Goal: Information Seeking & Learning: Learn about a topic

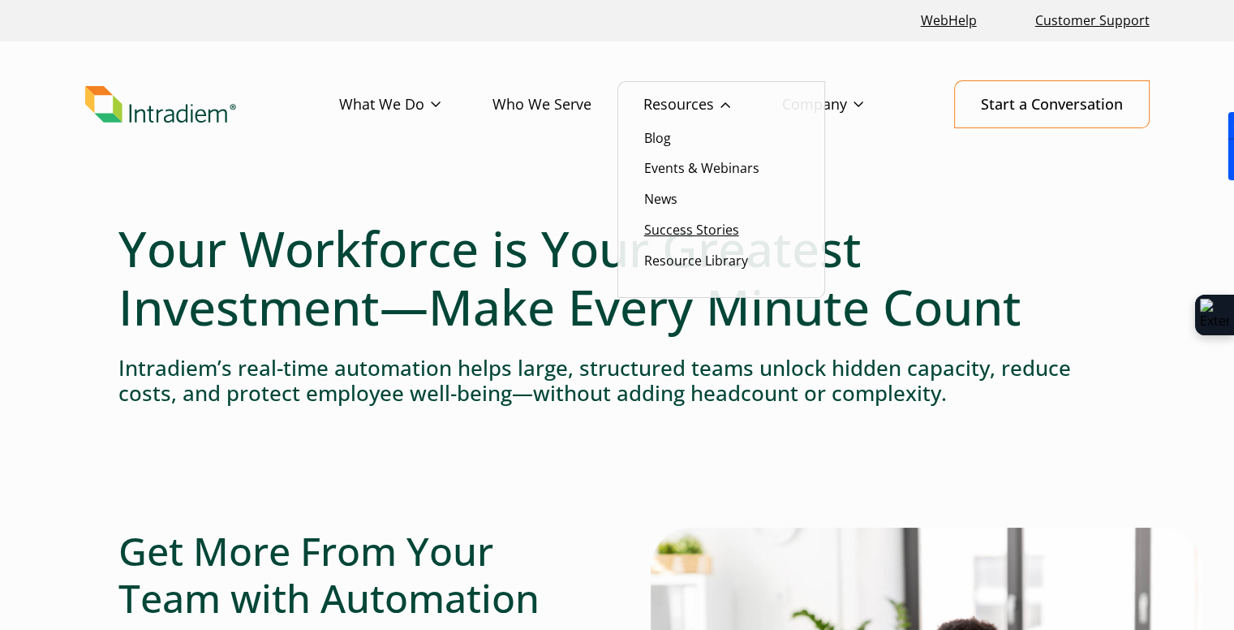
click at [717, 230] on link "Success Stories" at bounding box center [691, 230] width 95 height 18
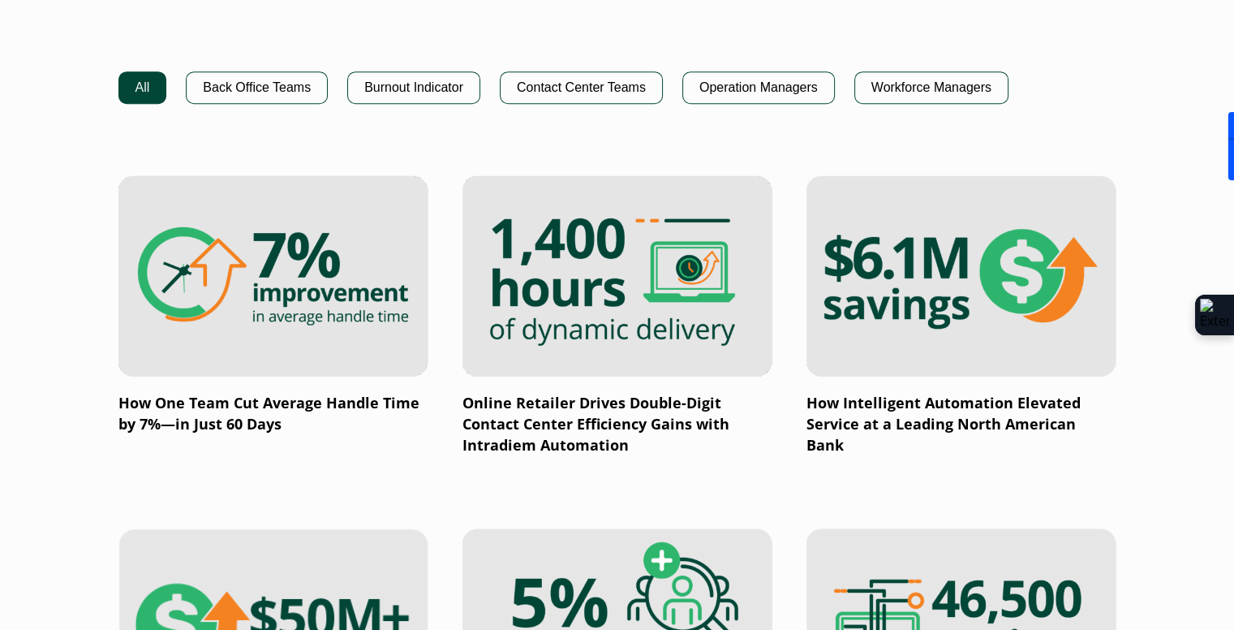
scroll to position [1136, 0]
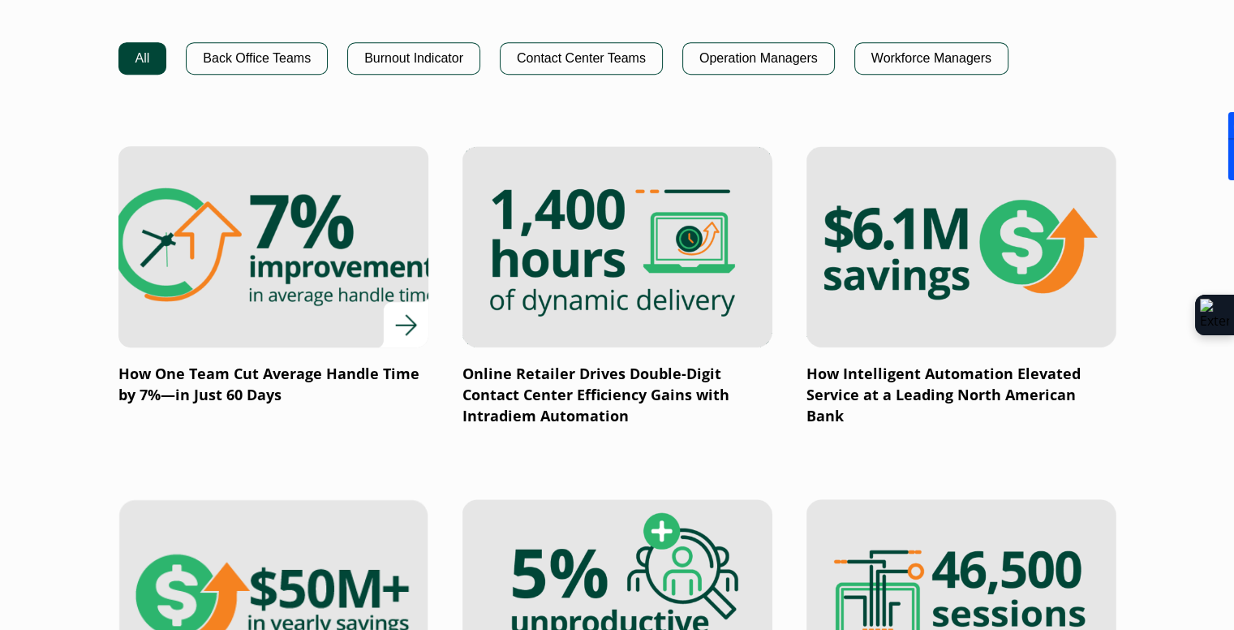
click at [171, 289] on img at bounding box center [273, 247] width 372 height 242
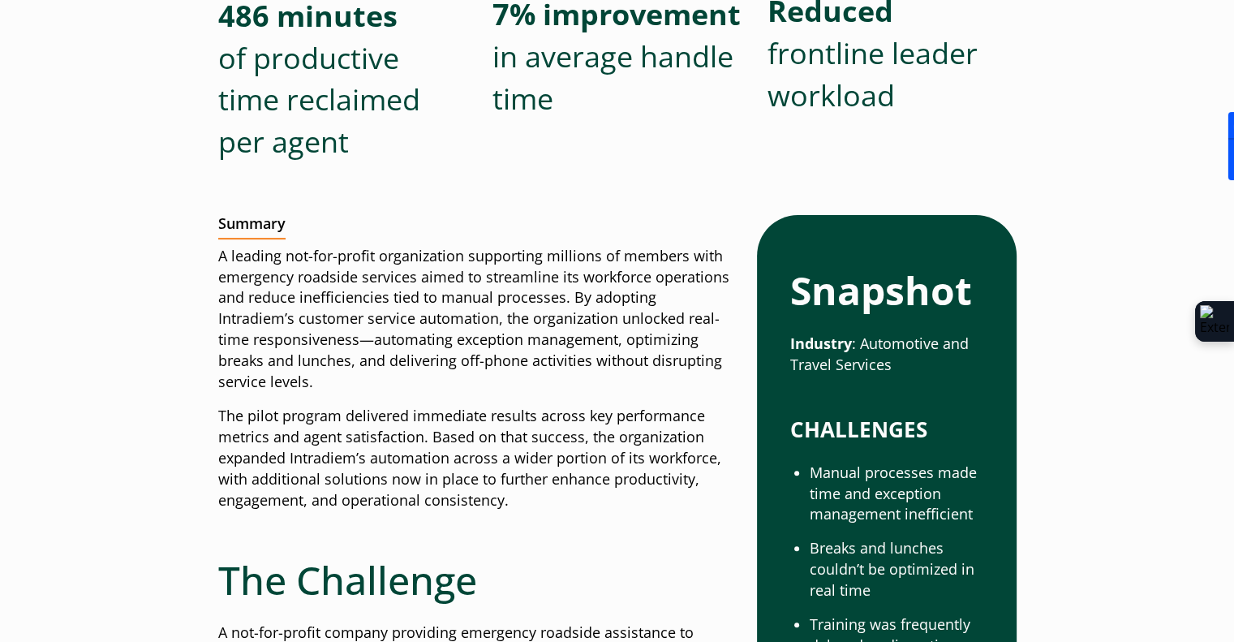
scroll to position [649, 0]
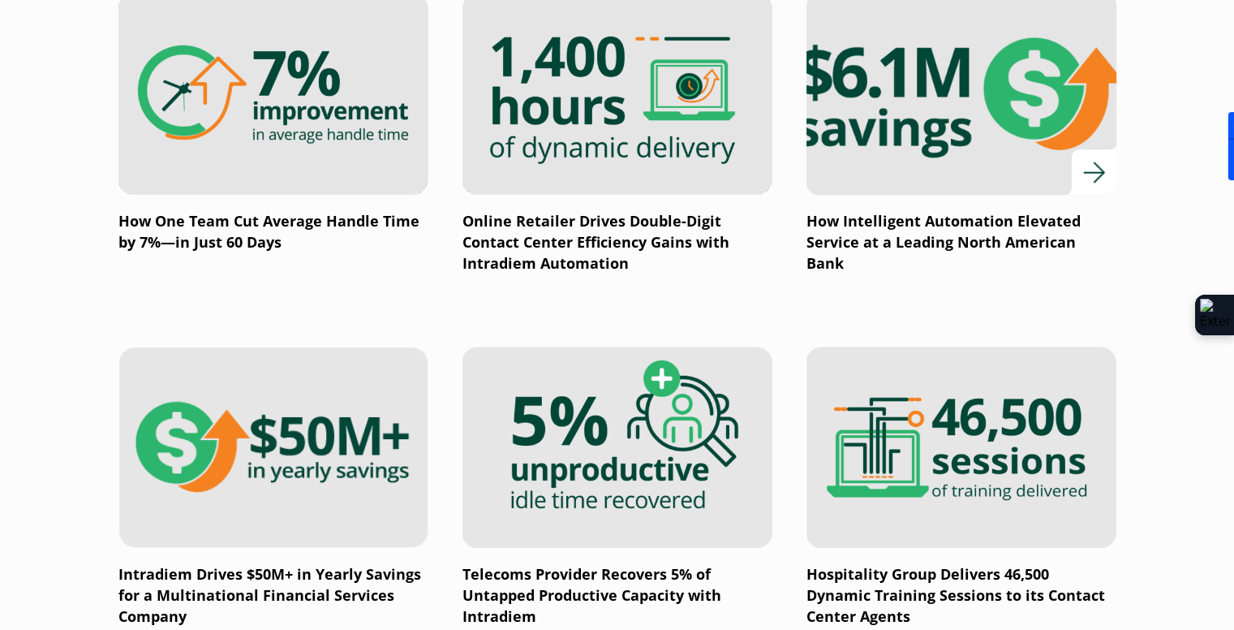
scroll to position [1298, 0]
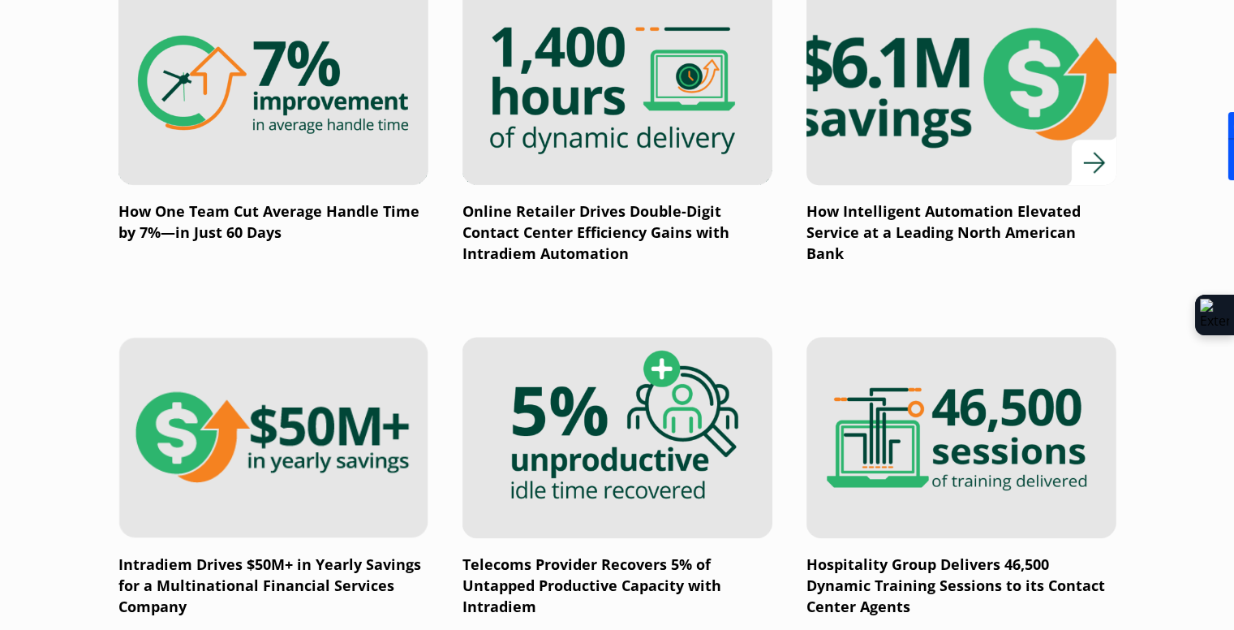
click at [893, 136] on img at bounding box center [961, 84] width 372 height 242
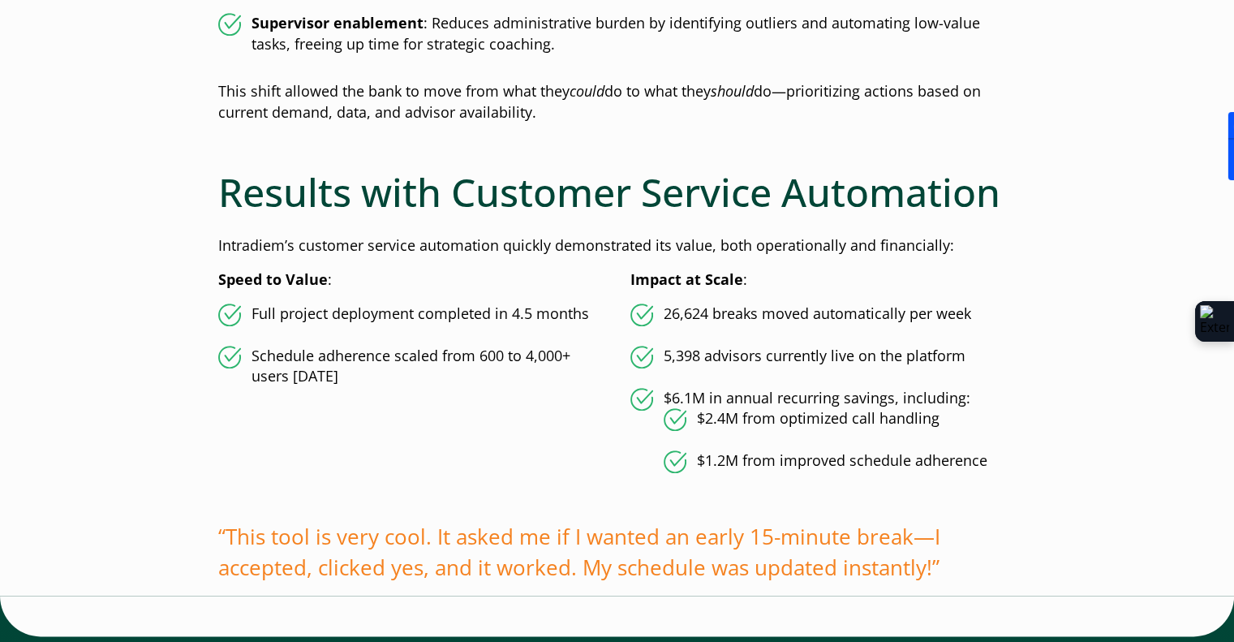
scroll to position [1948, 0]
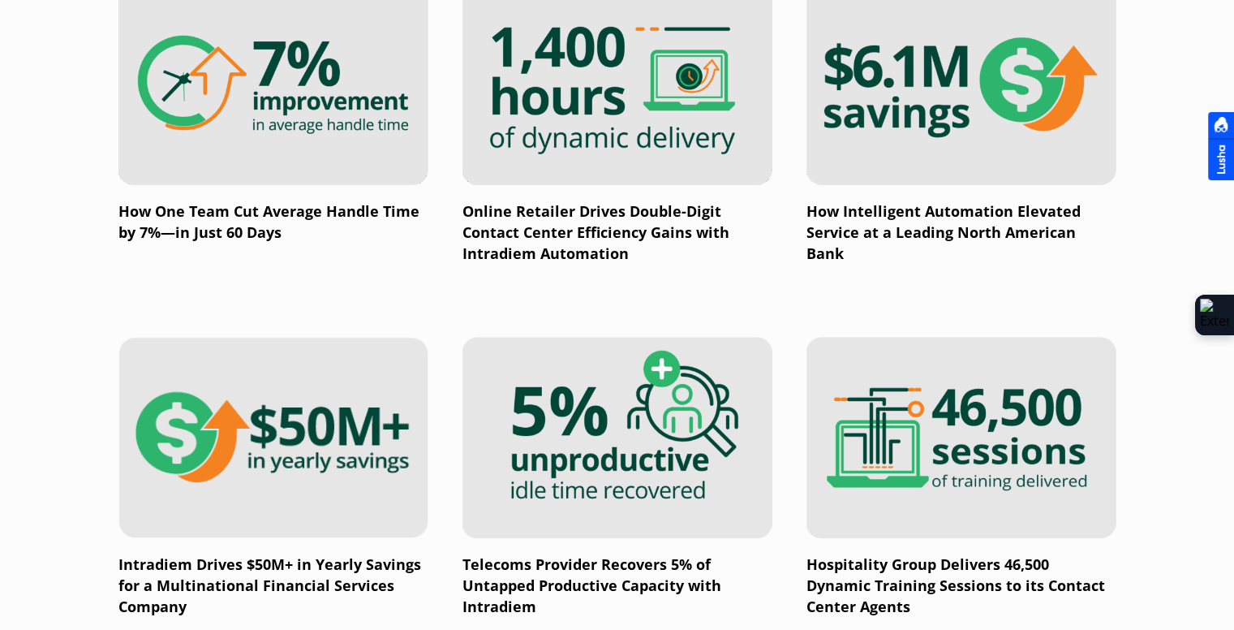
scroll to position [1298, 0]
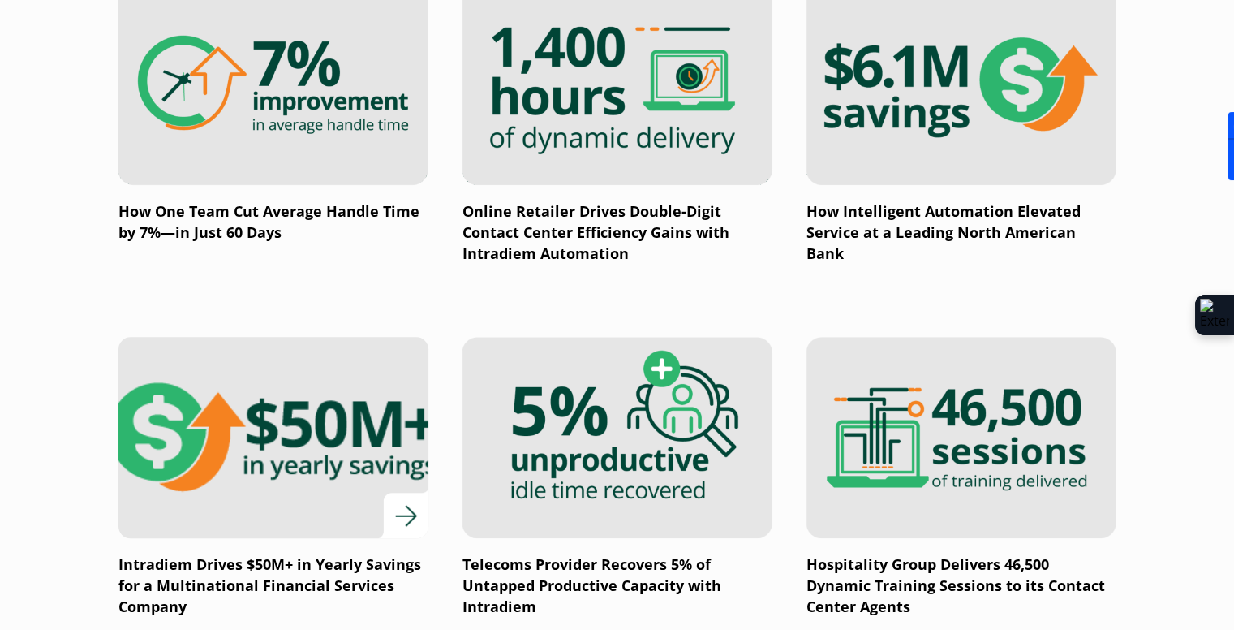
click at [270, 499] on img at bounding box center [273, 437] width 372 height 242
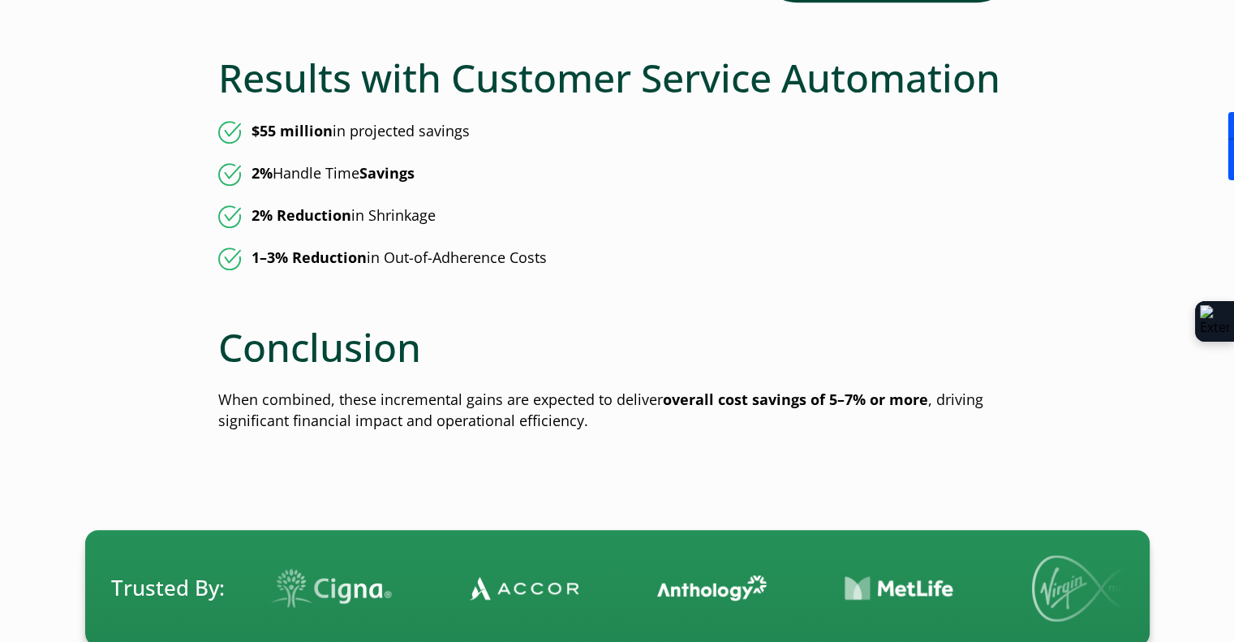
scroll to position [1298, 0]
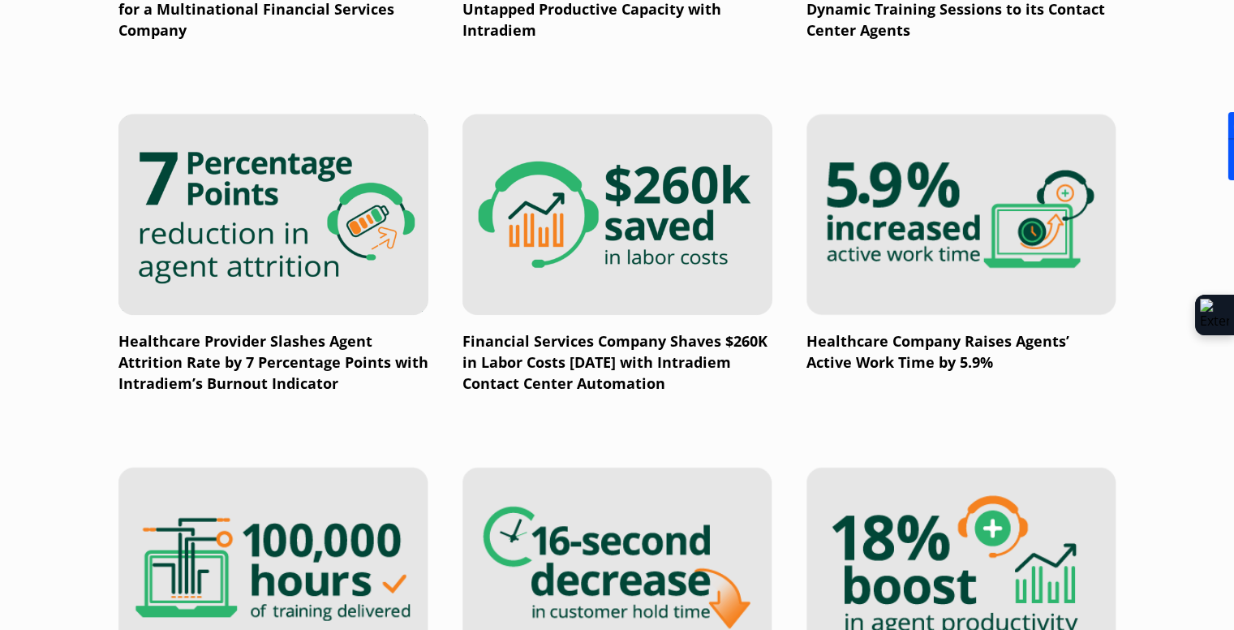
scroll to position [2029, 0]
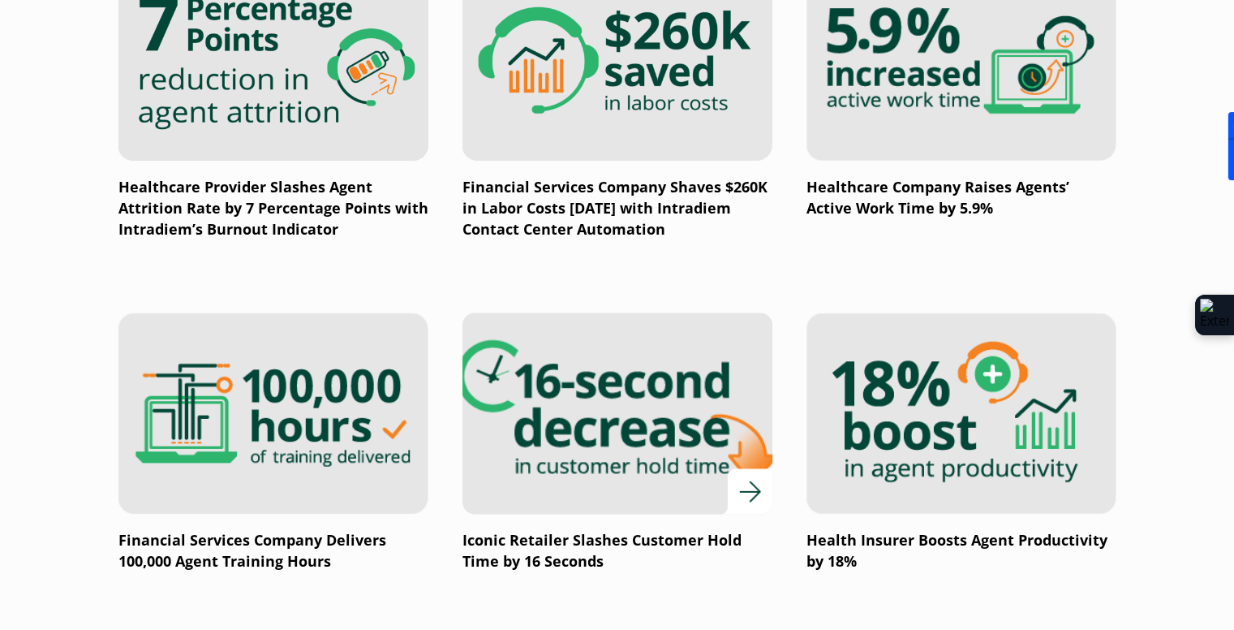
click at [640, 424] on img at bounding box center [617, 413] width 372 height 242
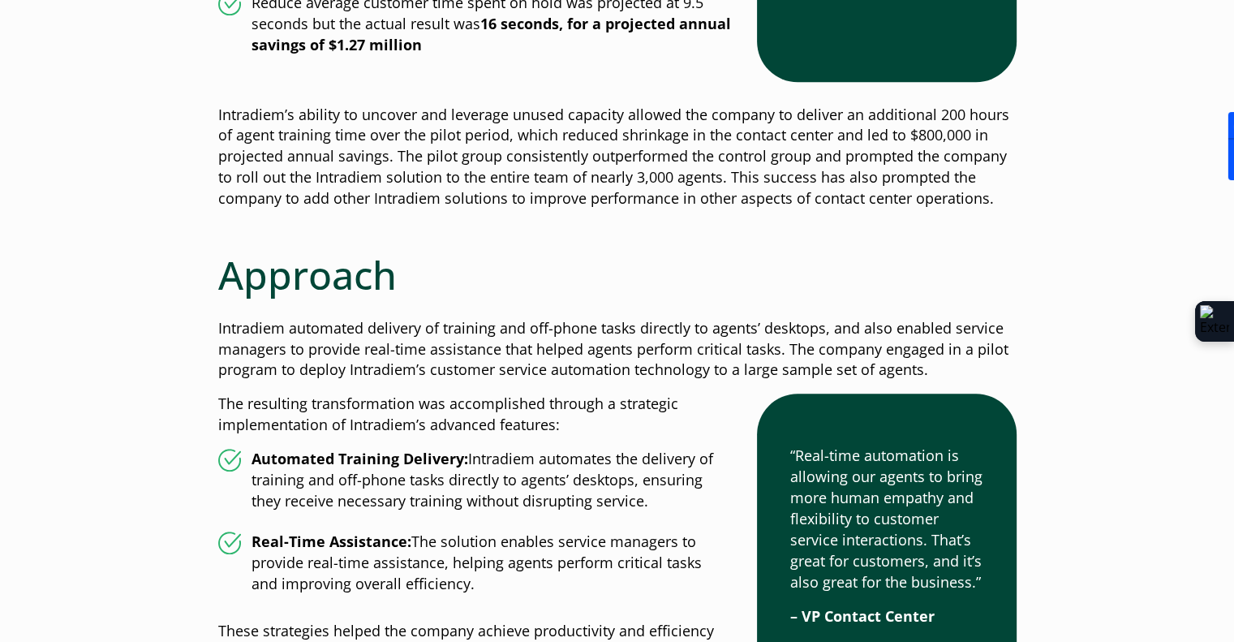
scroll to position [1623, 0]
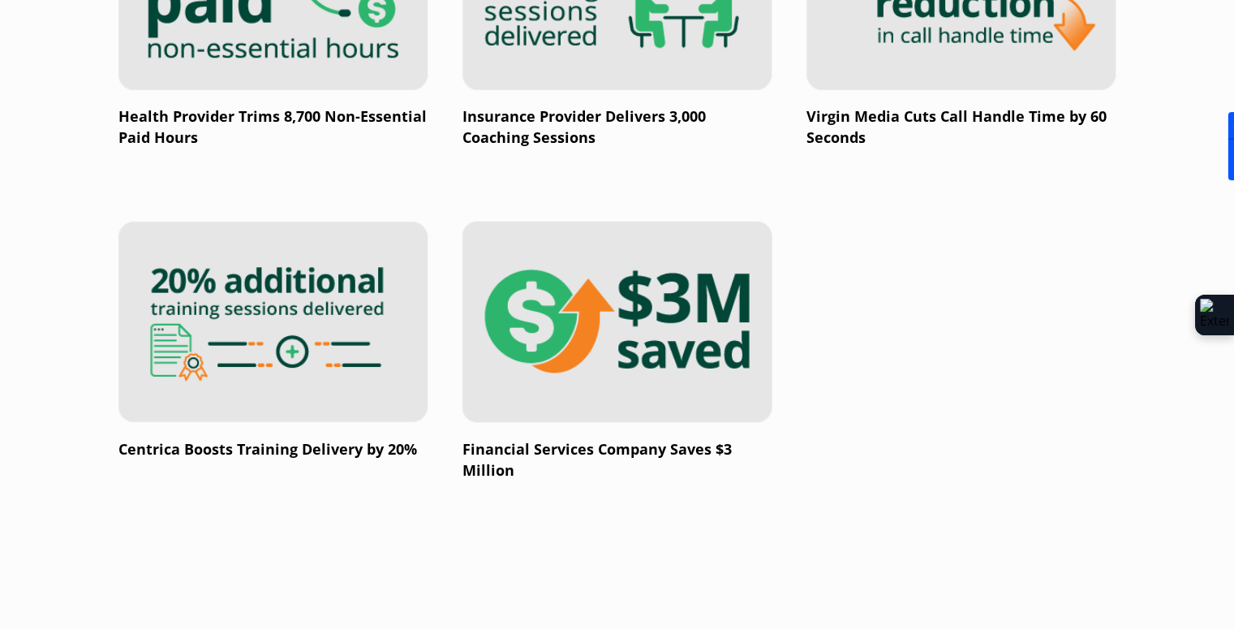
scroll to position [2921, 0]
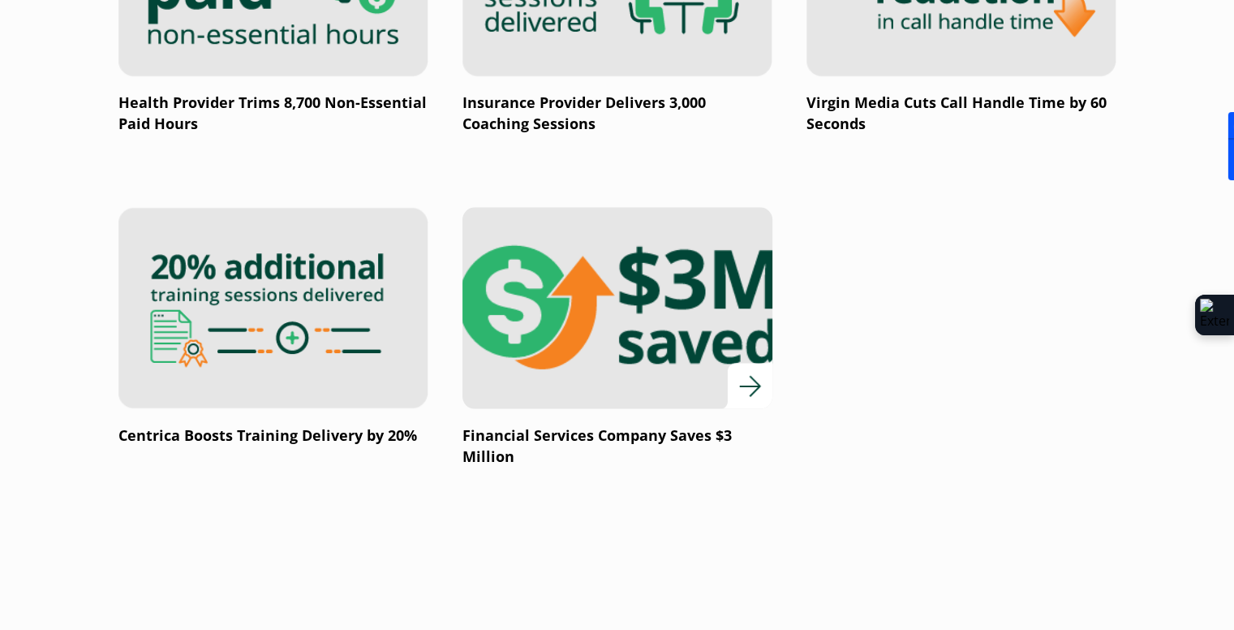
click at [519, 235] on img at bounding box center [617, 308] width 372 height 242
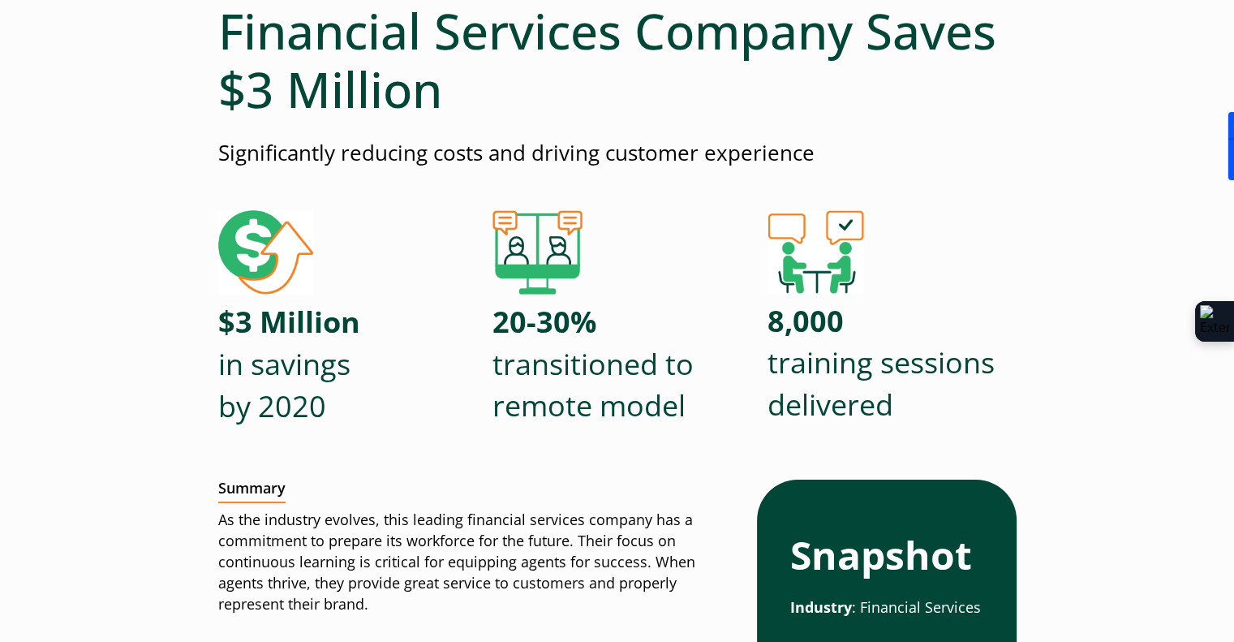
scroll to position [568, 0]
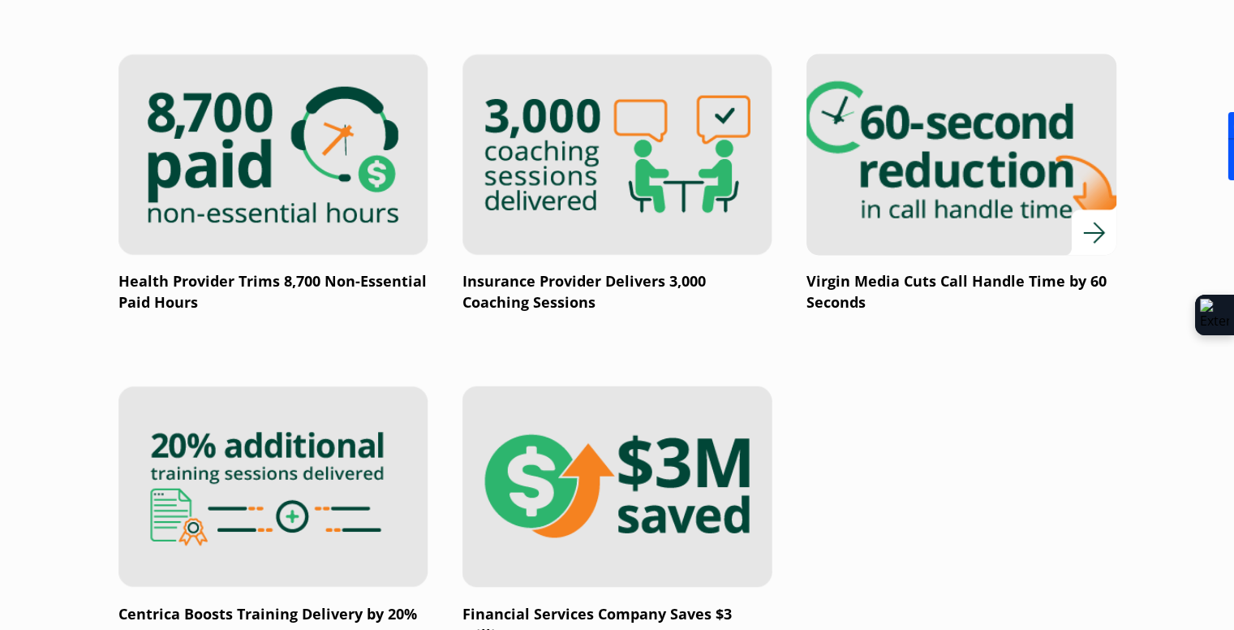
scroll to position [2554, 0]
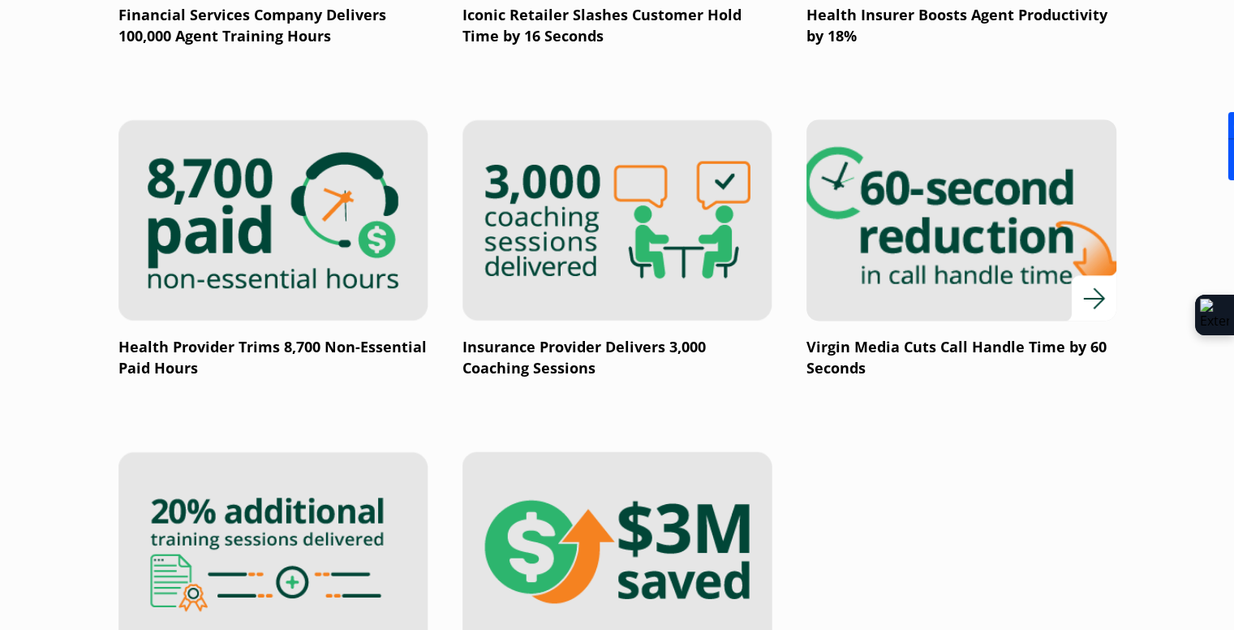
click at [890, 251] on img at bounding box center [961, 220] width 372 height 242
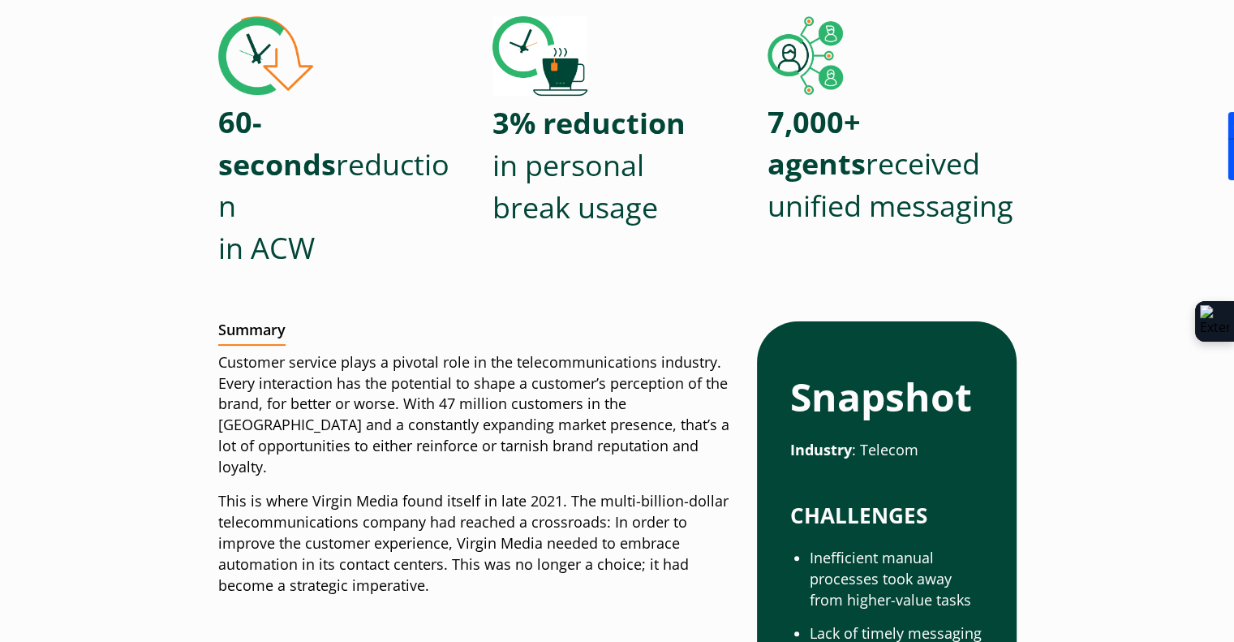
scroll to position [243, 0]
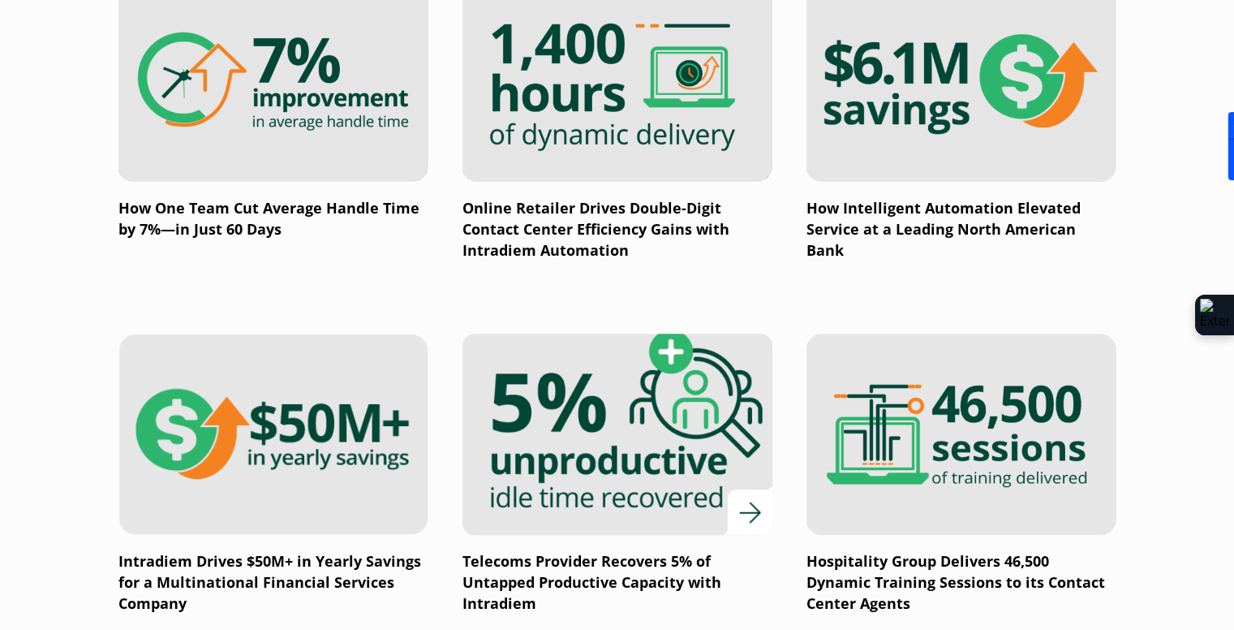
scroll to position [1174, 0]
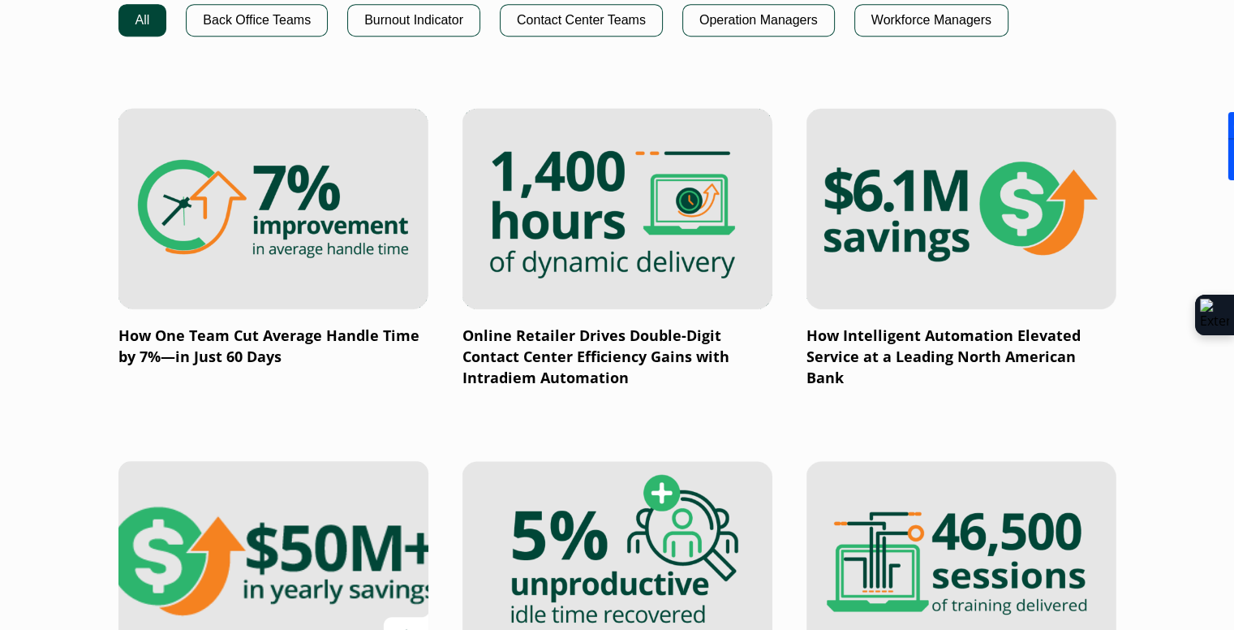
click at [276, 515] on img at bounding box center [273, 562] width 372 height 242
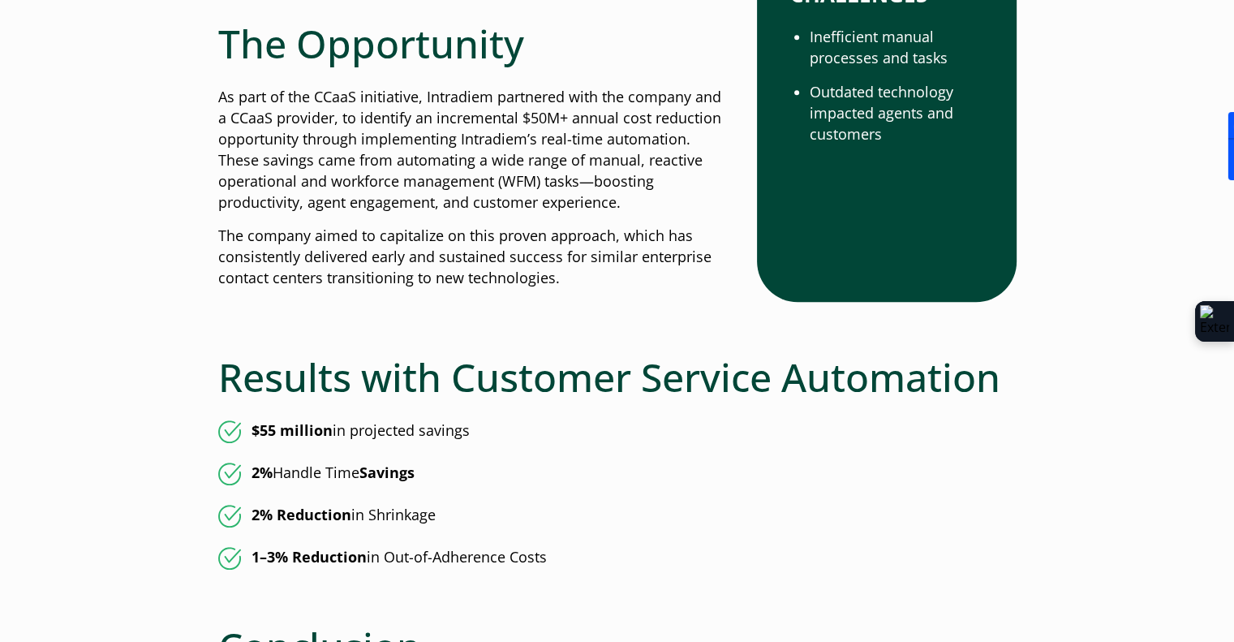
scroll to position [893, 0]
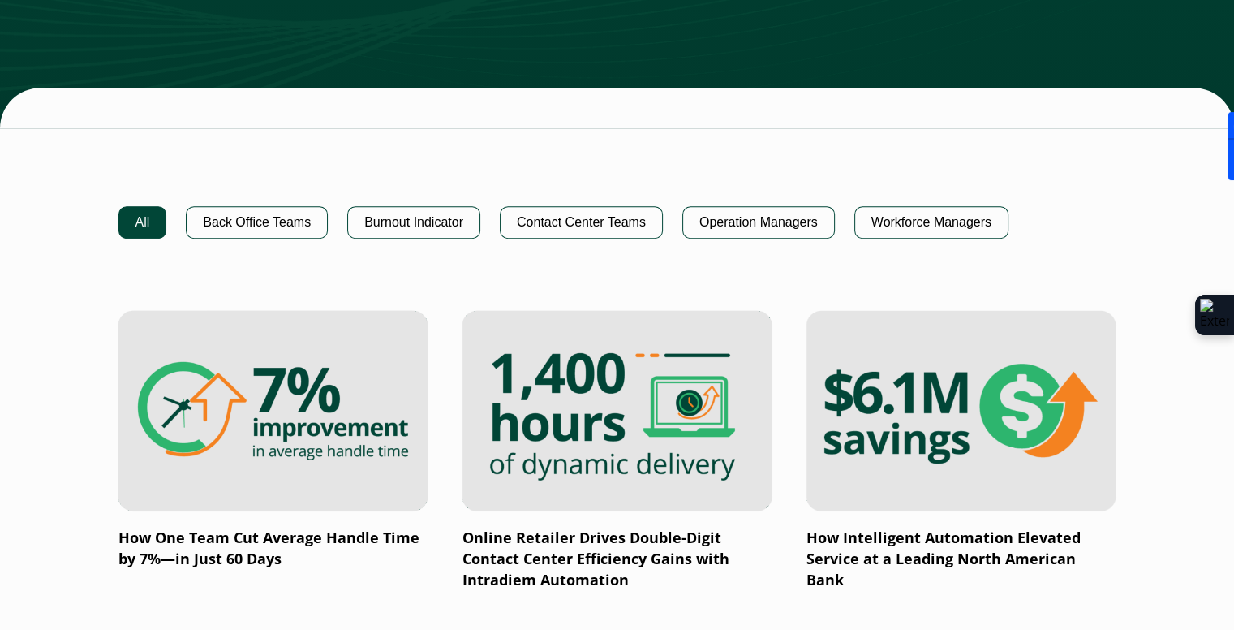
scroll to position [850, 0]
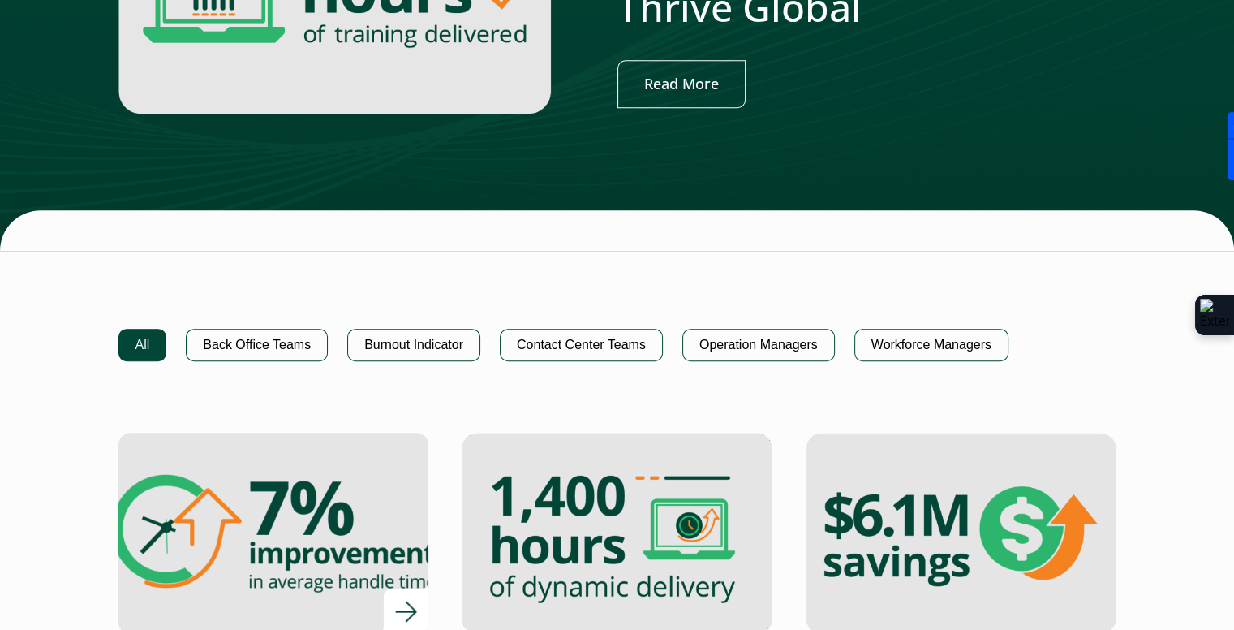
click at [334, 535] on img at bounding box center [273, 533] width 372 height 242
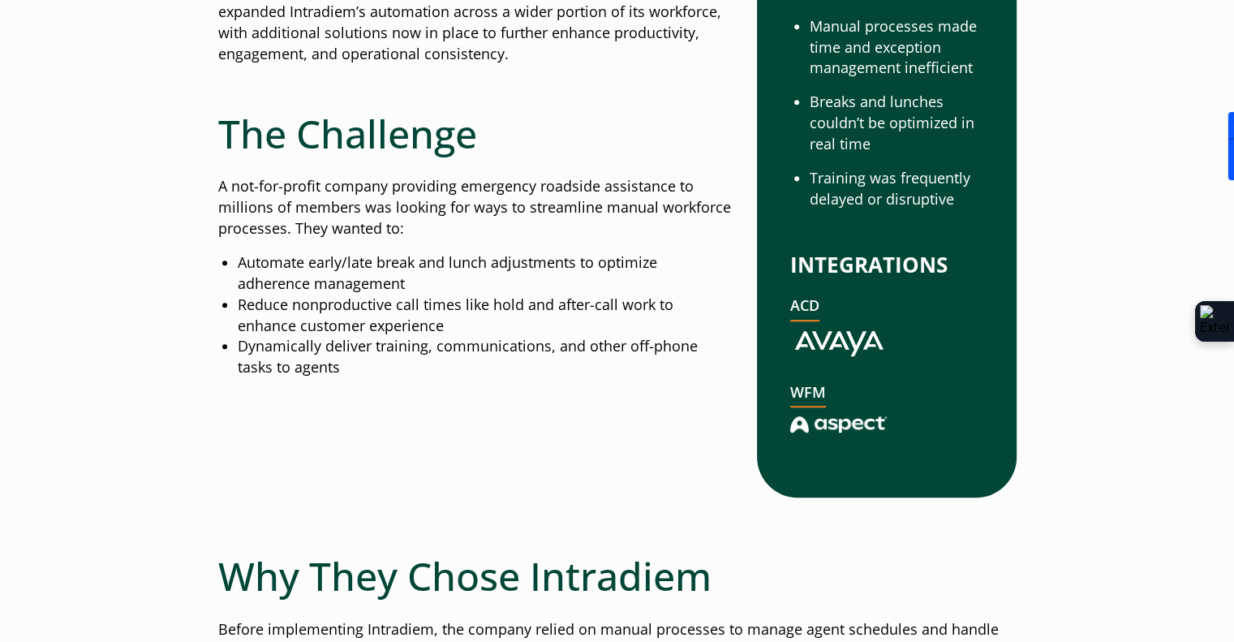
scroll to position [1055, 0]
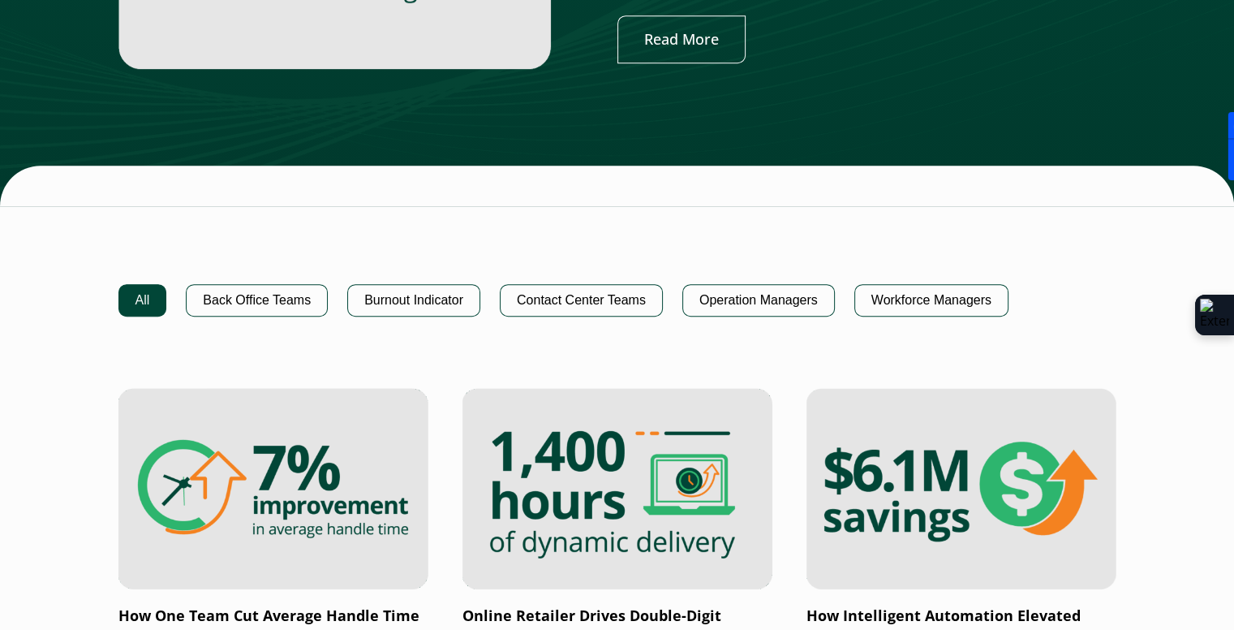
scroll to position [687, 0]
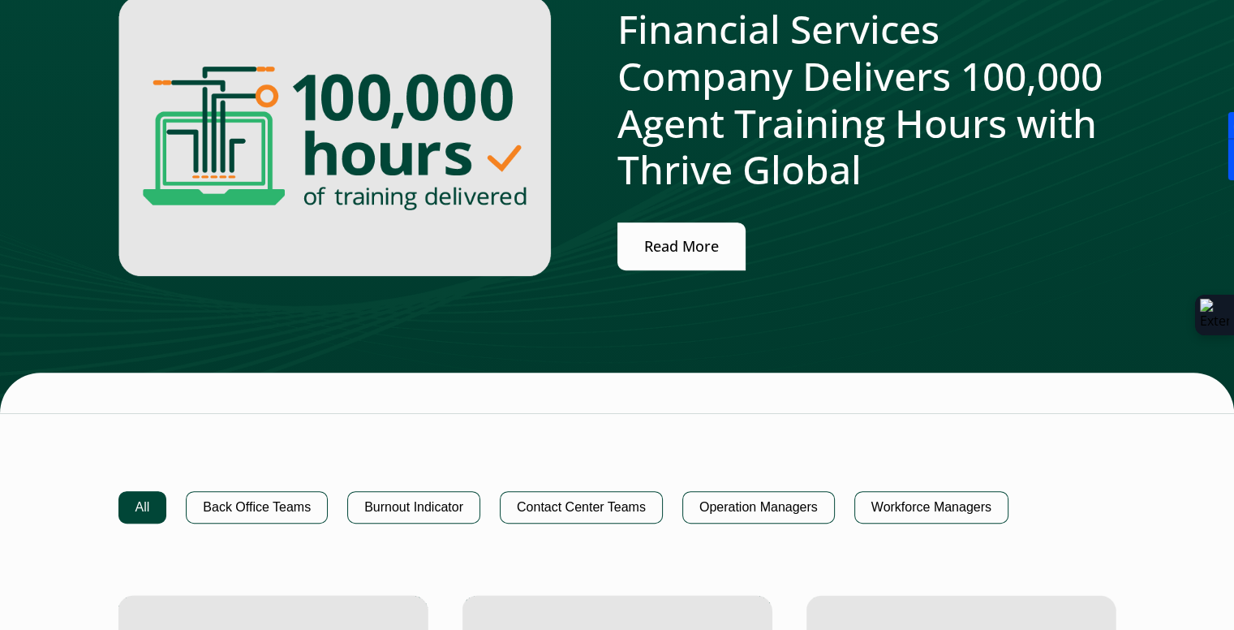
click at [661, 238] on link "Read More" at bounding box center [682, 246] width 128 height 48
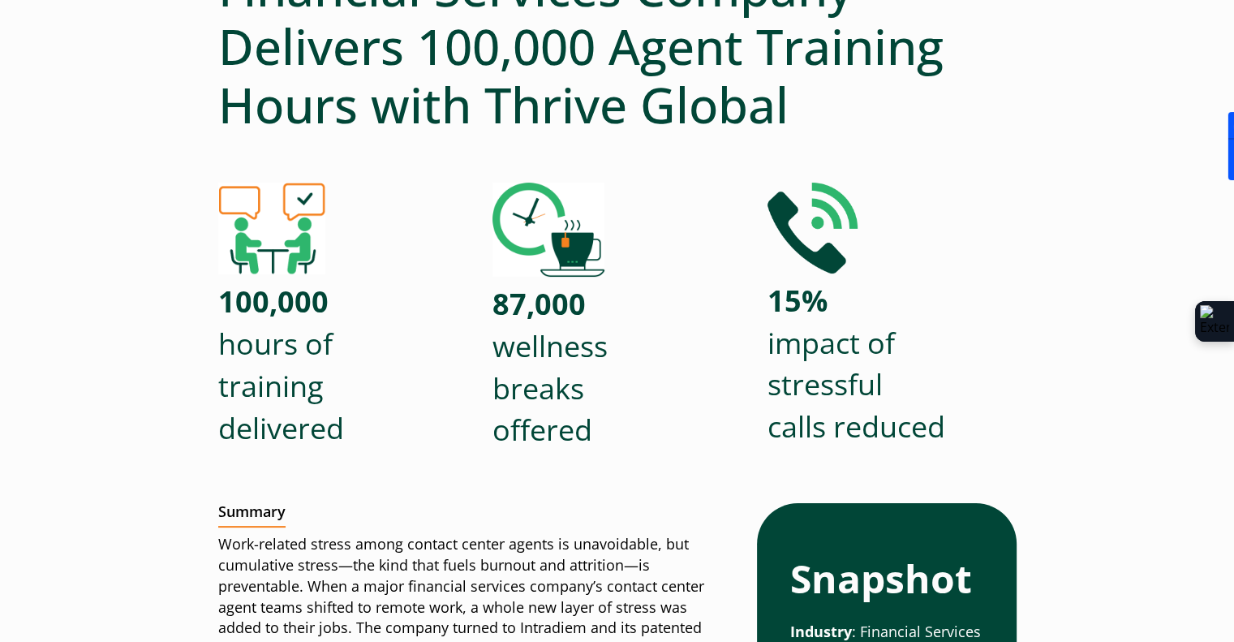
scroll to position [162, 0]
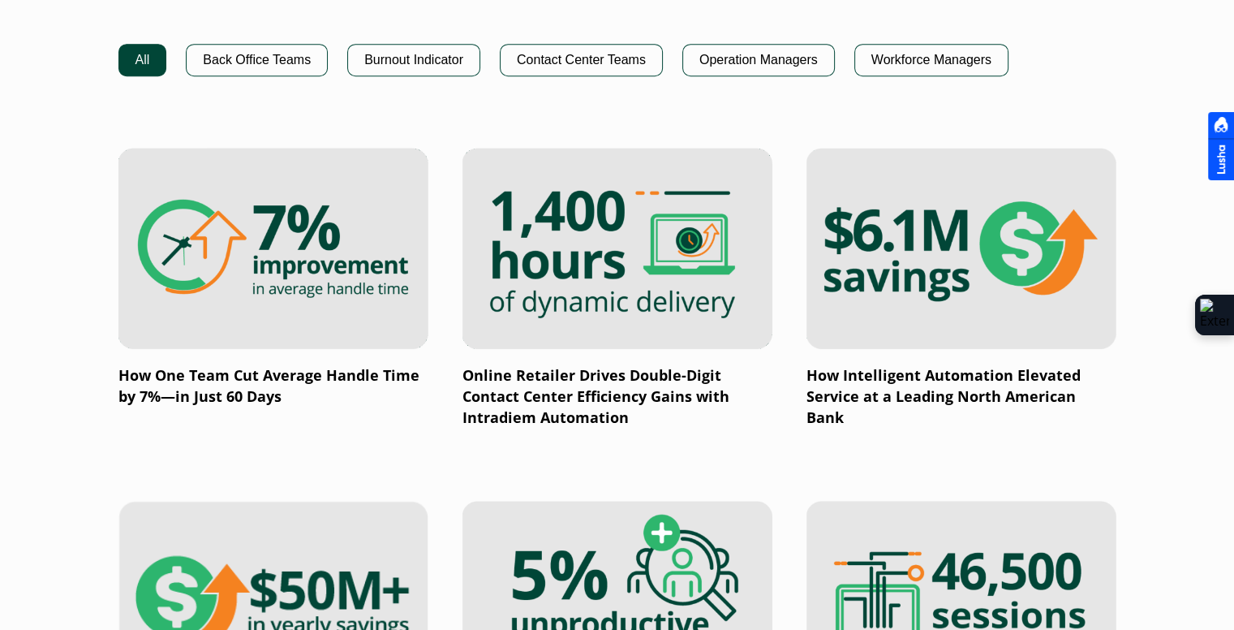
scroll to position [1174, 0]
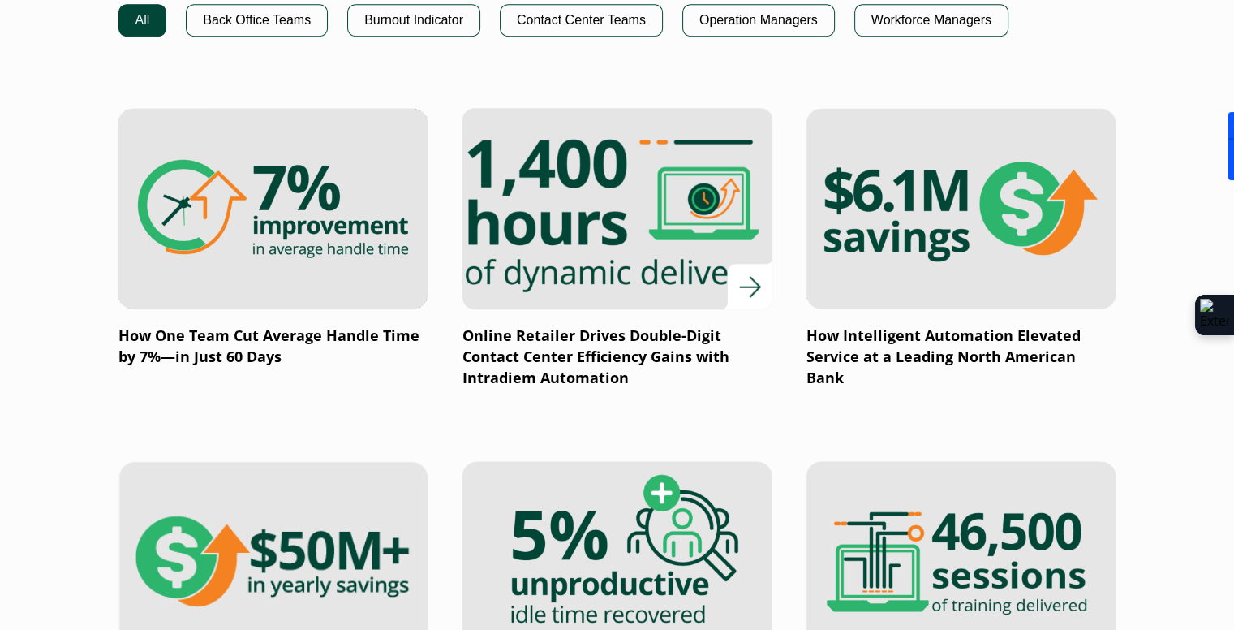
click at [629, 210] on img at bounding box center [617, 209] width 372 height 242
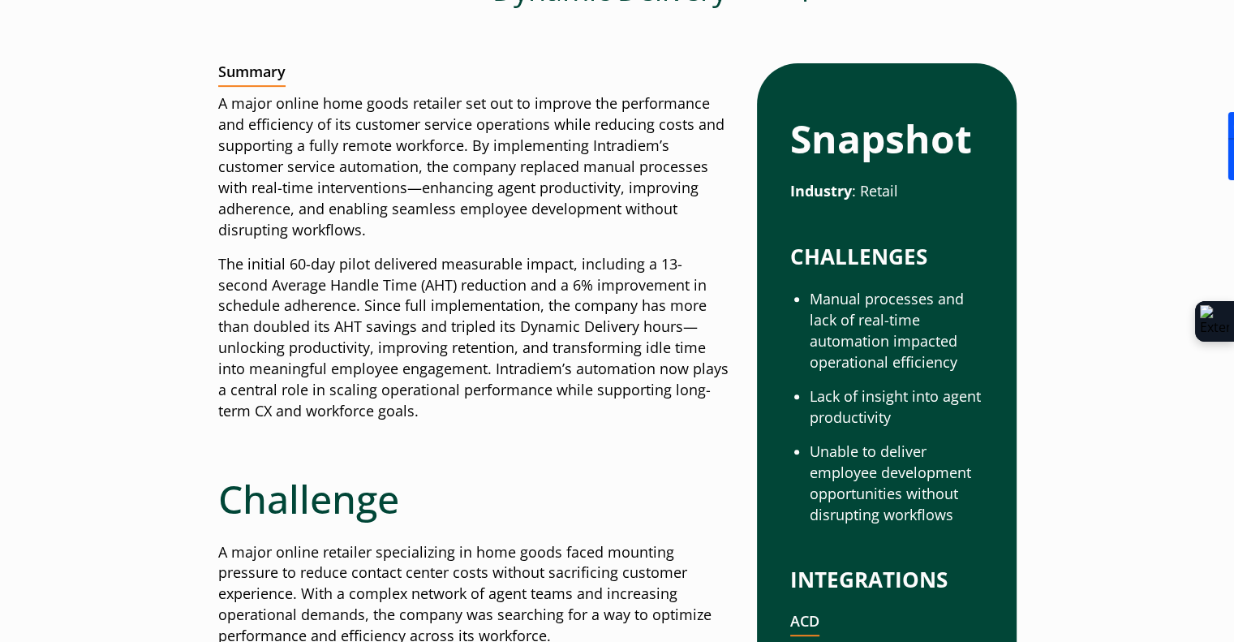
scroll to position [406, 0]
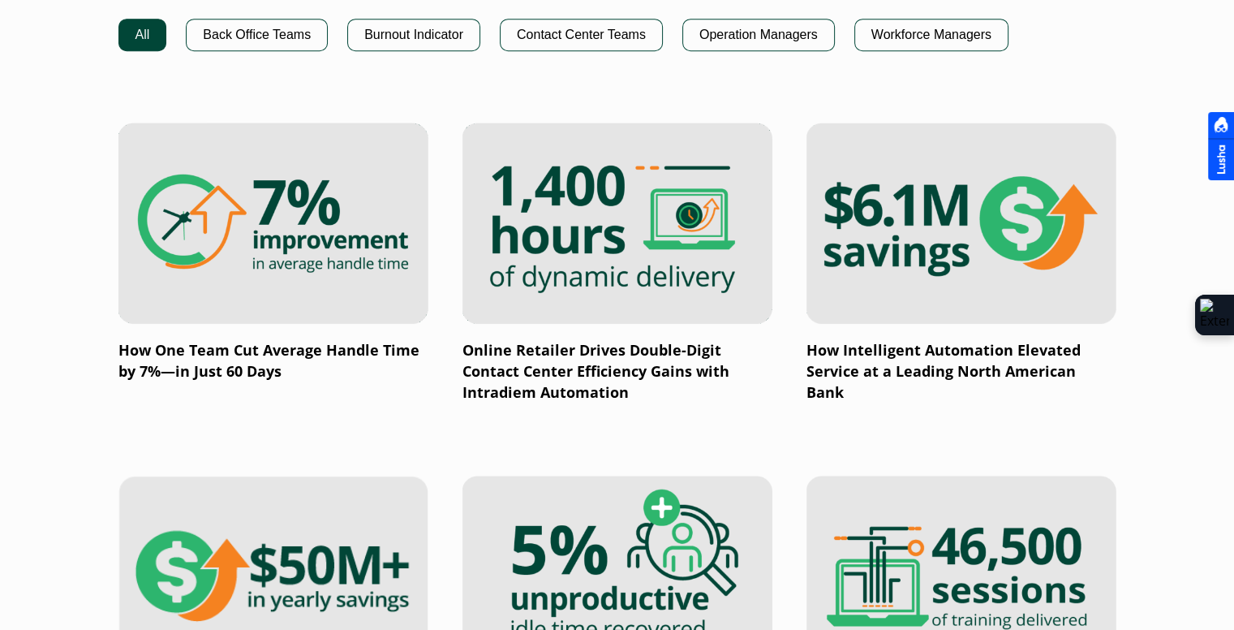
scroll to position [1174, 0]
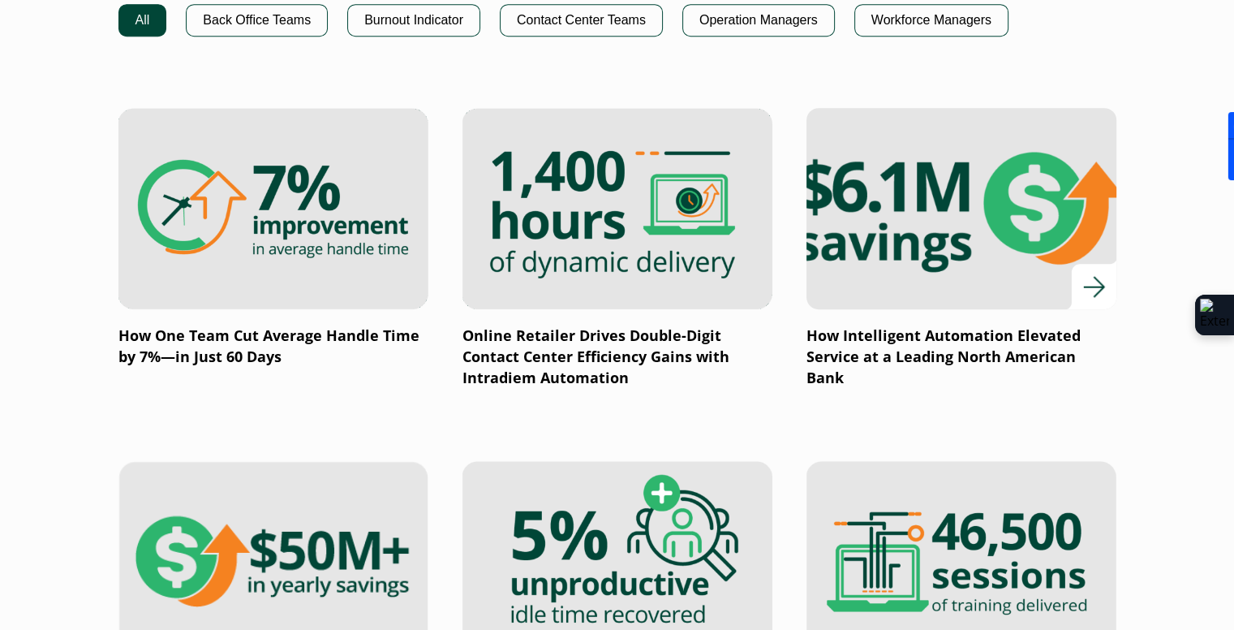
click at [1000, 236] on img at bounding box center [961, 209] width 372 height 242
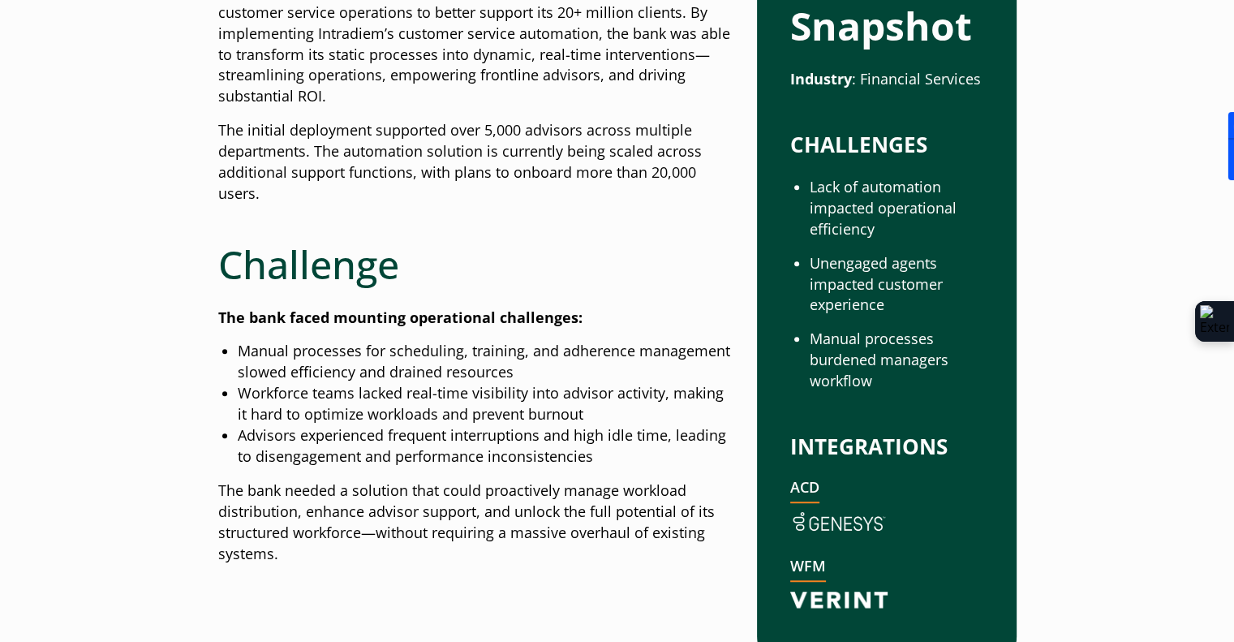
scroll to position [1217, 0]
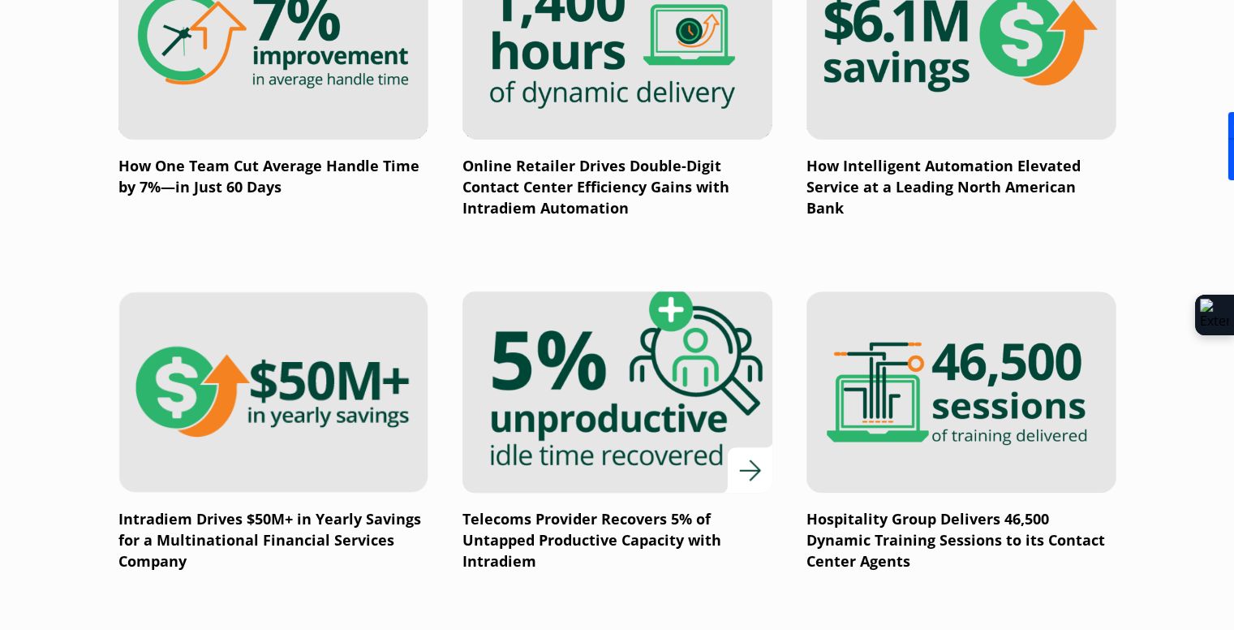
scroll to position [1255, 0]
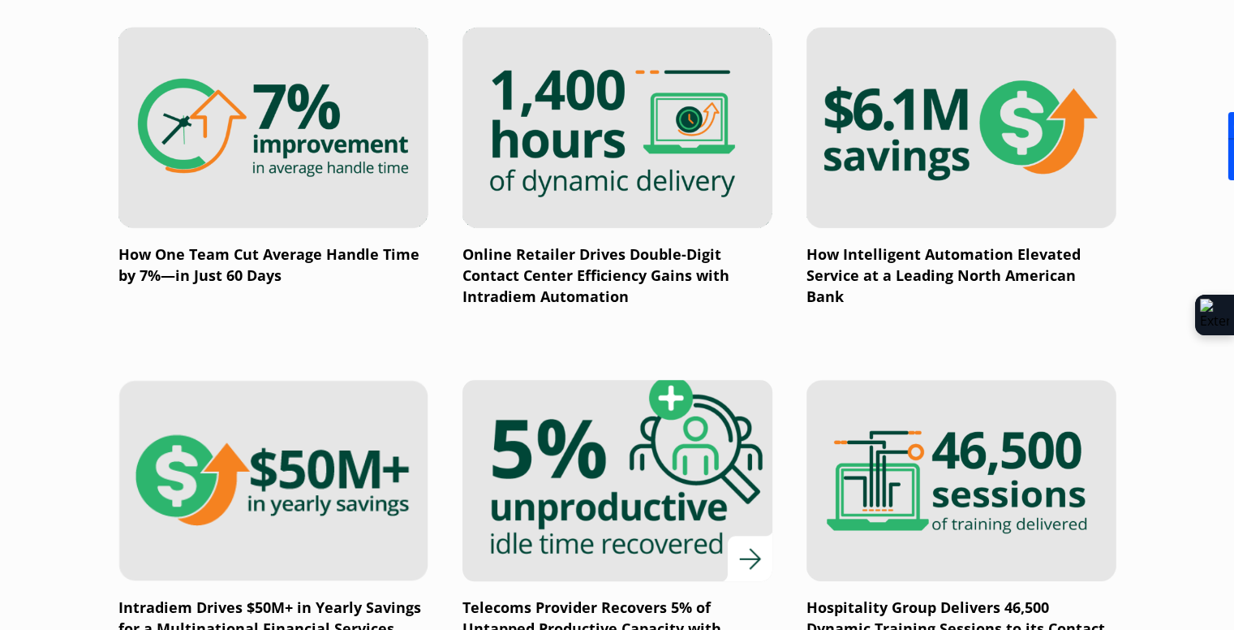
click at [575, 473] on img at bounding box center [617, 481] width 372 height 242
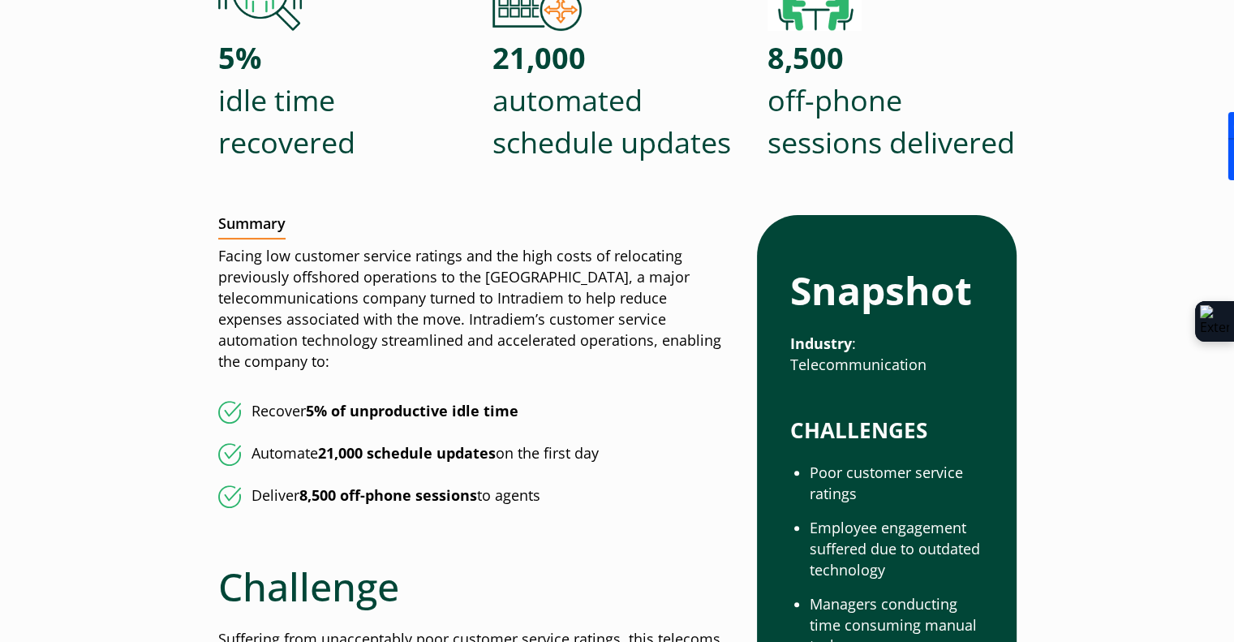
scroll to position [649, 0]
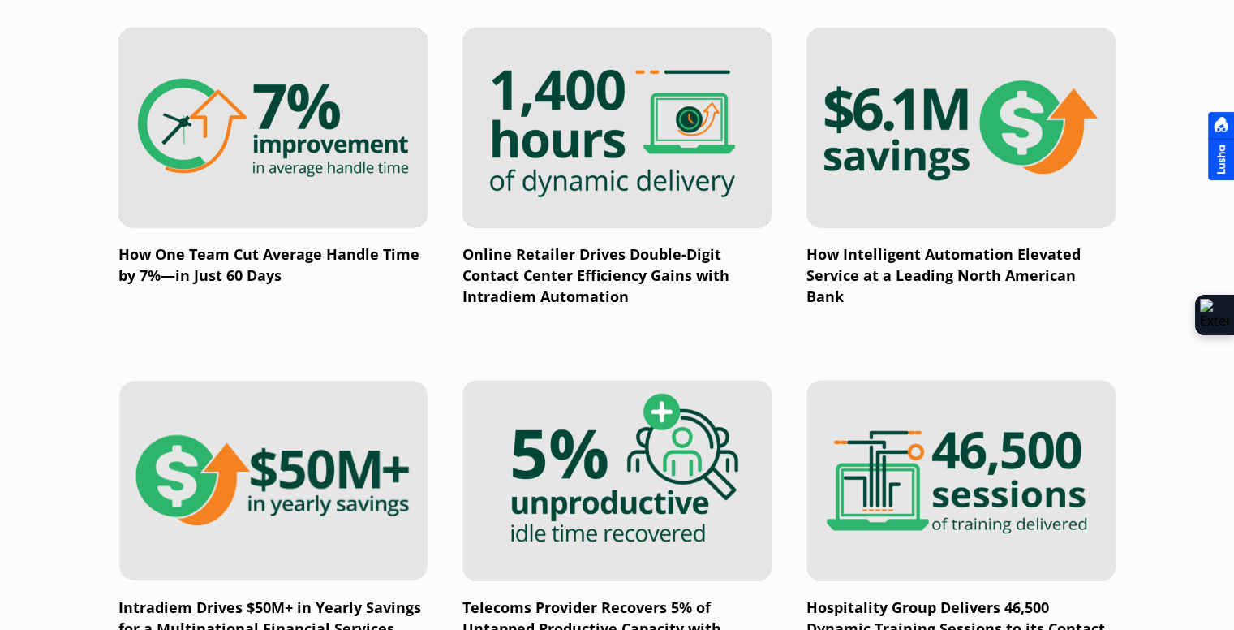
scroll to position [1661, 0]
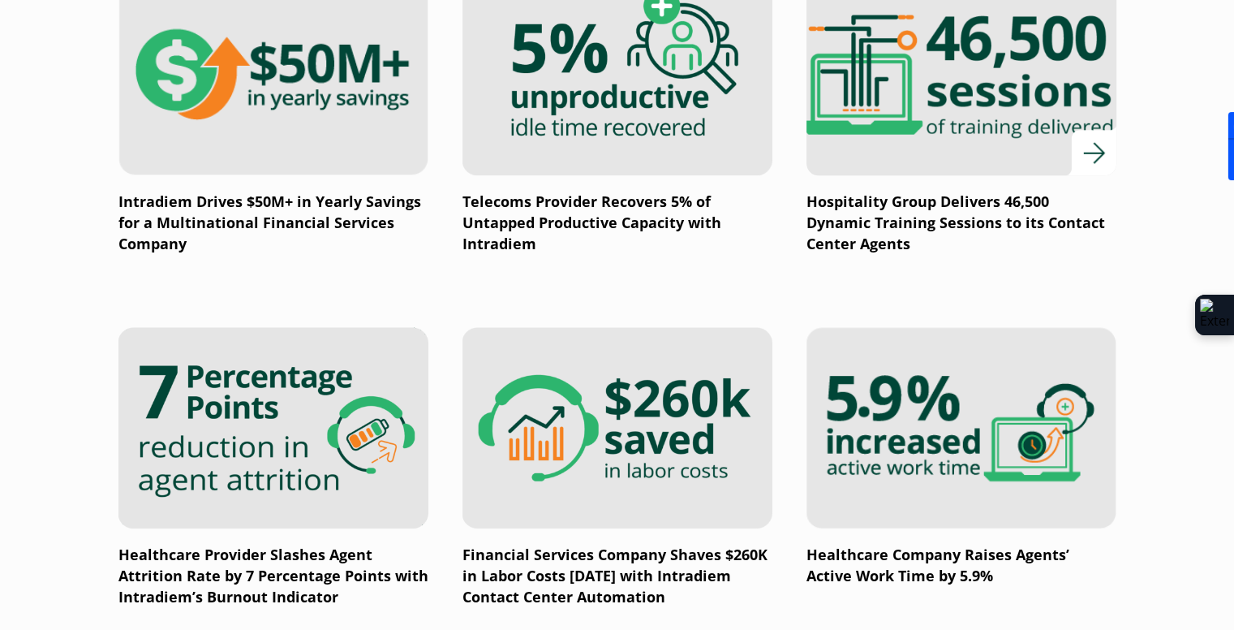
click at [1027, 101] on img at bounding box center [961, 75] width 372 height 242
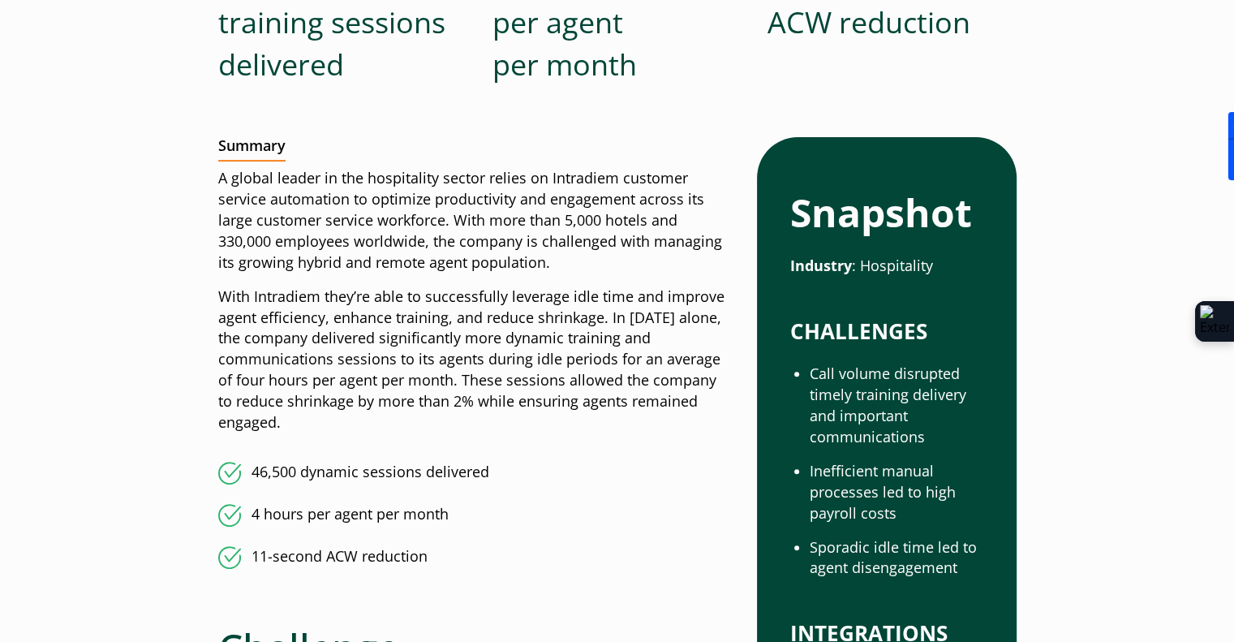
scroll to position [487, 0]
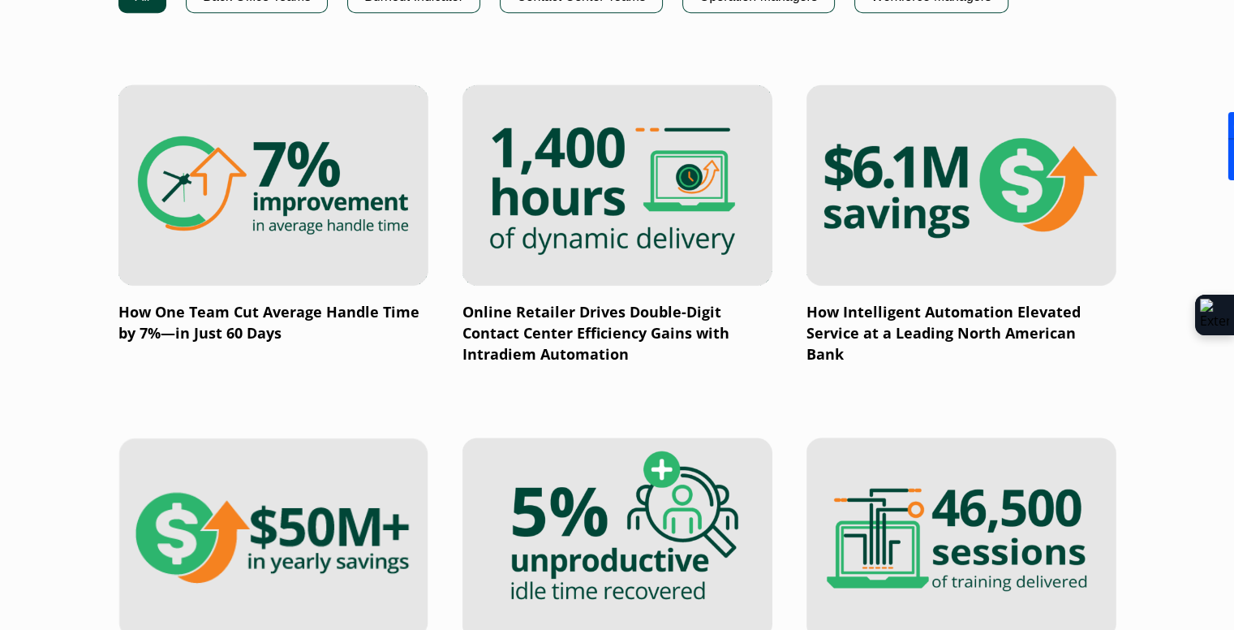
scroll to position [1337, 0]
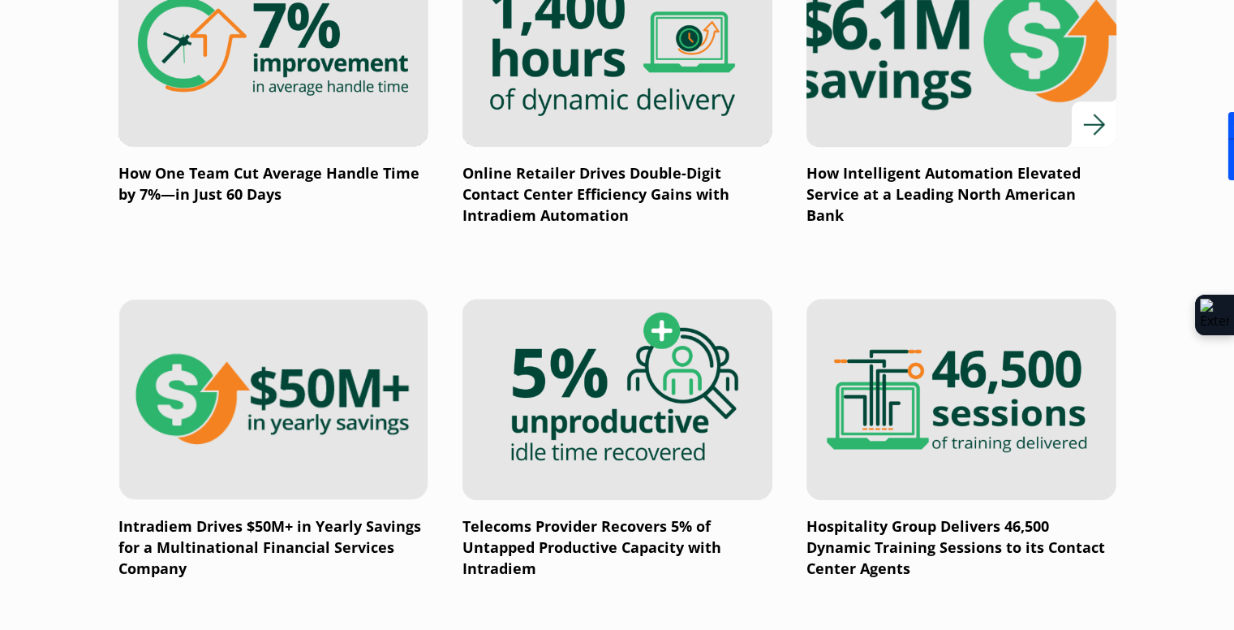
click at [894, 76] on img at bounding box center [961, 46] width 372 height 242
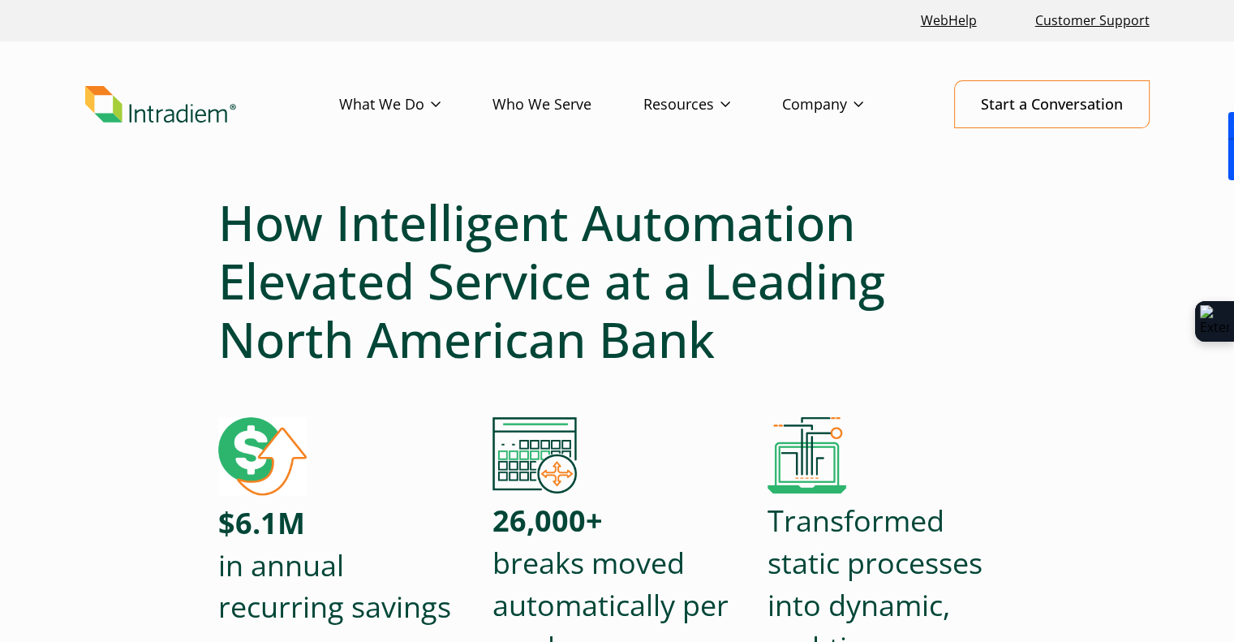
scroll to position [325, 0]
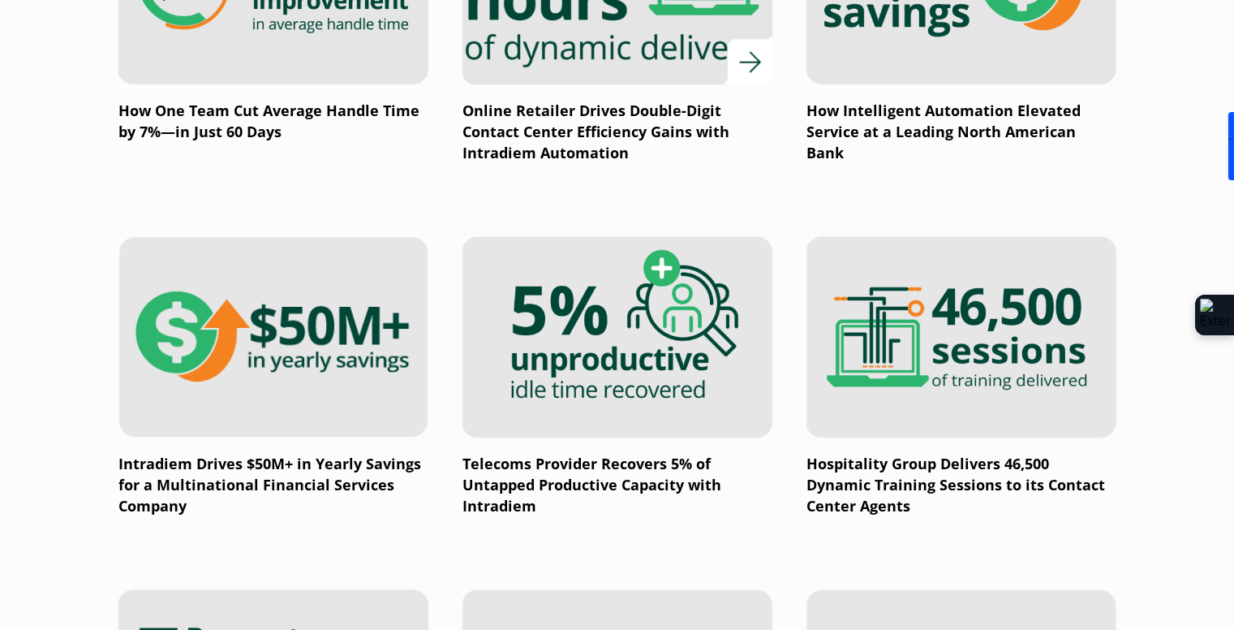
scroll to position [1499, 0]
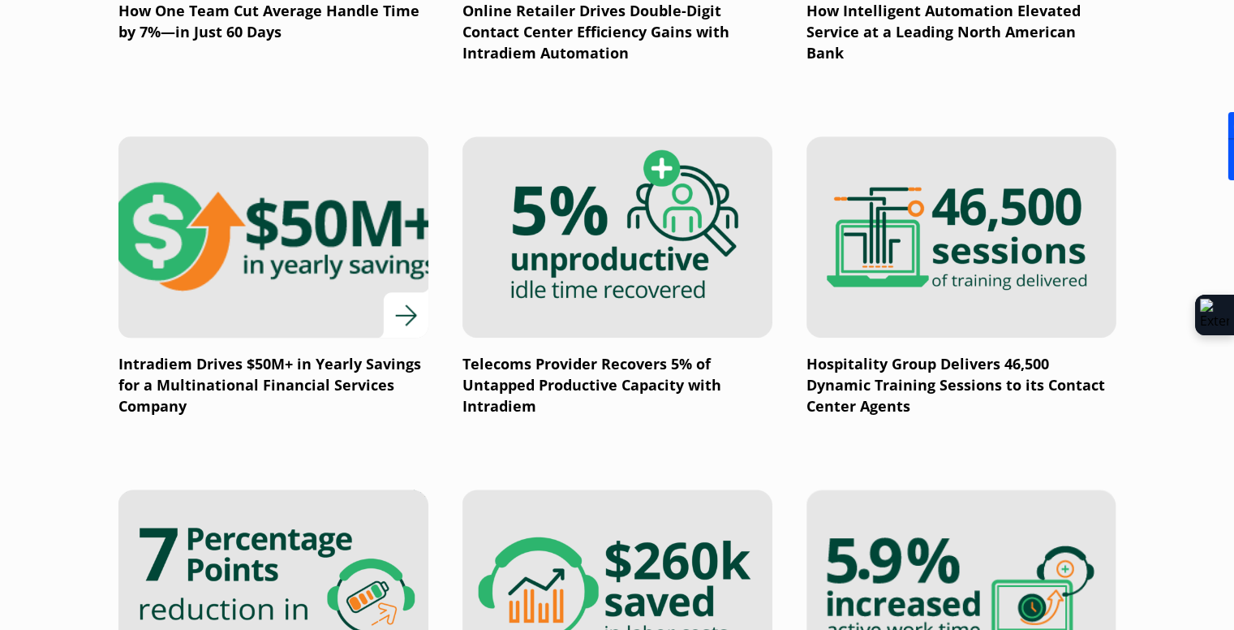
click at [341, 280] on img at bounding box center [273, 237] width 372 height 242
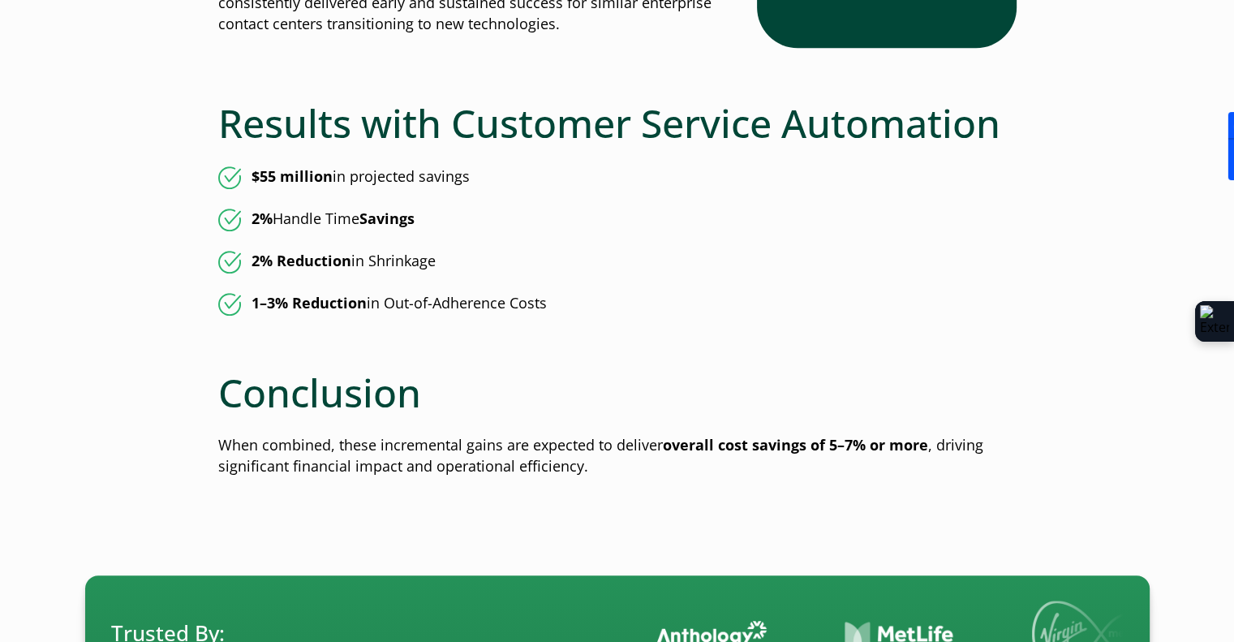
scroll to position [812, 0]
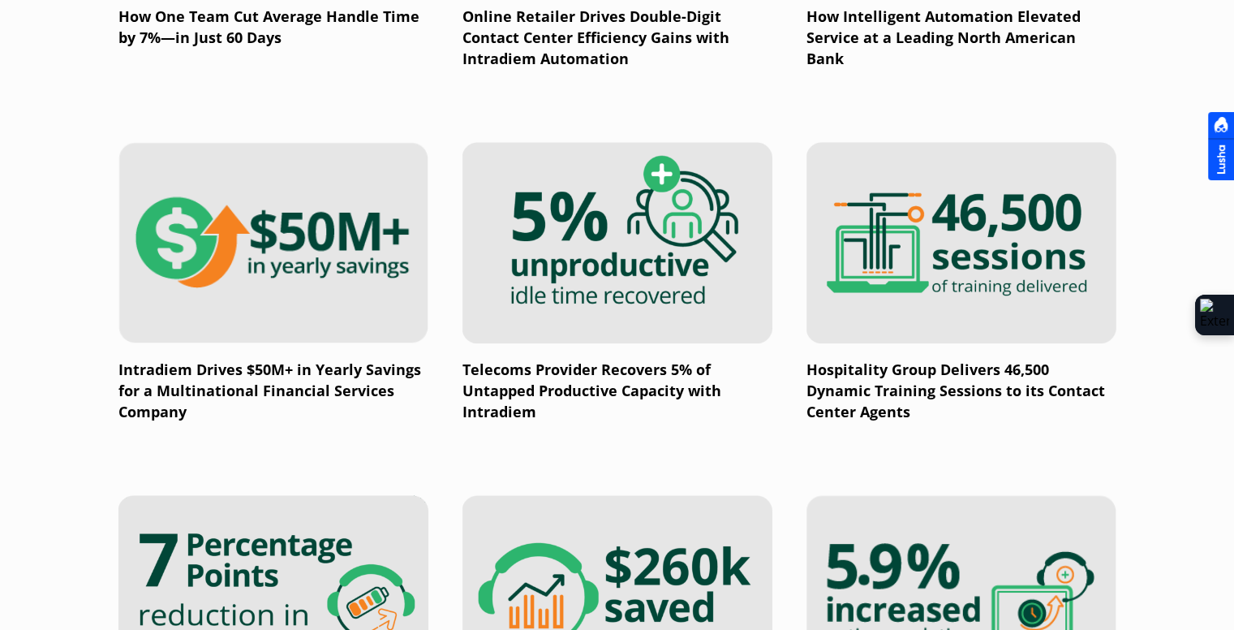
scroll to position [1499, 0]
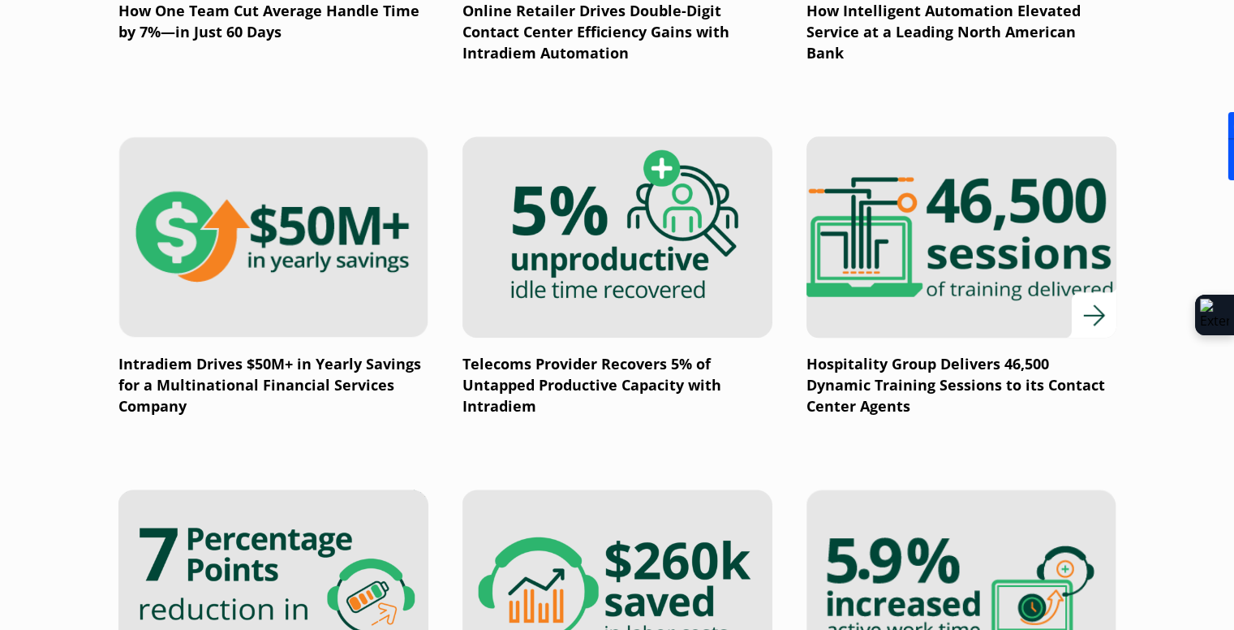
click at [938, 275] on img at bounding box center [961, 237] width 372 height 242
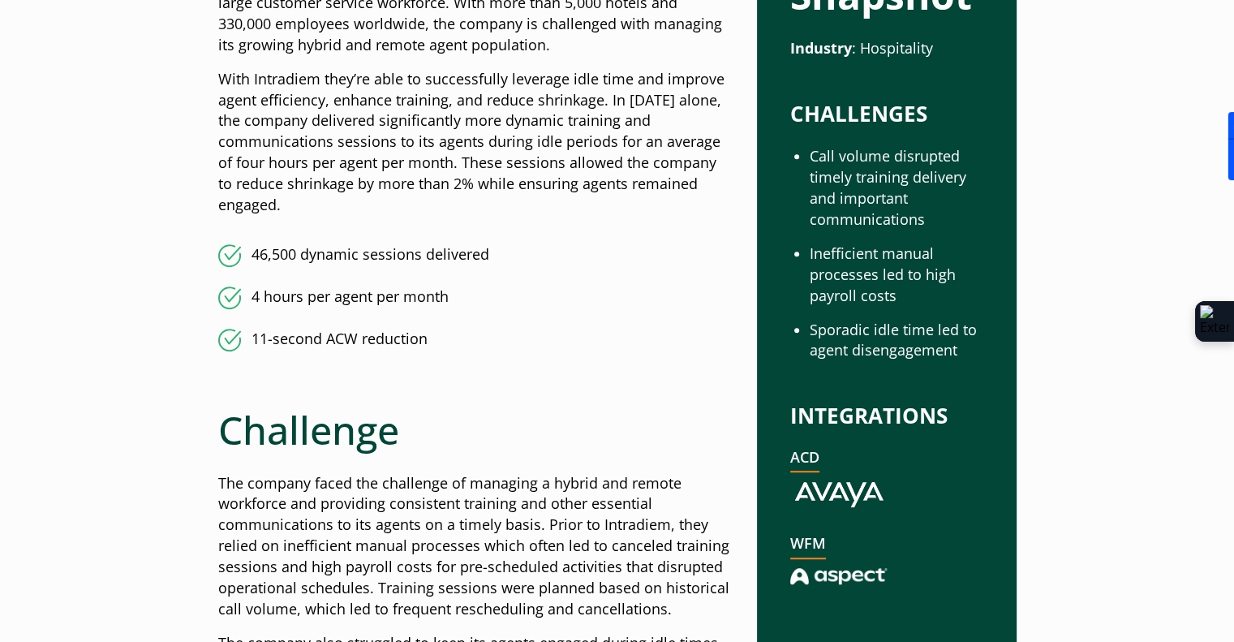
scroll to position [812, 0]
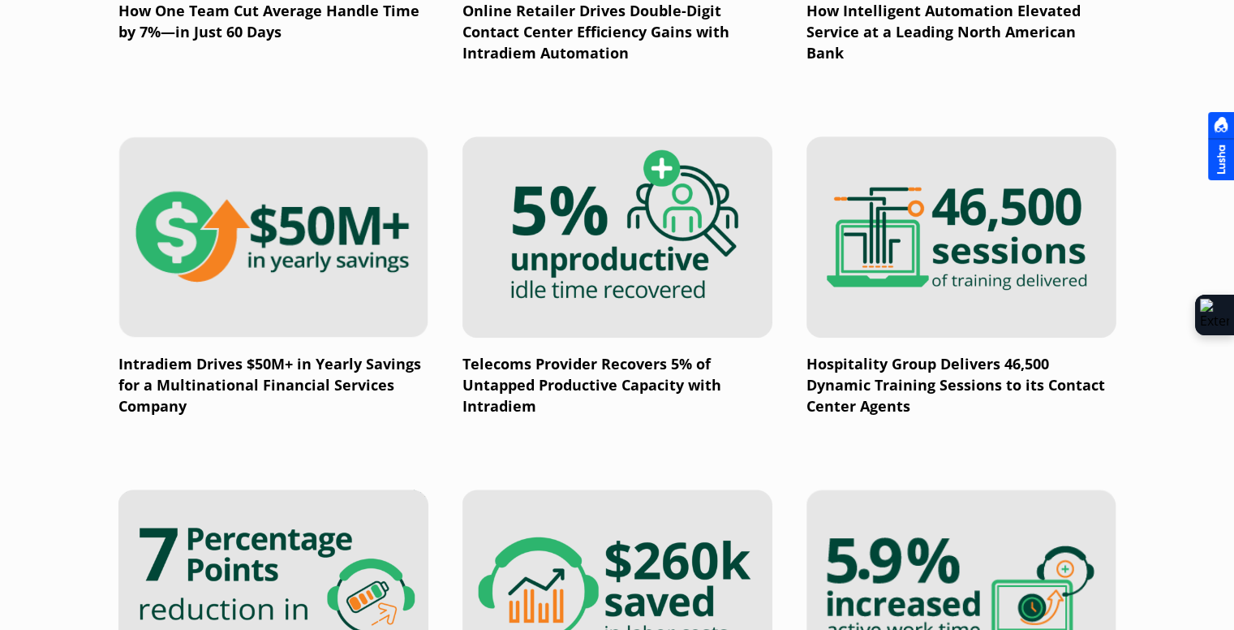
scroll to position [1742, 0]
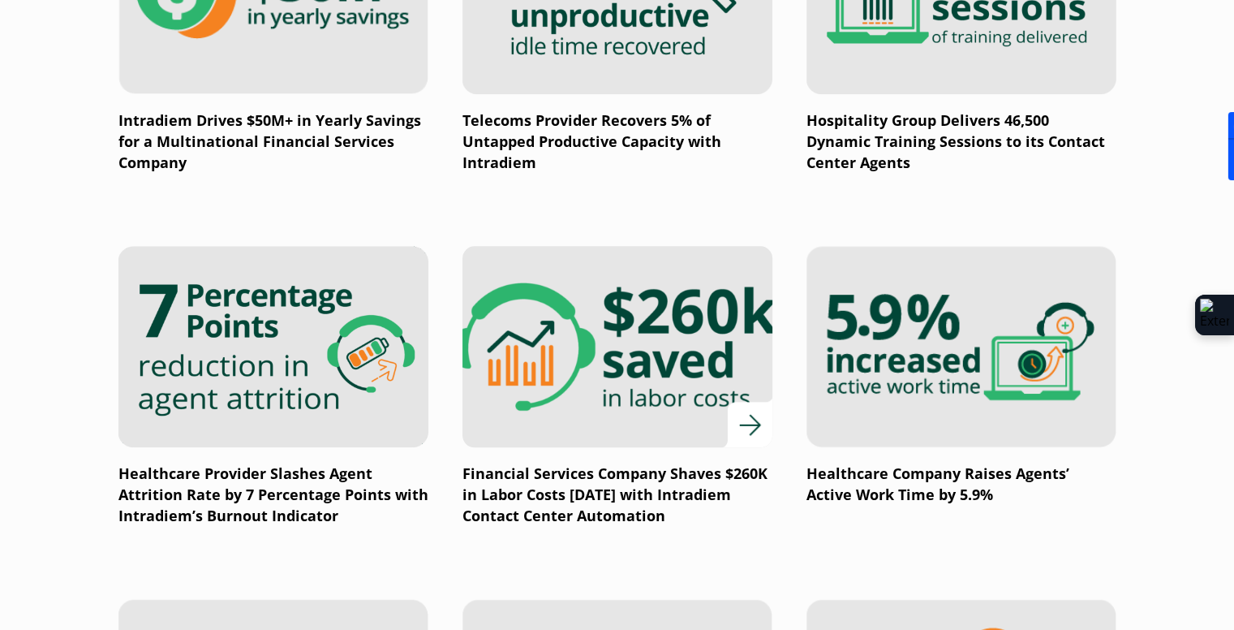
click at [618, 435] on img at bounding box center [617, 347] width 372 height 242
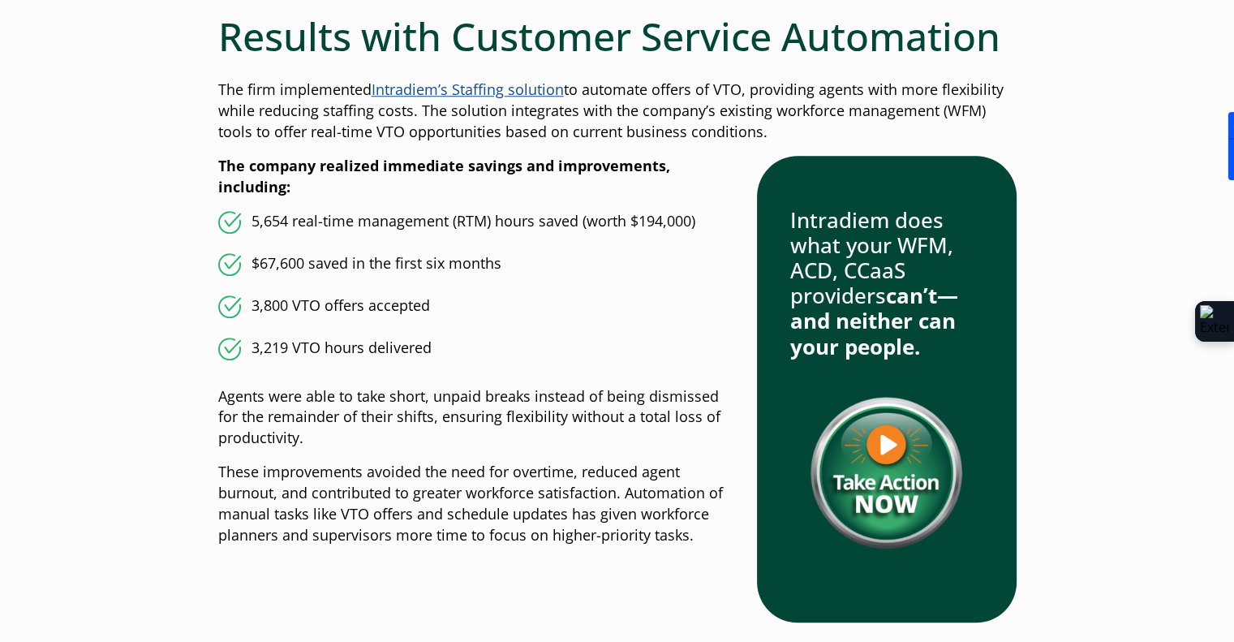
scroll to position [1785, 0]
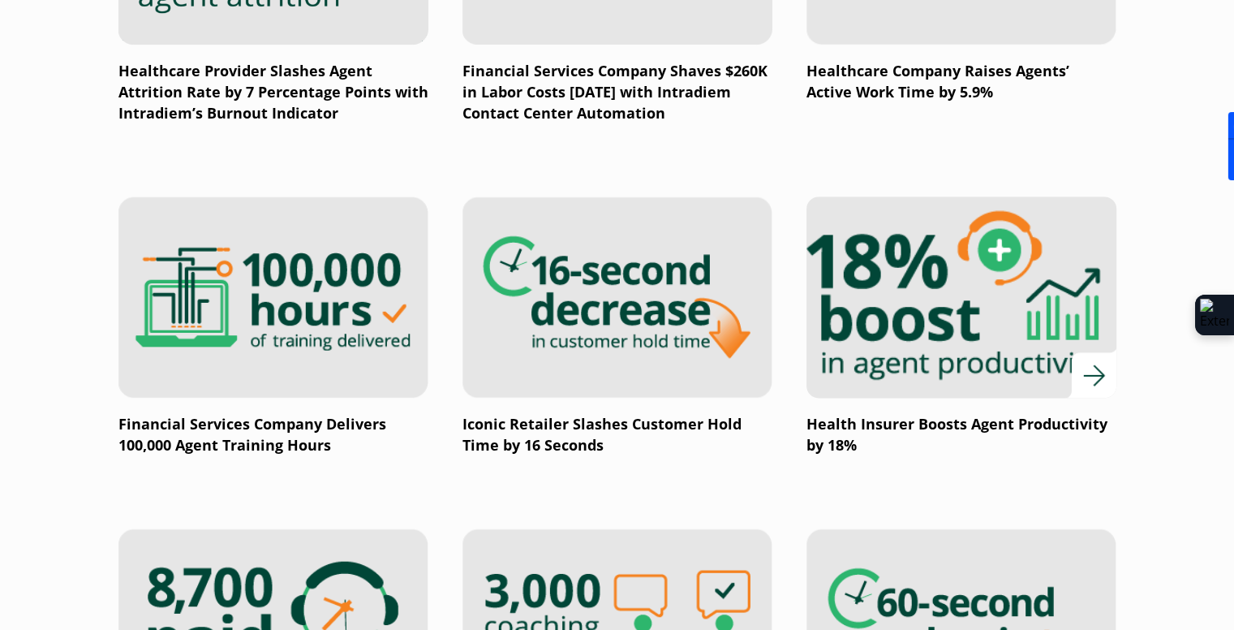
scroll to position [2148, 0]
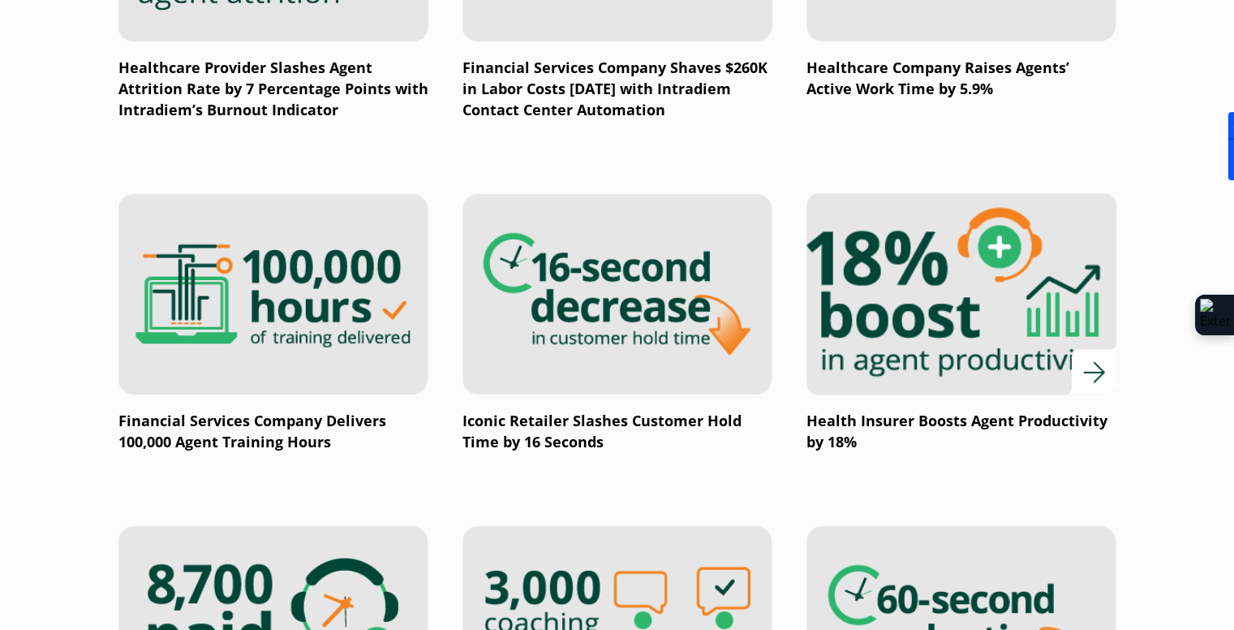
click at [937, 359] on img at bounding box center [961, 294] width 372 height 242
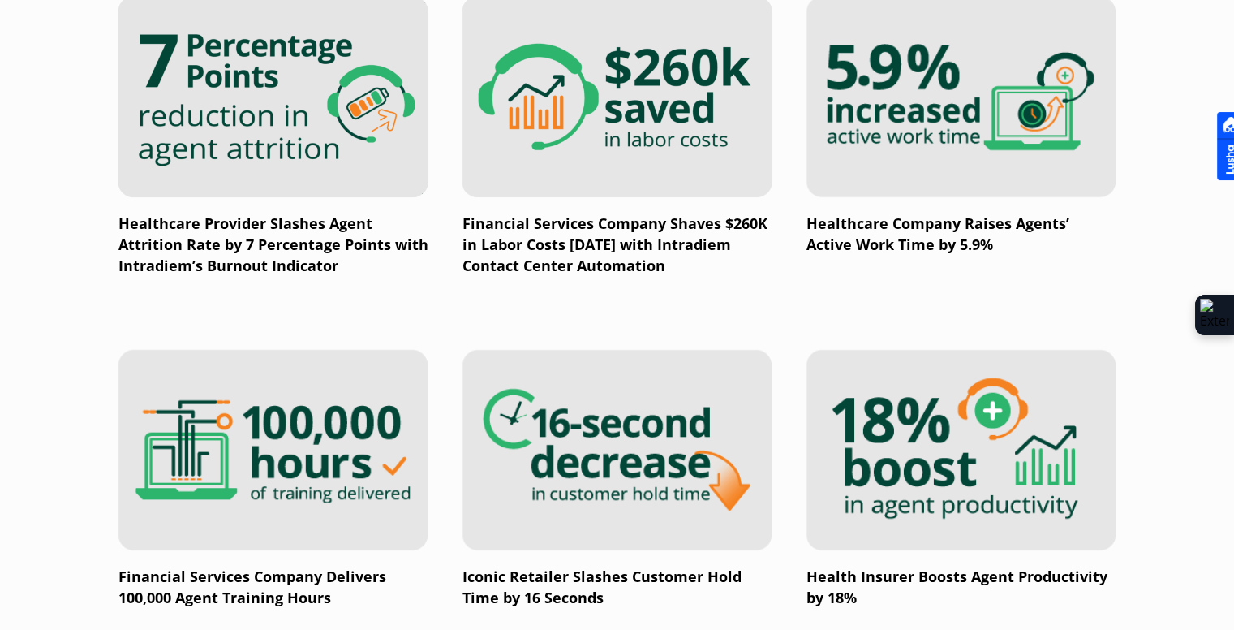
scroll to position [1986, 0]
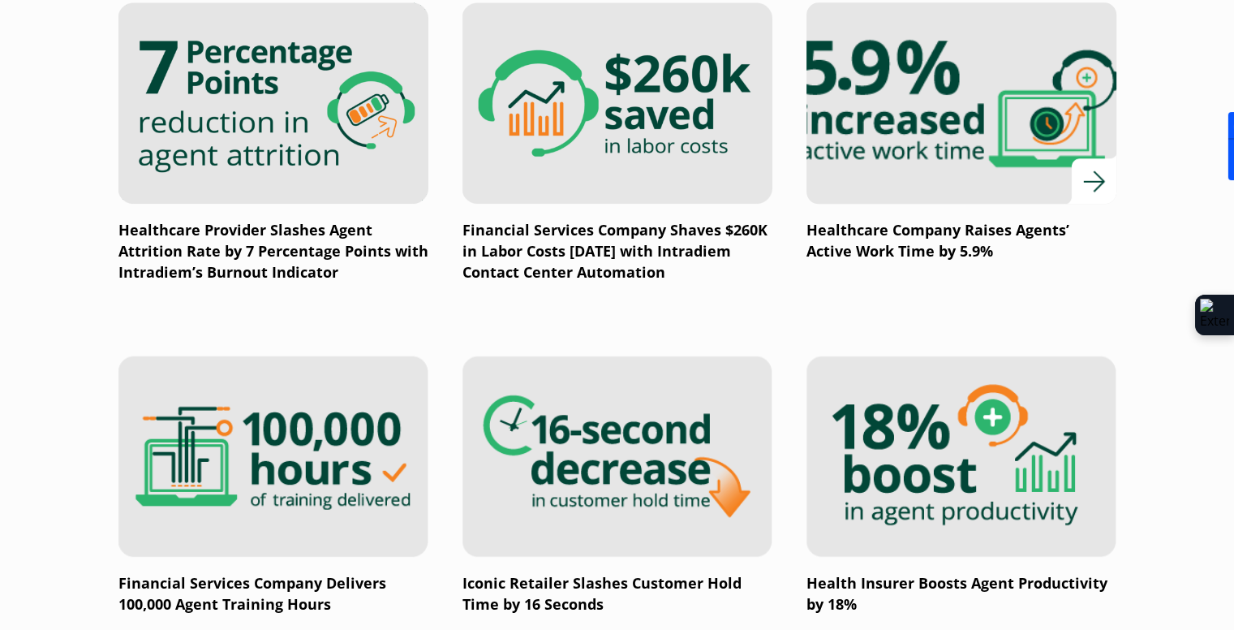
click at [1023, 146] on img at bounding box center [961, 103] width 372 height 242
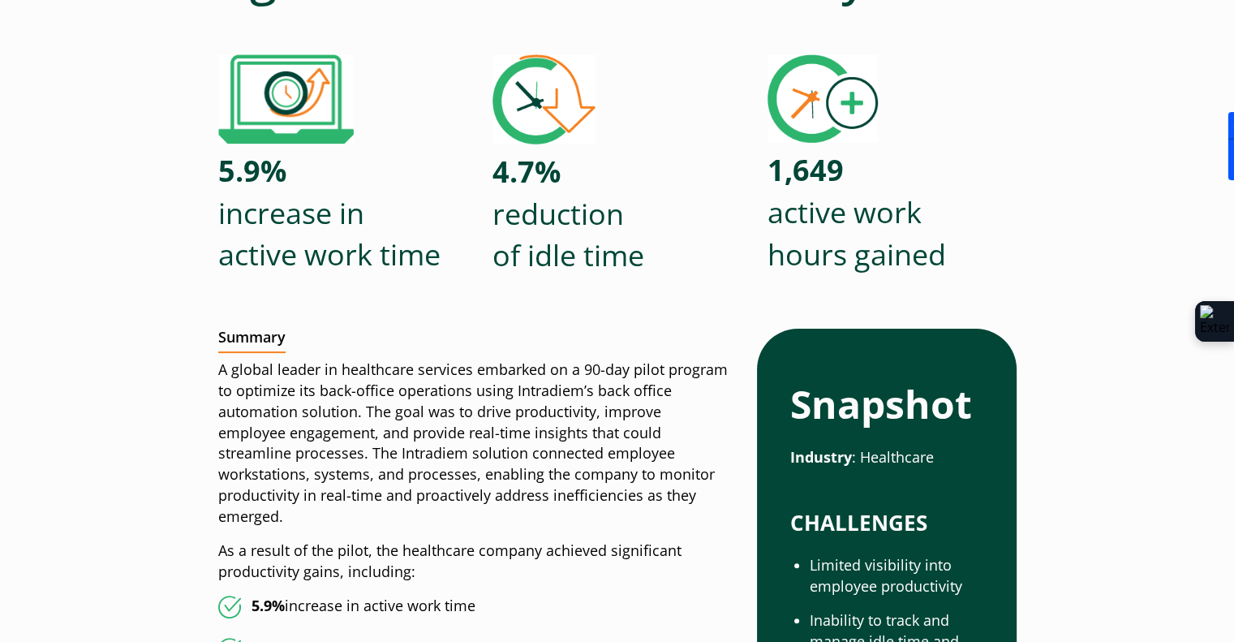
scroll to position [325, 0]
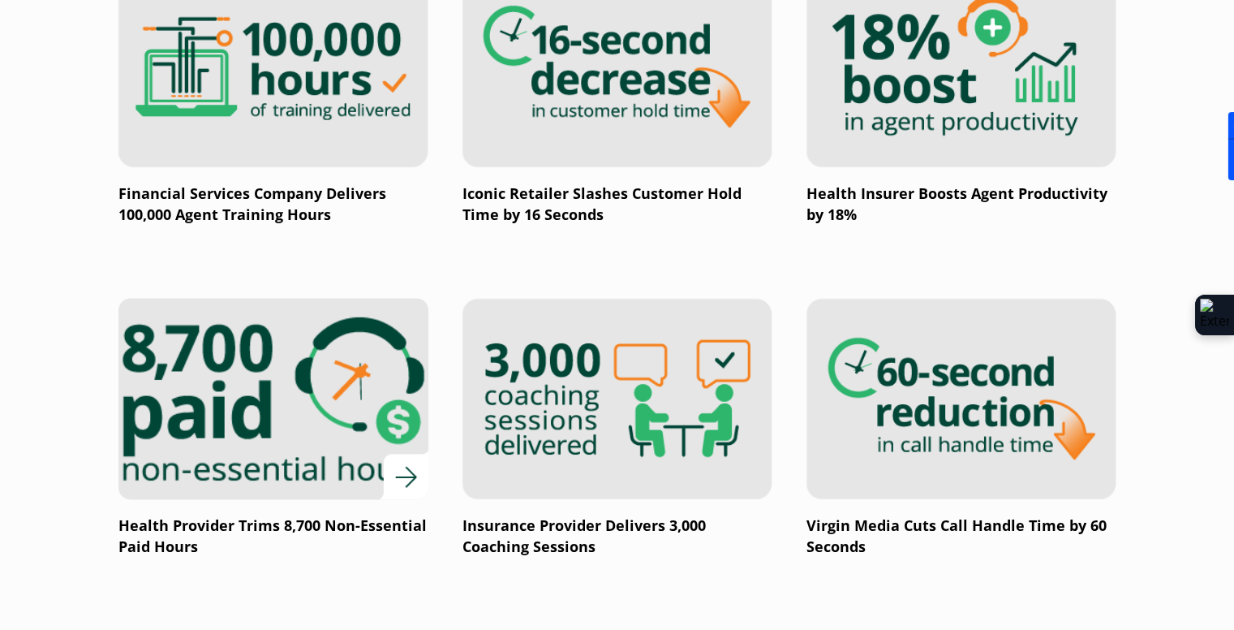
scroll to position [2473, 0]
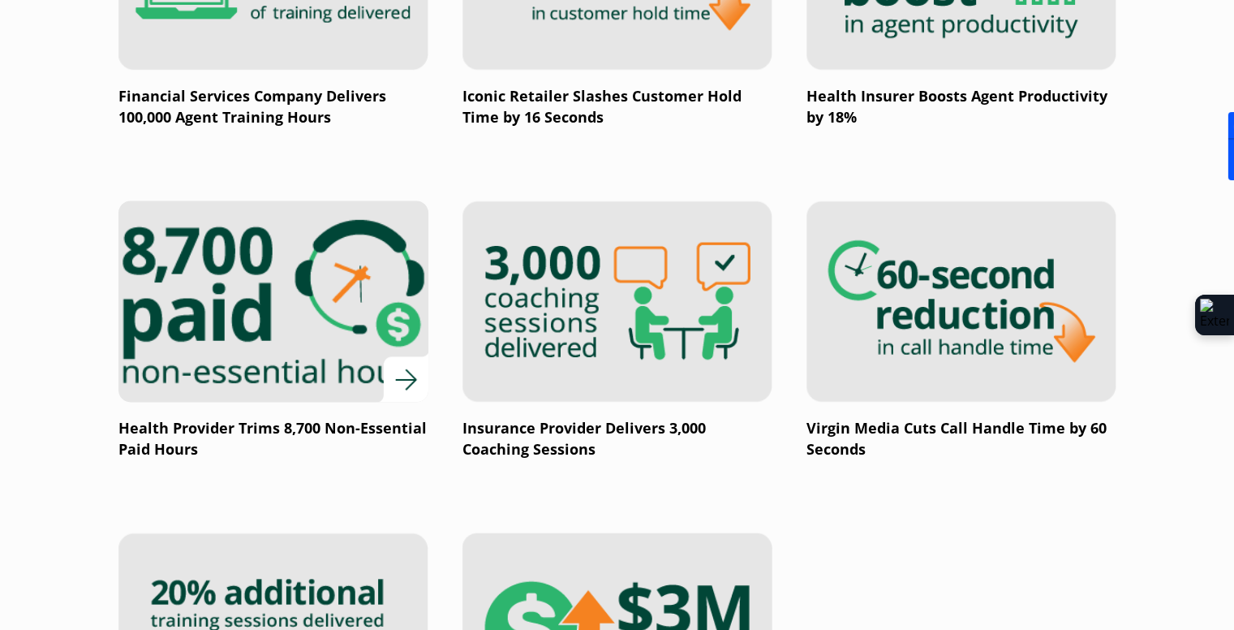
click at [321, 380] on img at bounding box center [273, 301] width 372 height 242
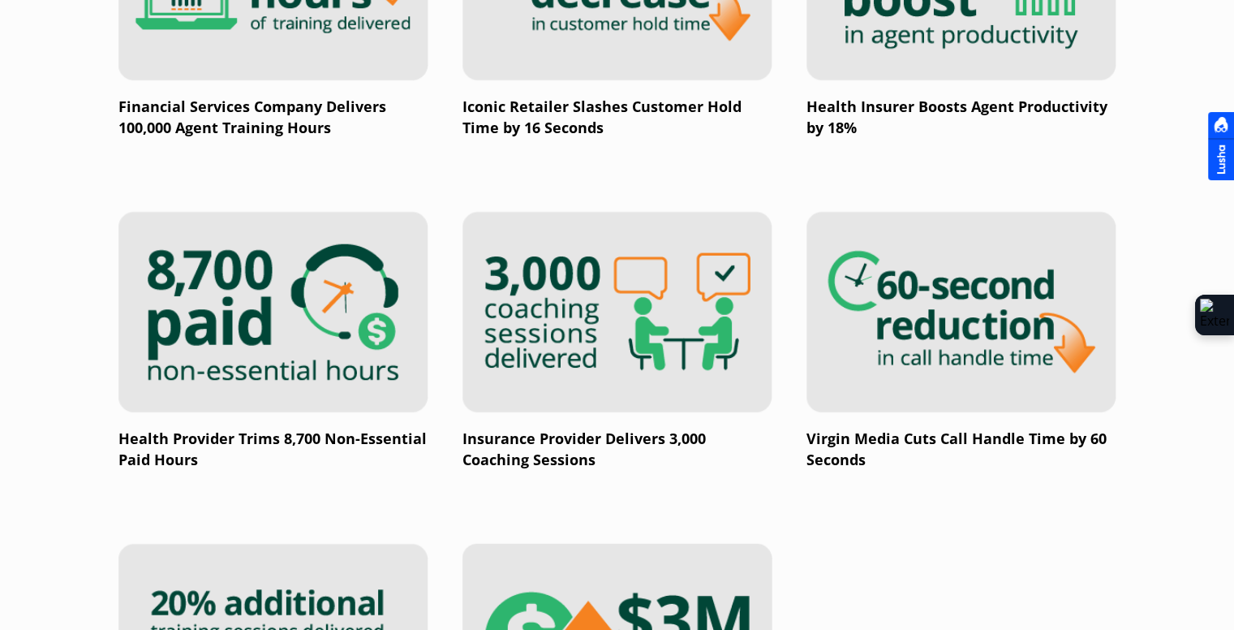
scroll to position [2473, 0]
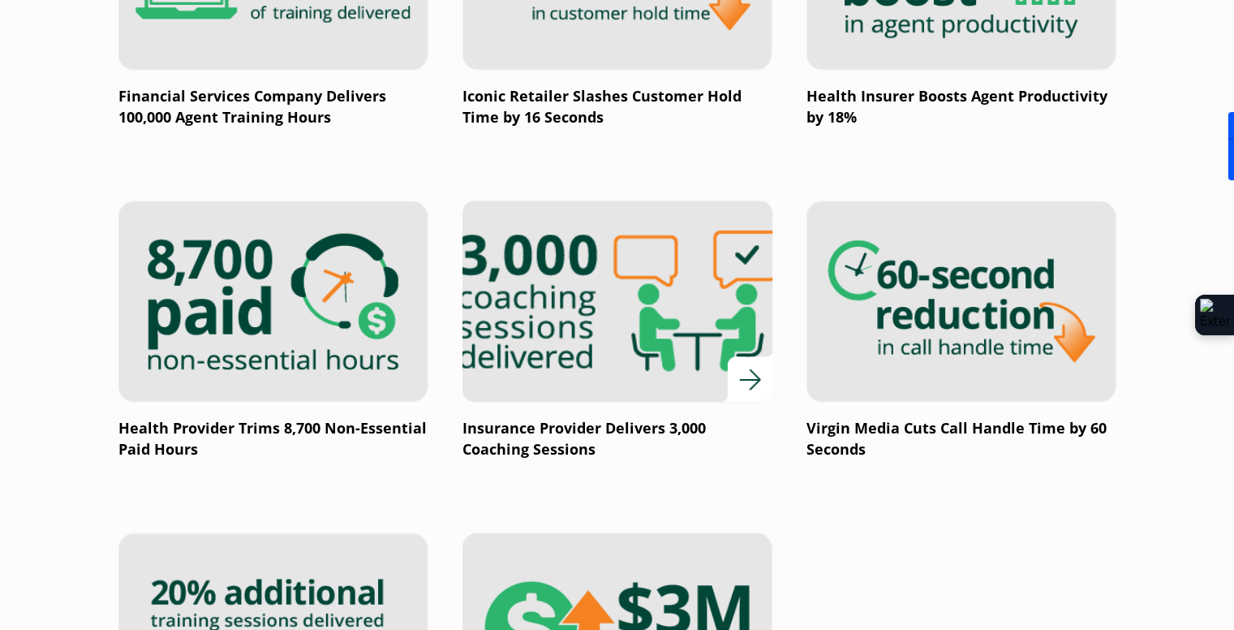
click at [605, 356] on img at bounding box center [617, 301] width 372 height 242
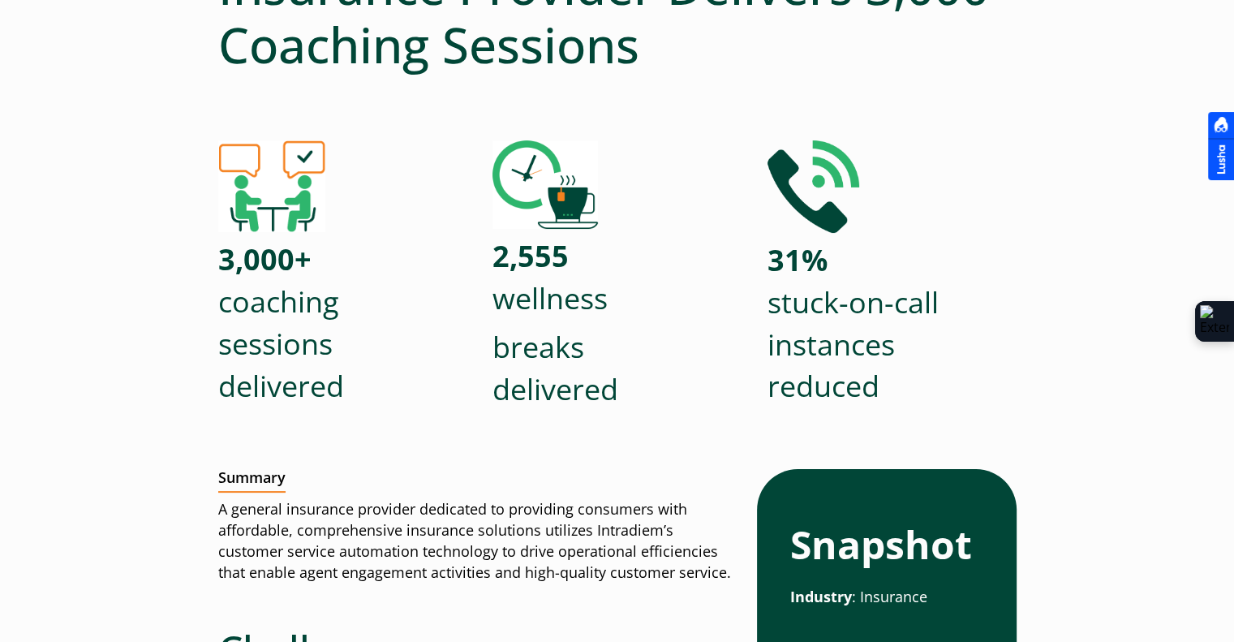
scroll to position [325, 0]
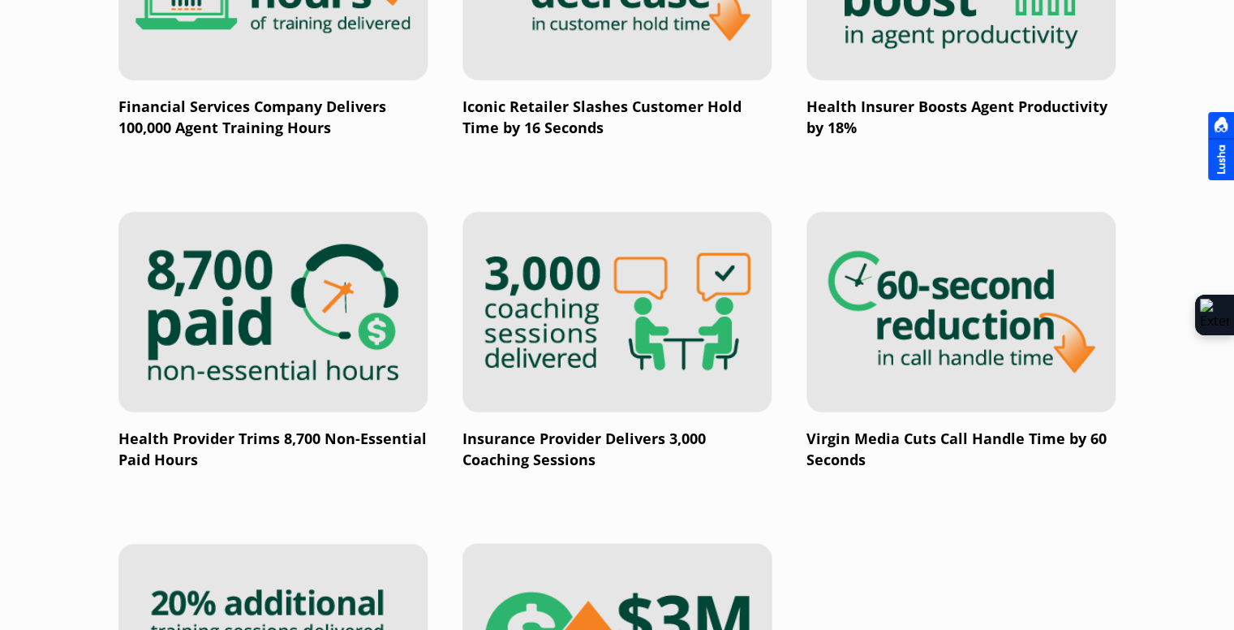
scroll to position [2473, 0]
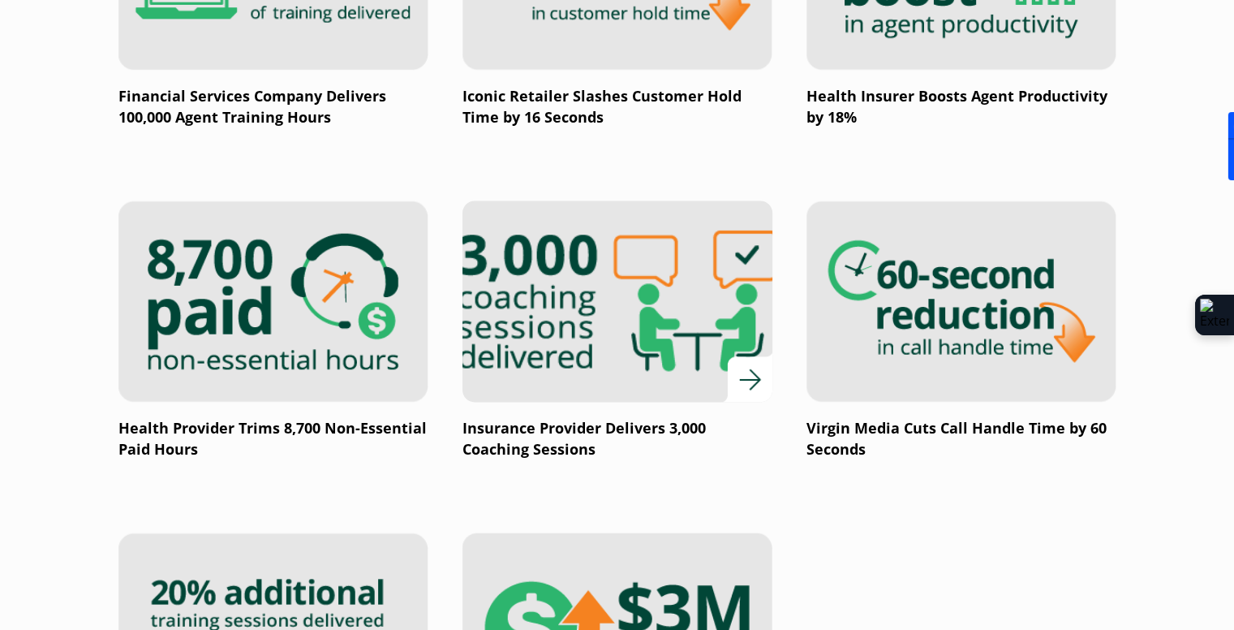
click at [609, 314] on img at bounding box center [617, 301] width 372 height 242
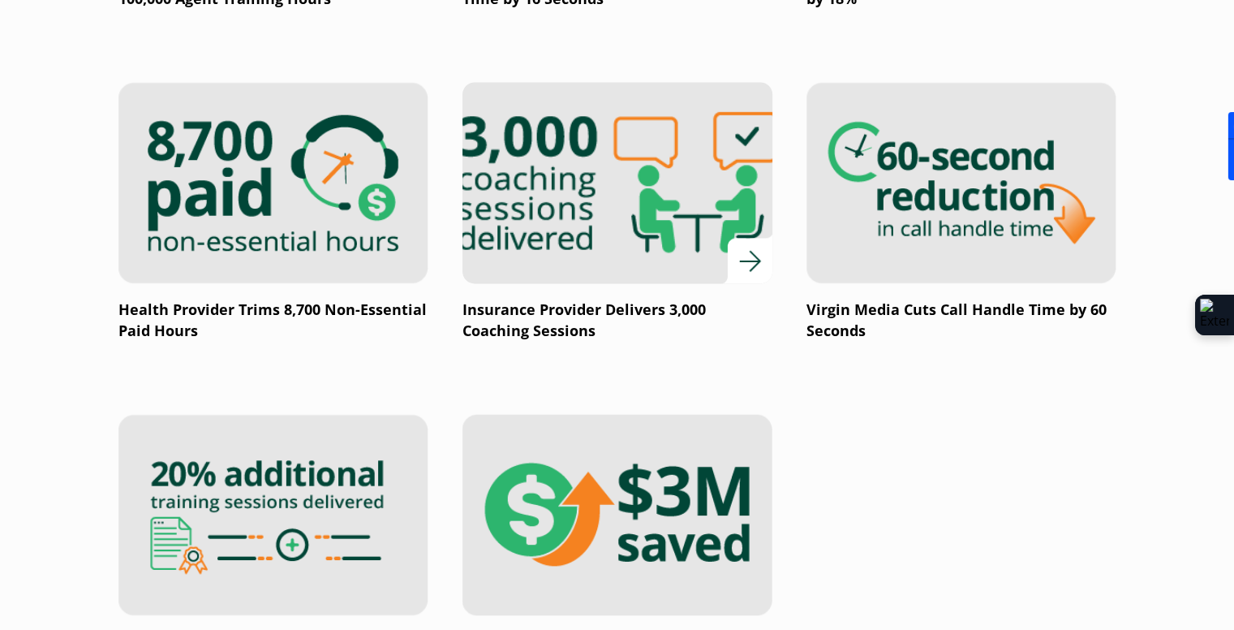
scroll to position [2633, 0]
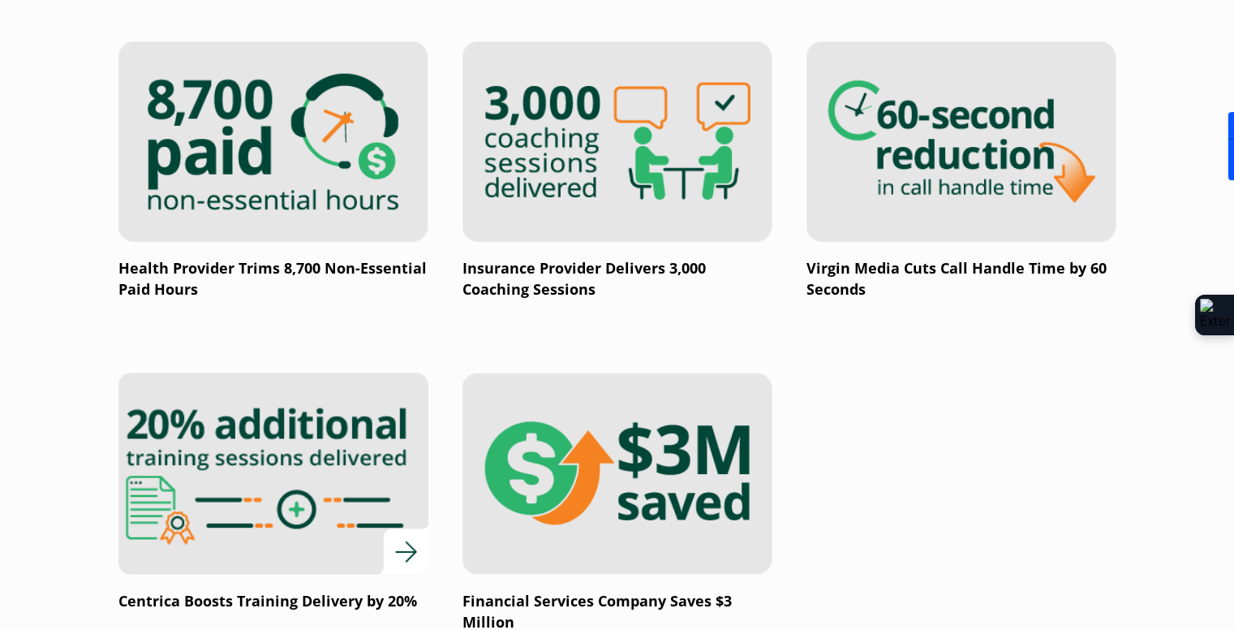
click at [211, 502] on img at bounding box center [273, 473] width 372 height 242
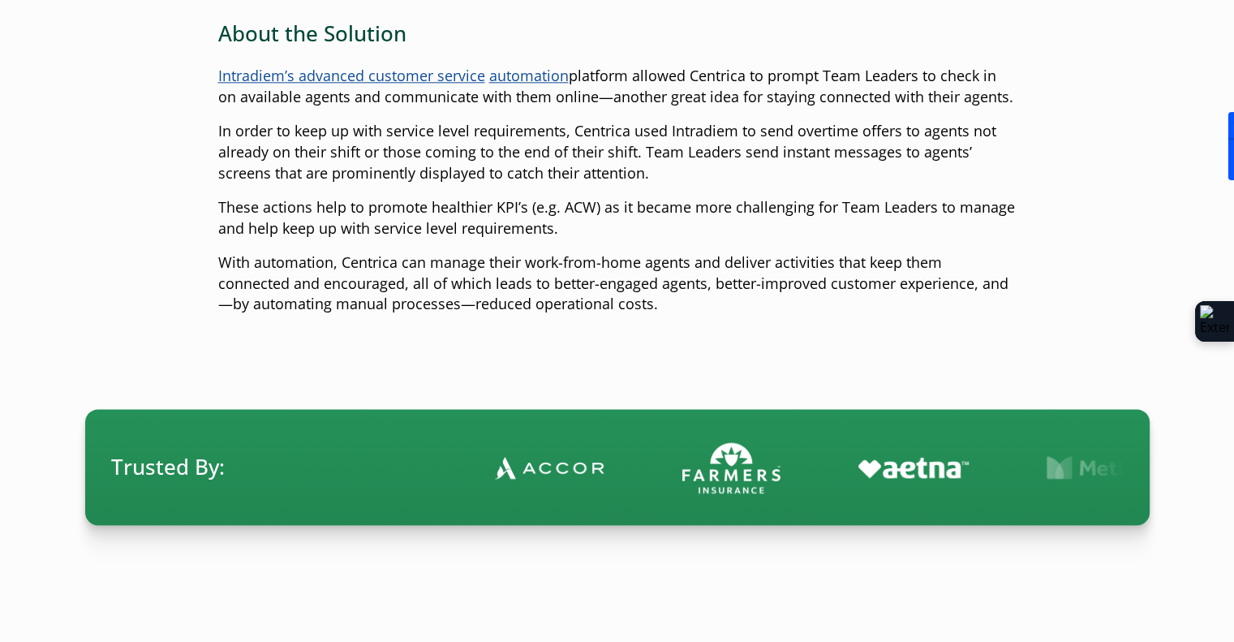
scroll to position [1948, 0]
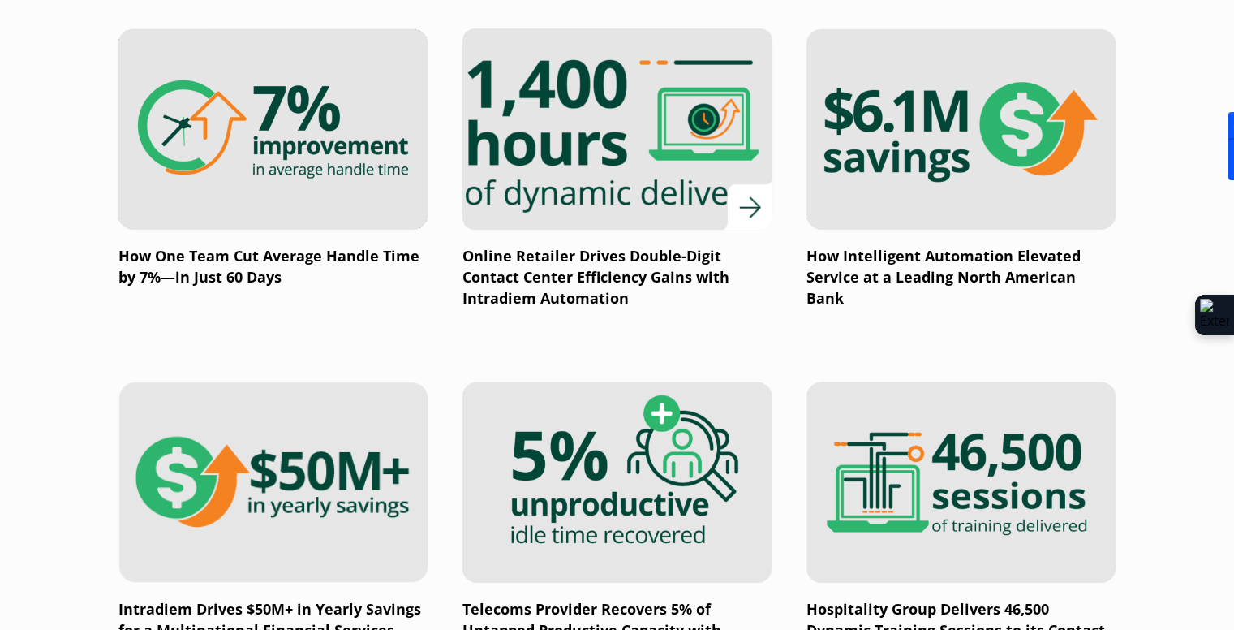
scroll to position [1253, 0]
click at [614, 161] on img at bounding box center [617, 130] width 372 height 242
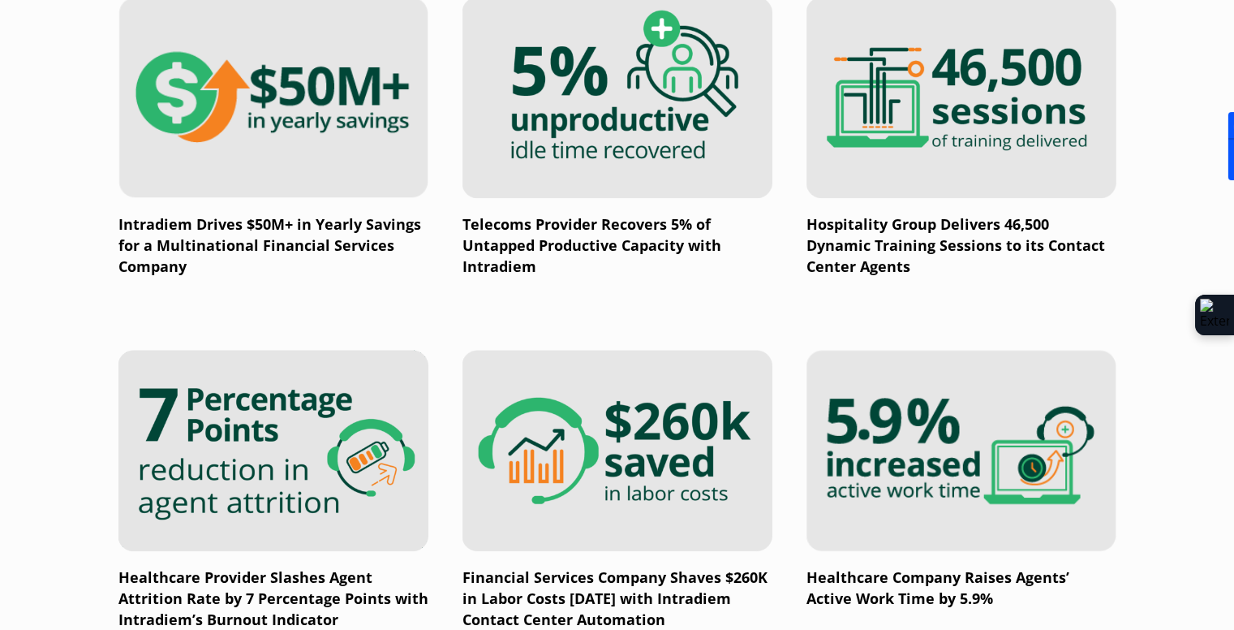
scroll to position [1659, 0]
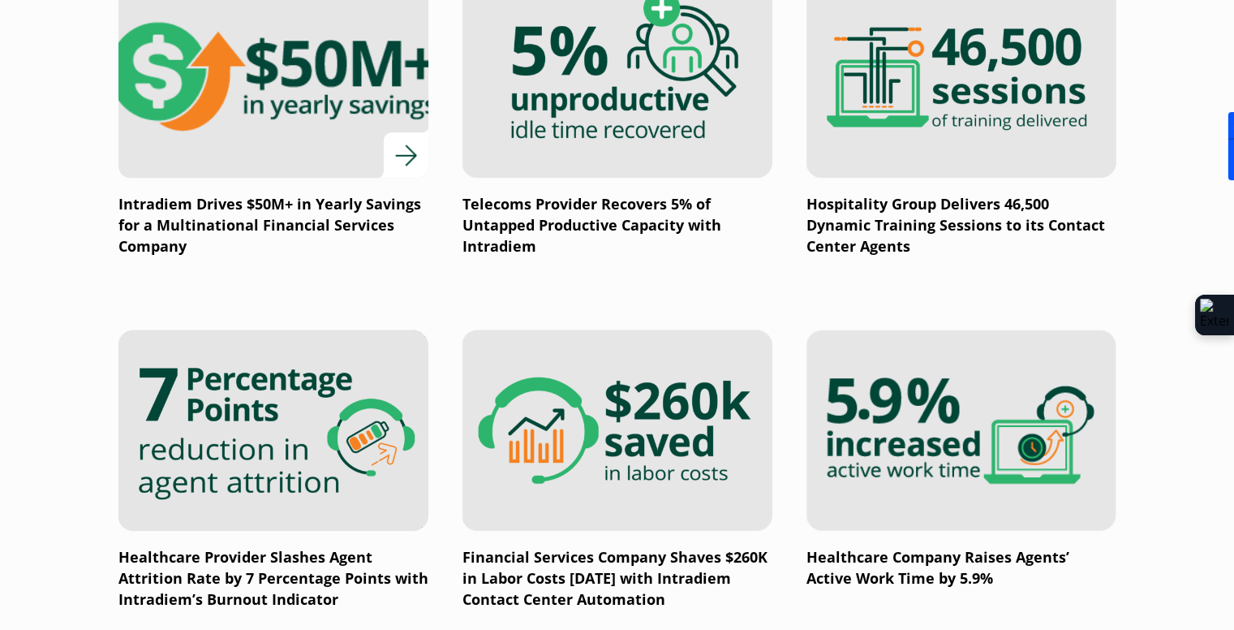
click at [305, 144] on img at bounding box center [273, 77] width 372 height 242
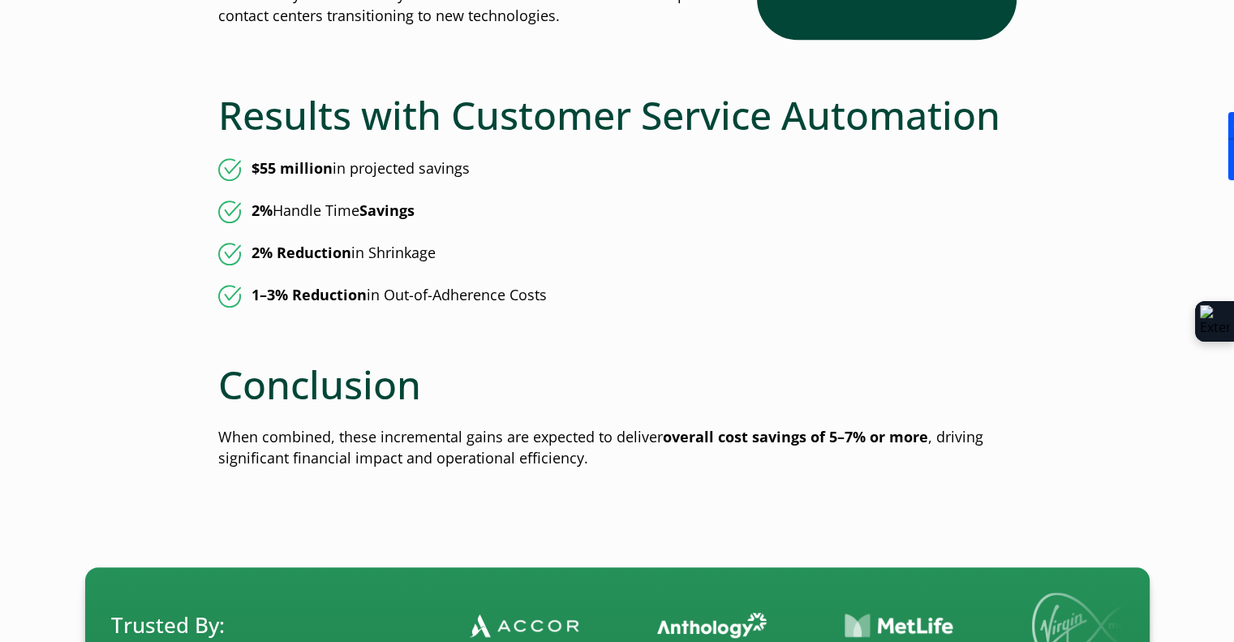
scroll to position [1217, 0]
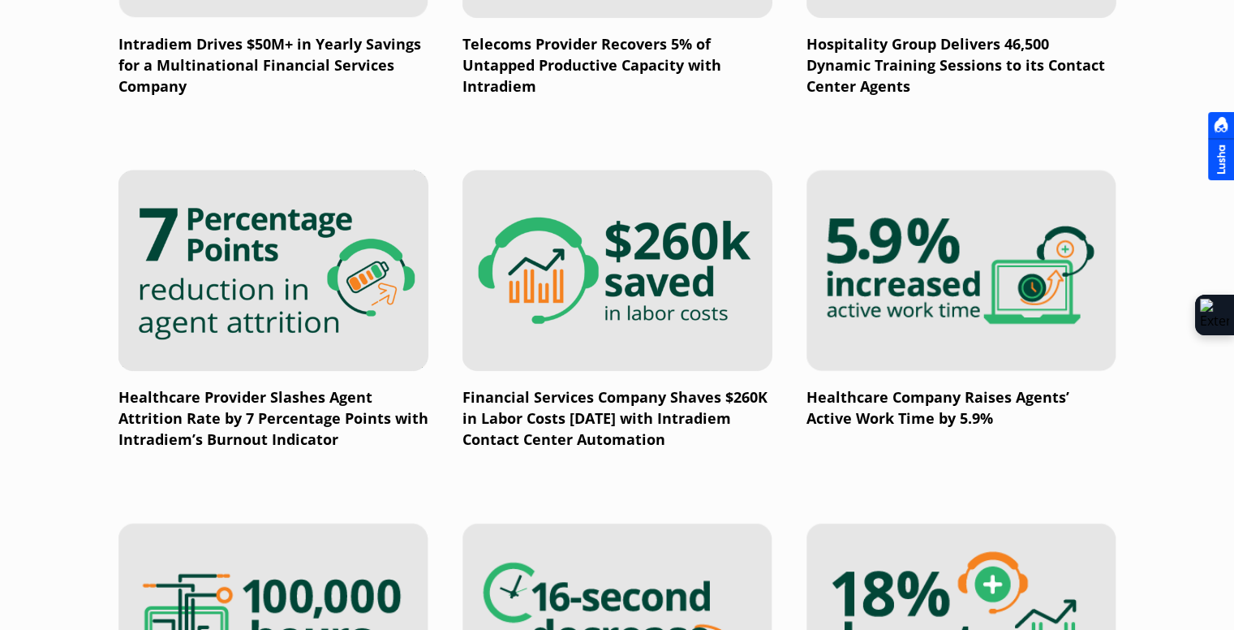
scroll to position [1983, 0]
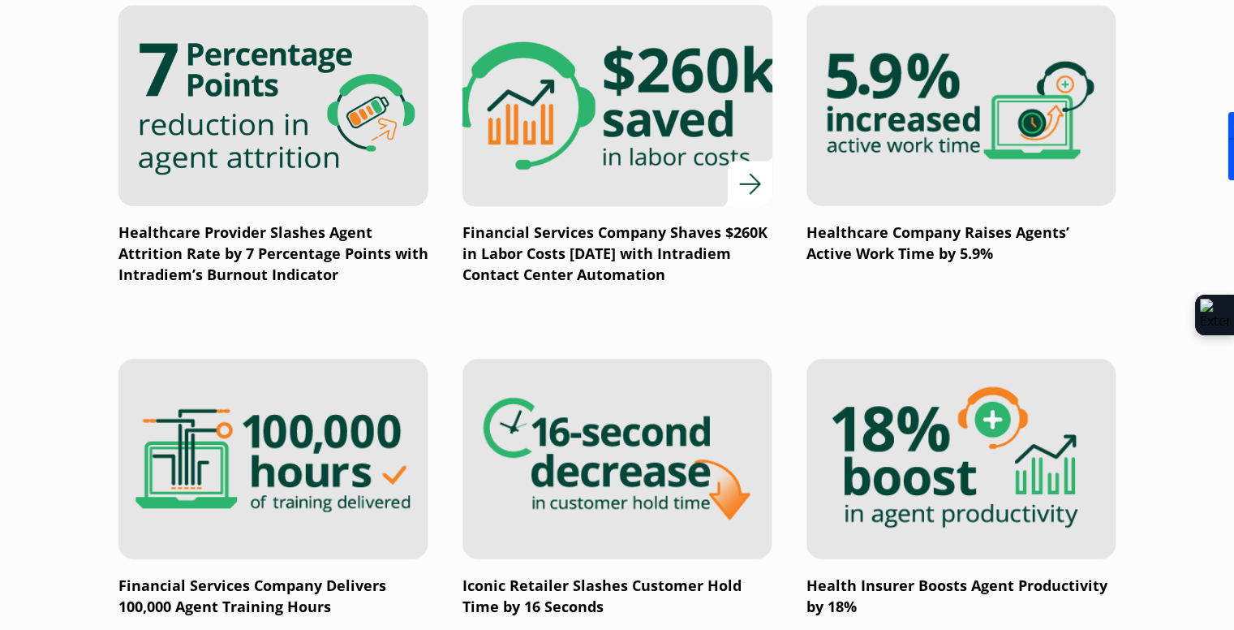
click at [596, 150] on img at bounding box center [617, 106] width 372 height 242
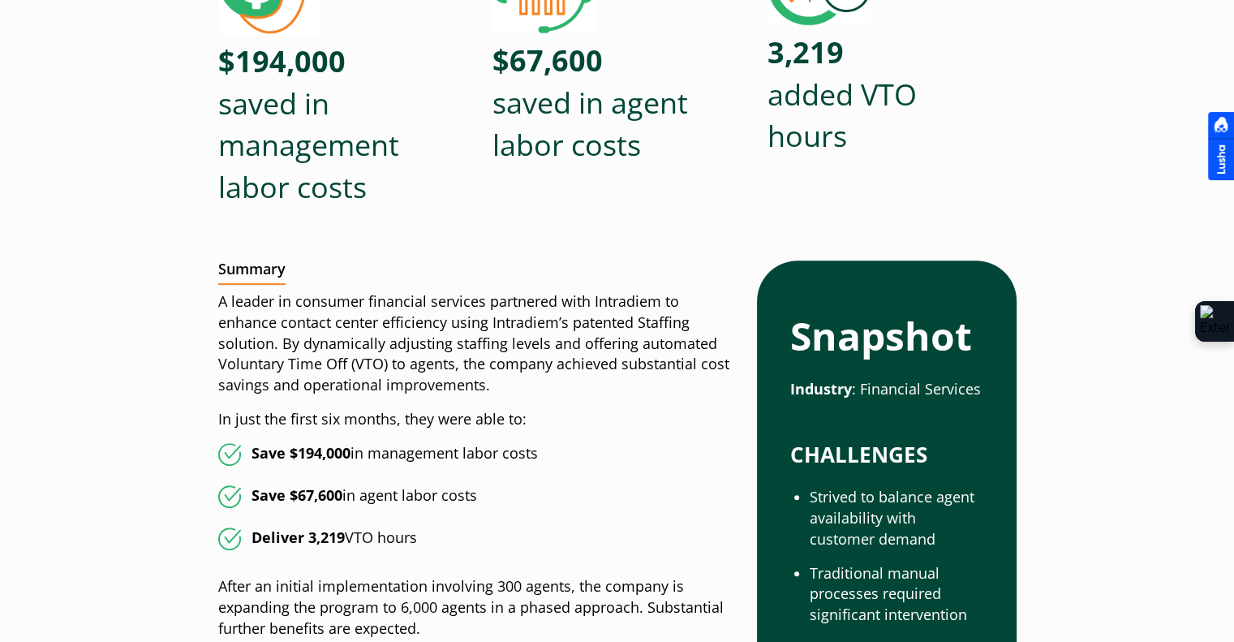
scroll to position [649, 0]
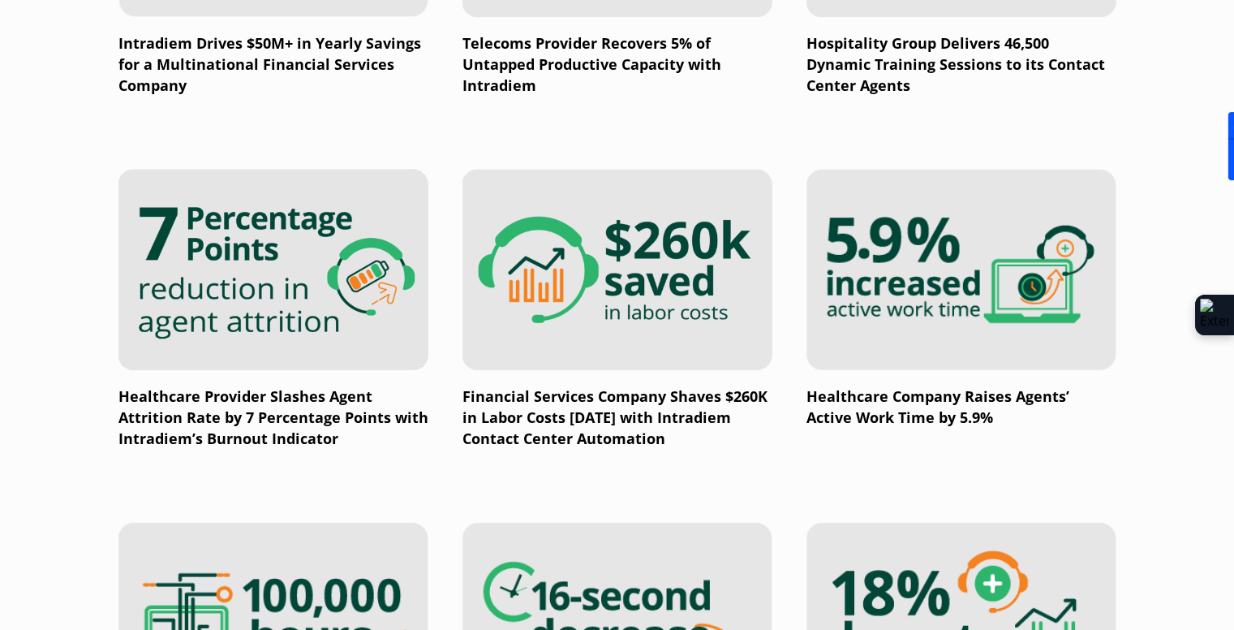
scroll to position [1659, 0]
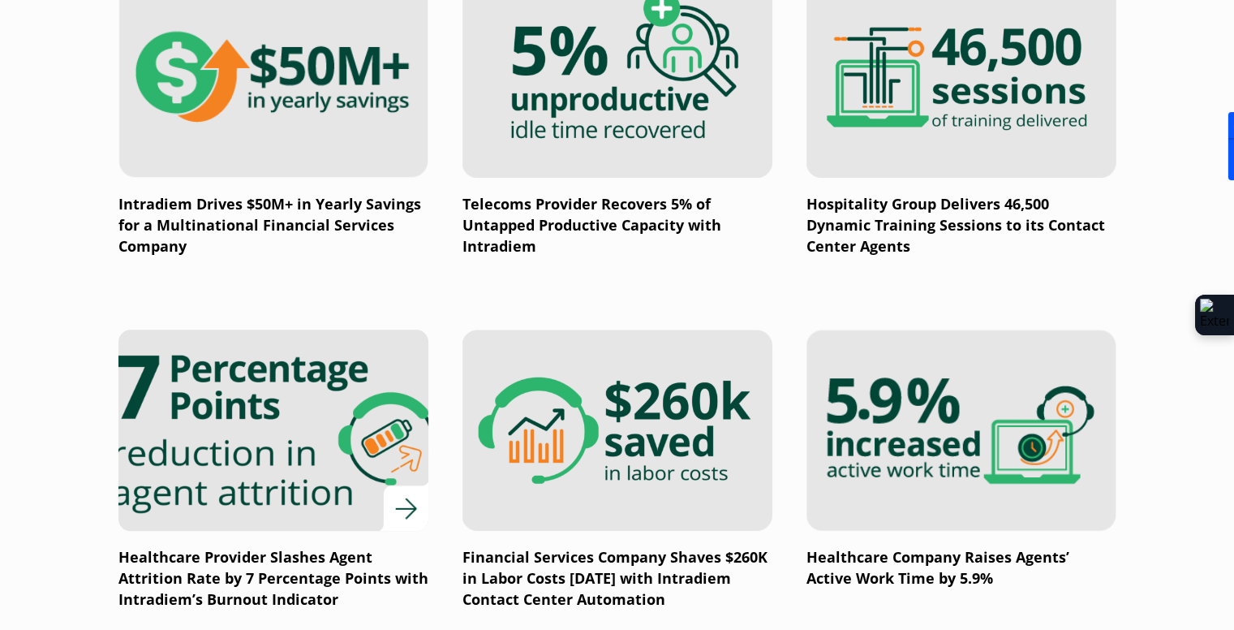
click at [203, 424] on img at bounding box center [273, 430] width 372 height 242
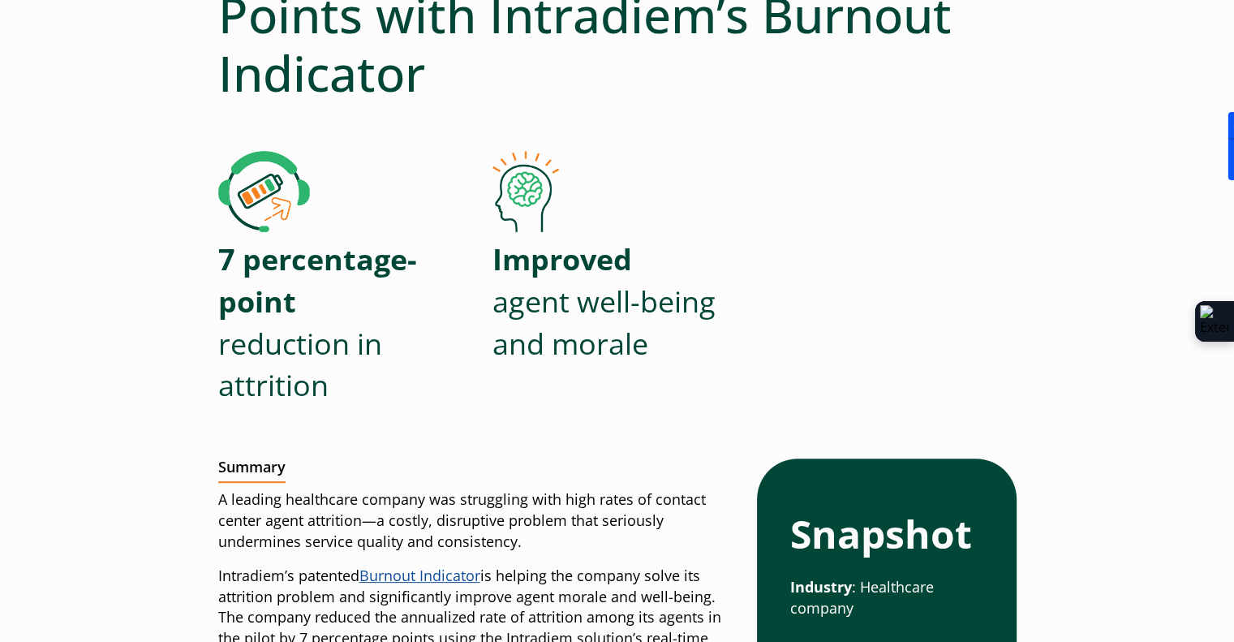
scroll to position [568, 0]
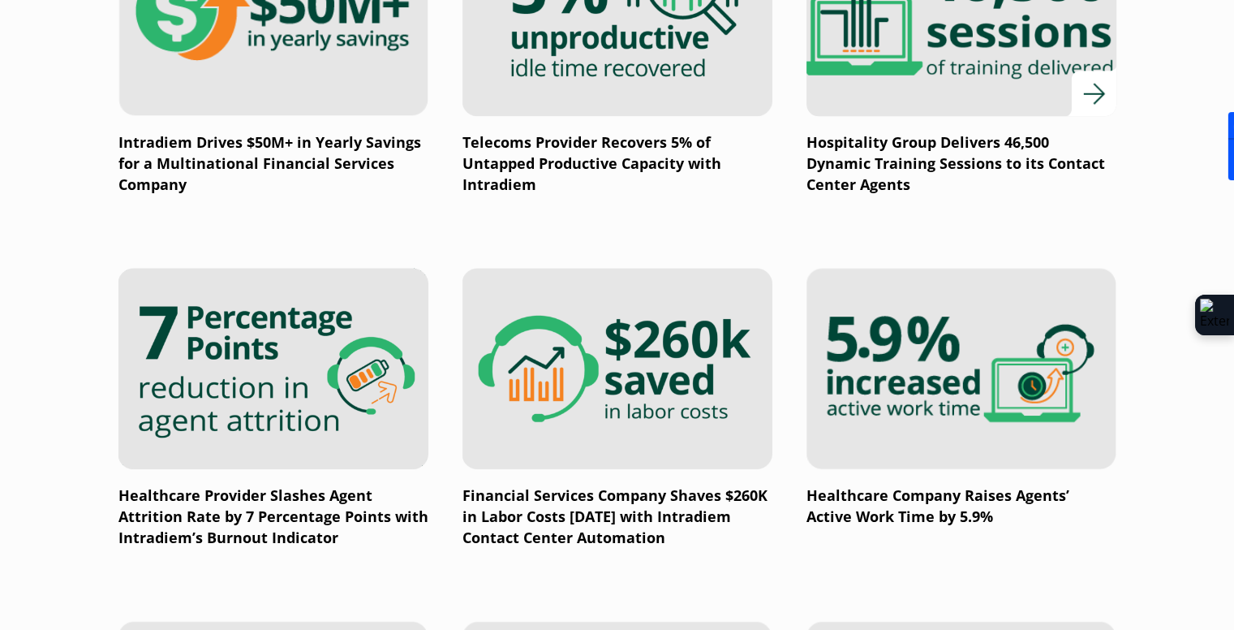
scroll to position [1821, 0]
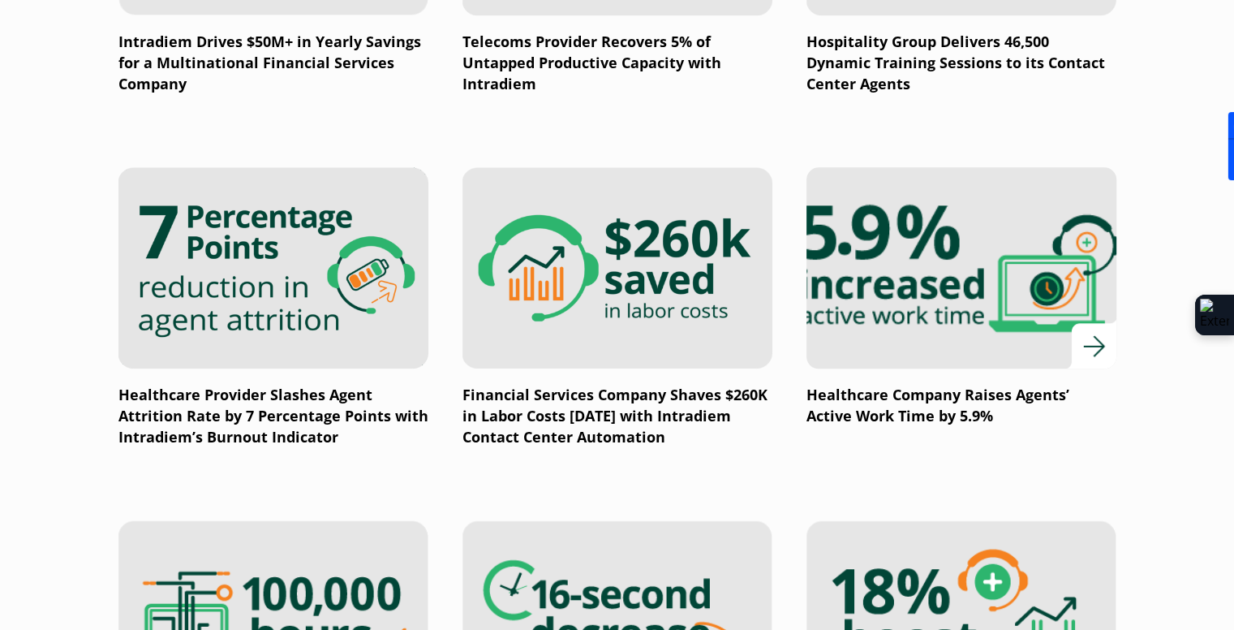
click at [951, 226] on img at bounding box center [961, 268] width 372 height 242
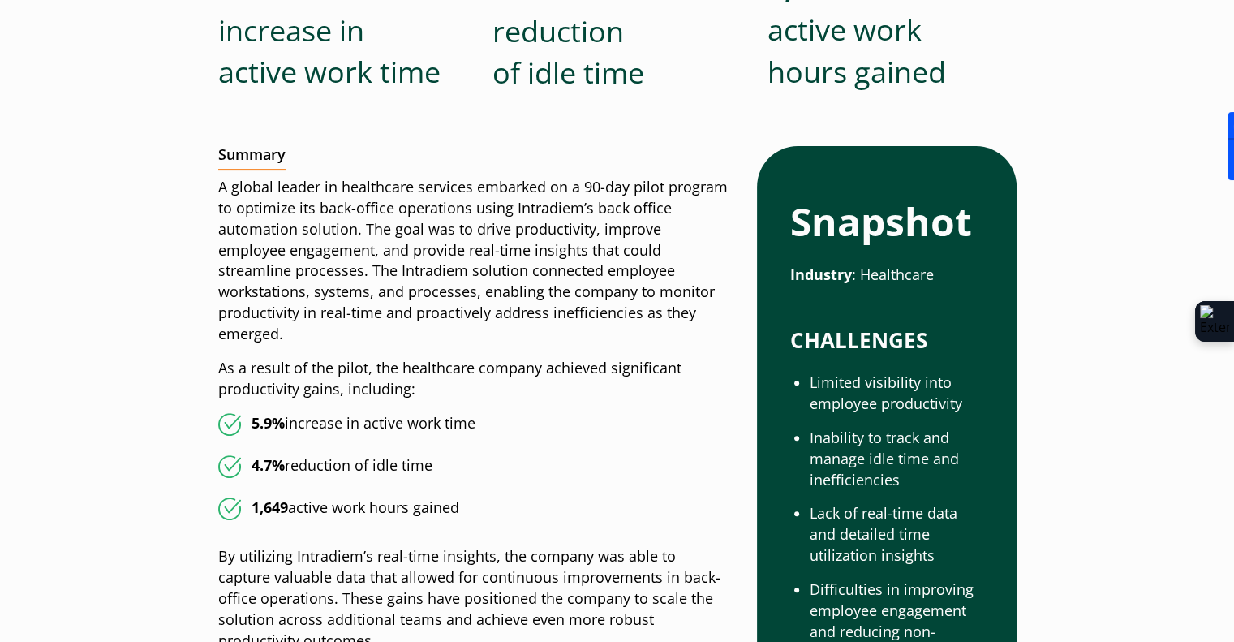
scroll to position [812, 0]
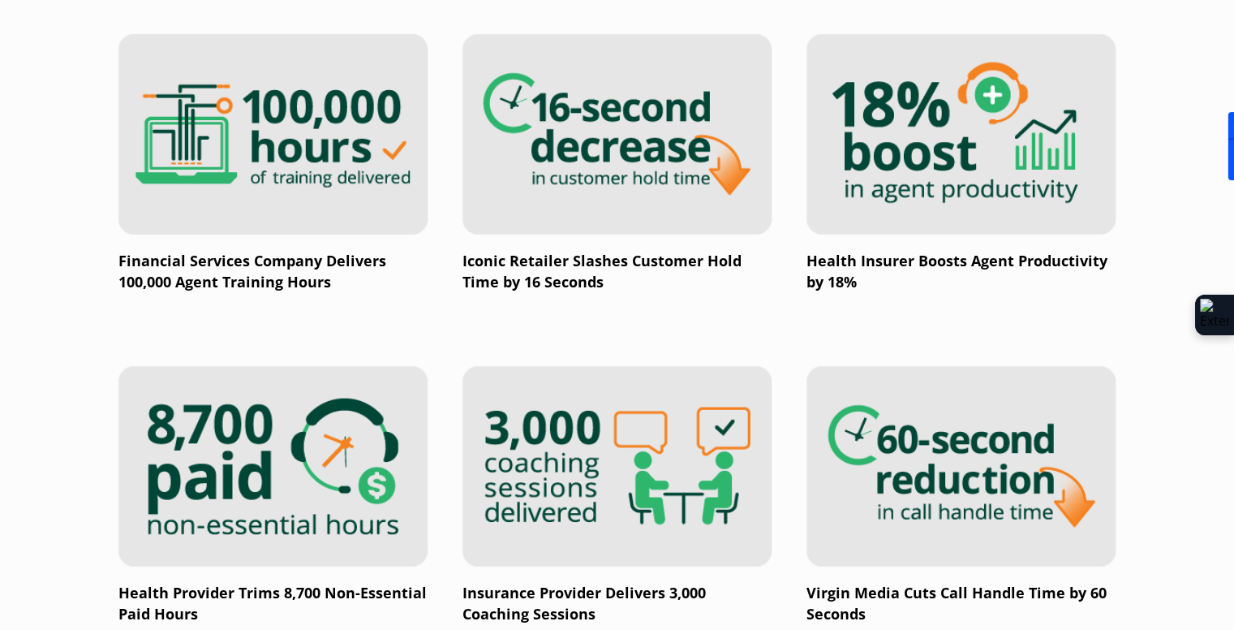
scroll to position [2551, 0]
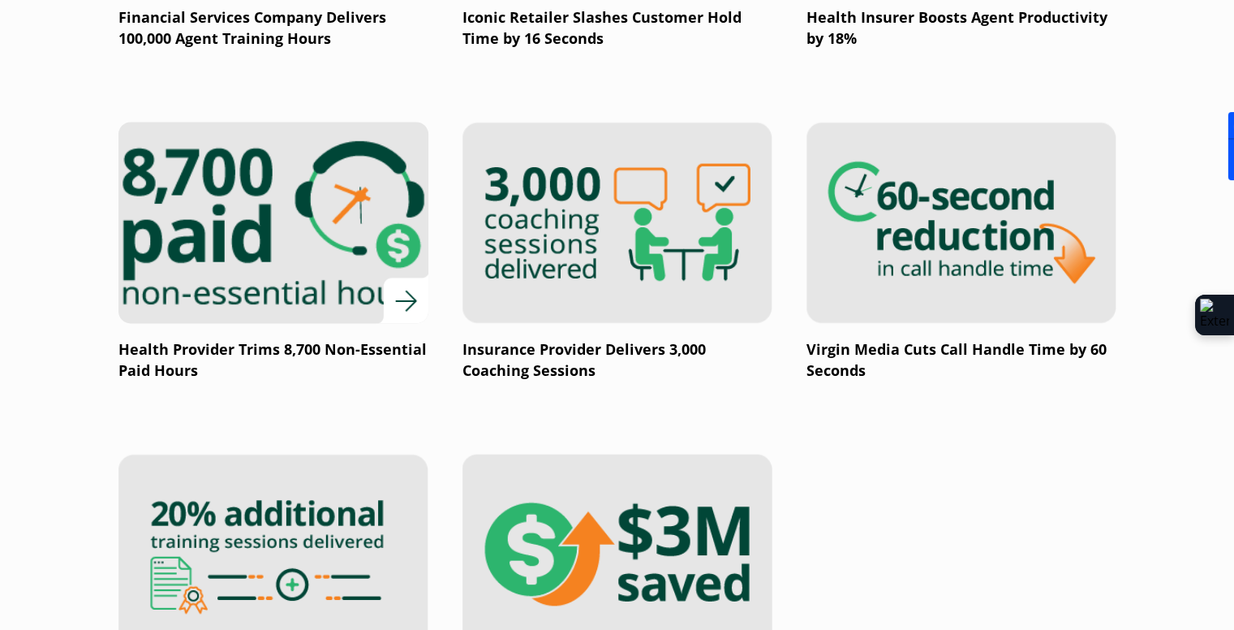
click at [250, 259] on img at bounding box center [273, 222] width 372 height 242
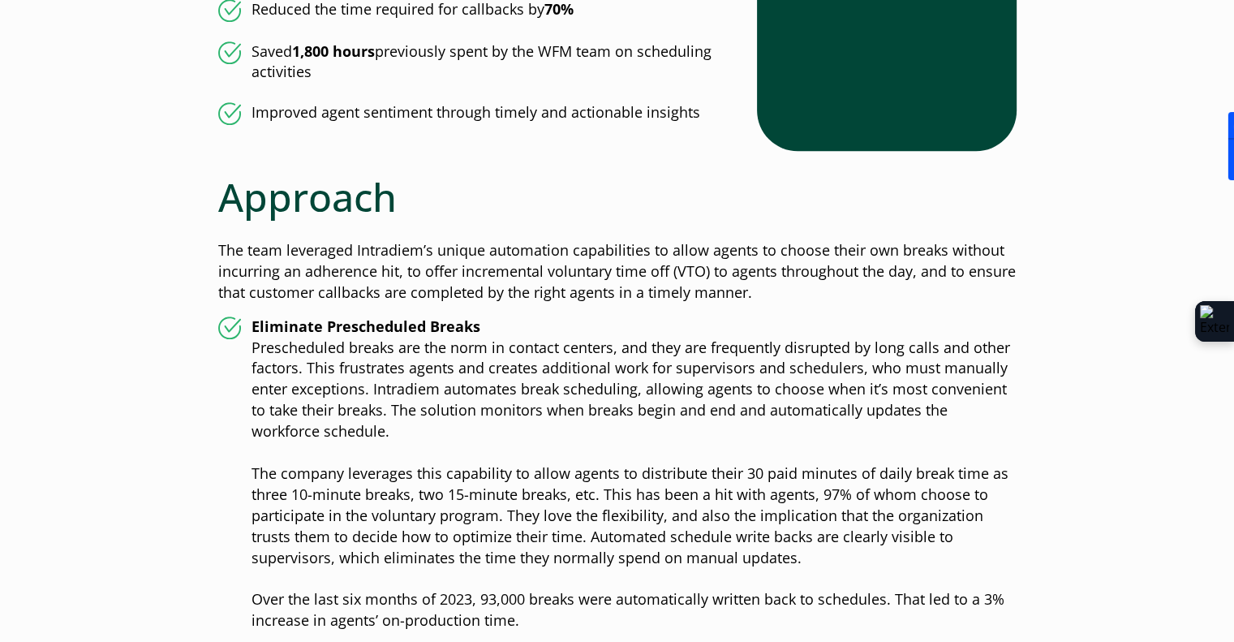
scroll to position [1623, 0]
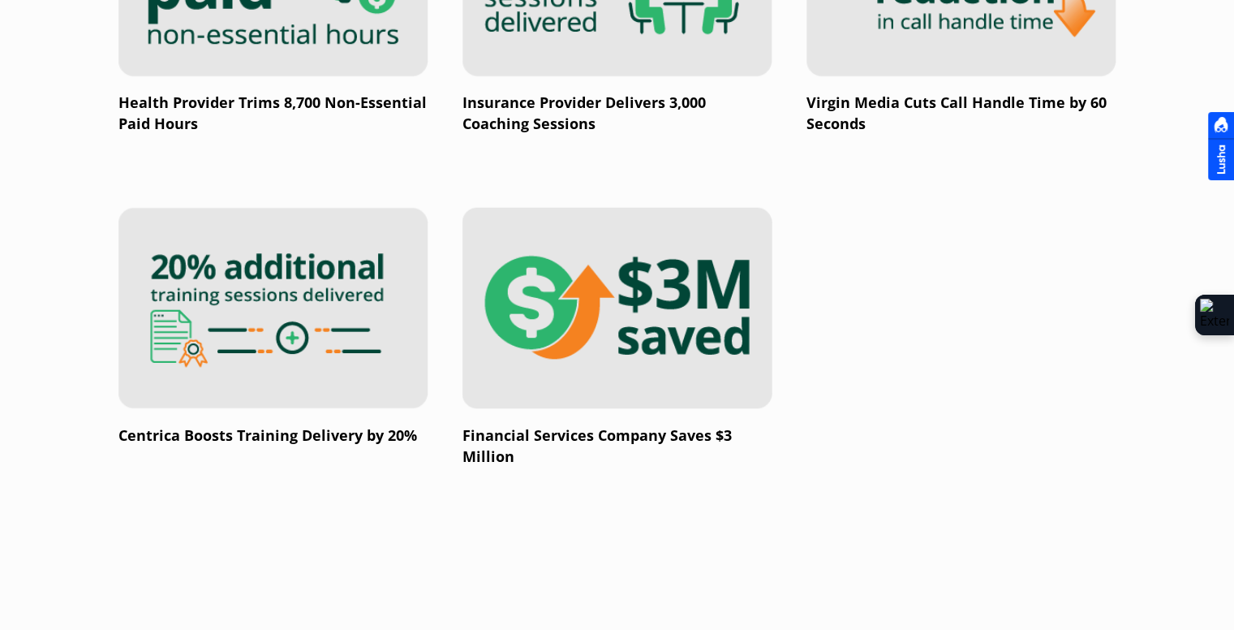
scroll to position [3038, 0]
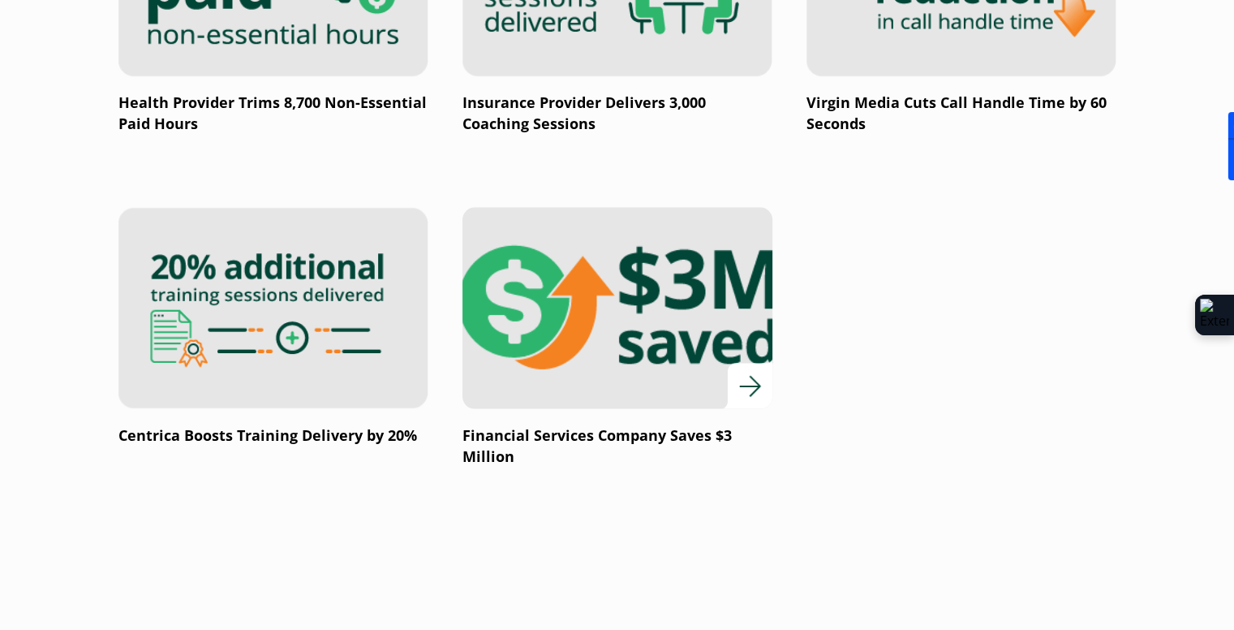
click at [596, 187] on img at bounding box center [617, 308] width 372 height 242
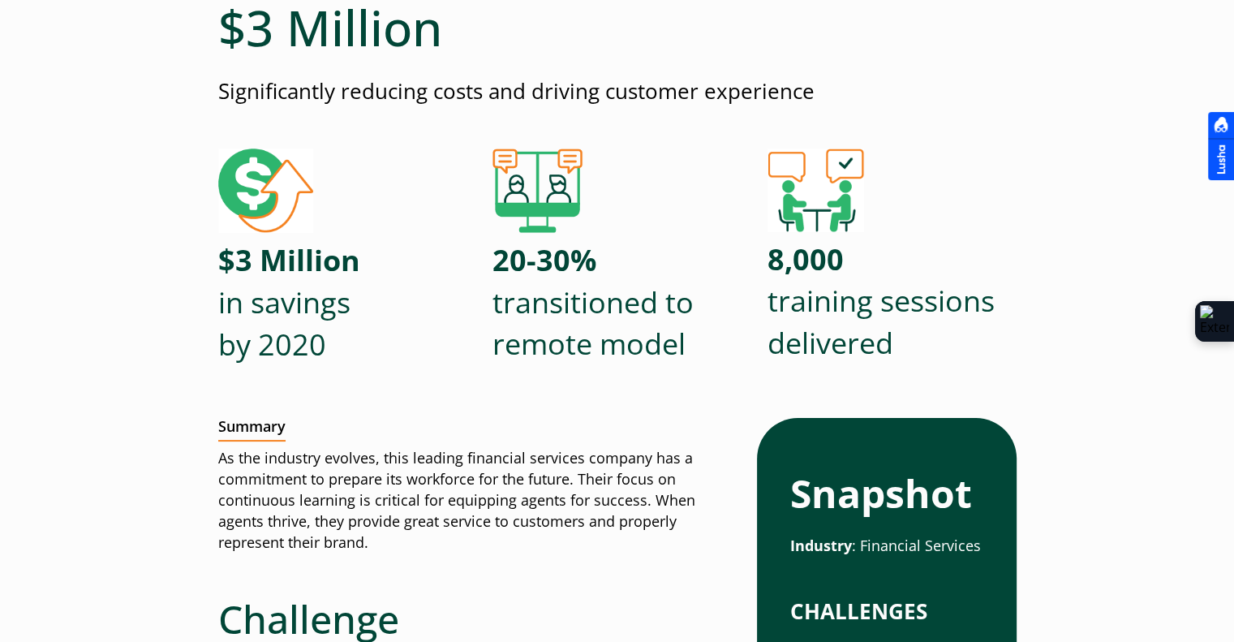
scroll to position [406, 0]
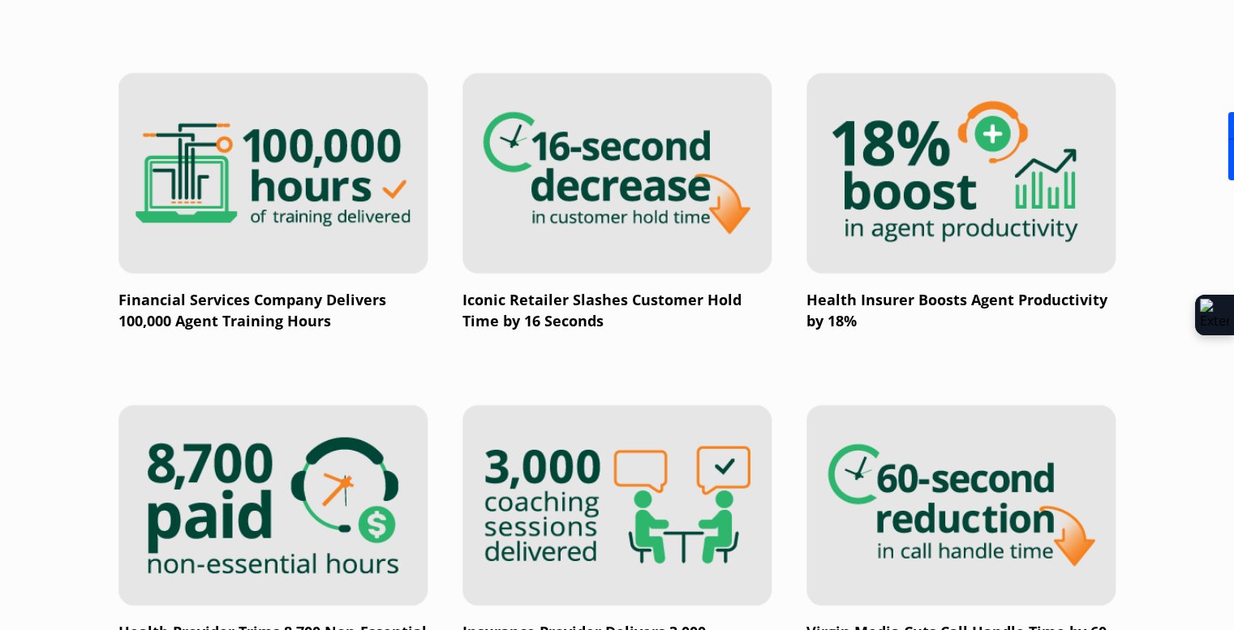
scroll to position [2229, 0]
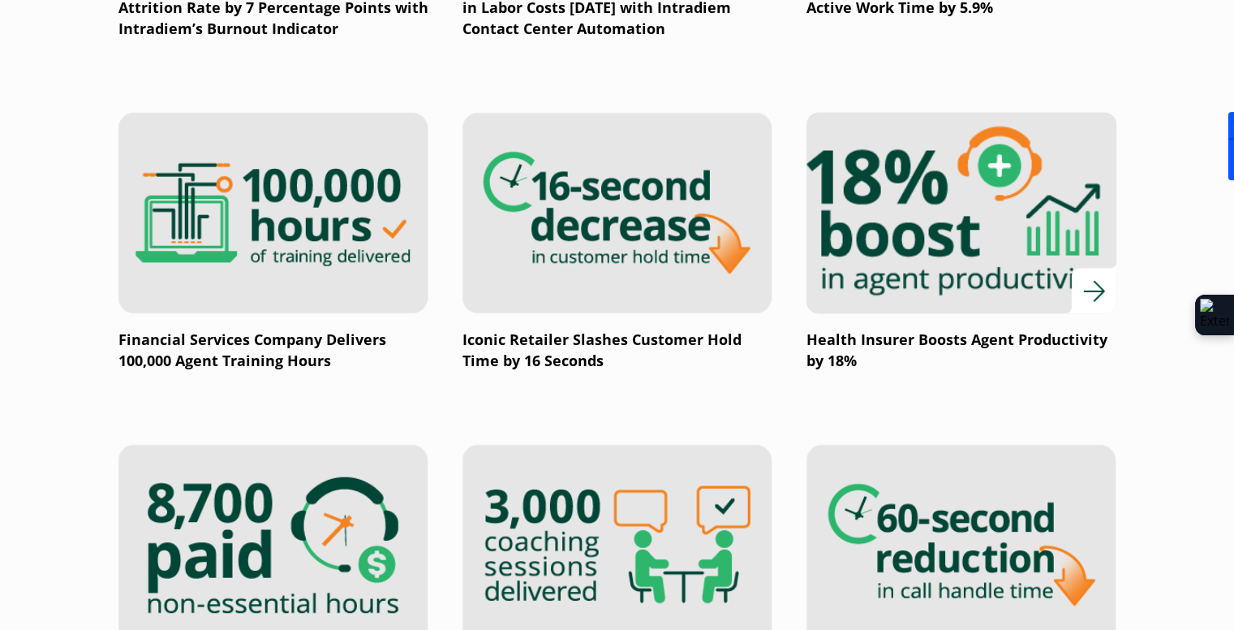
click at [1011, 255] on img at bounding box center [961, 213] width 372 height 242
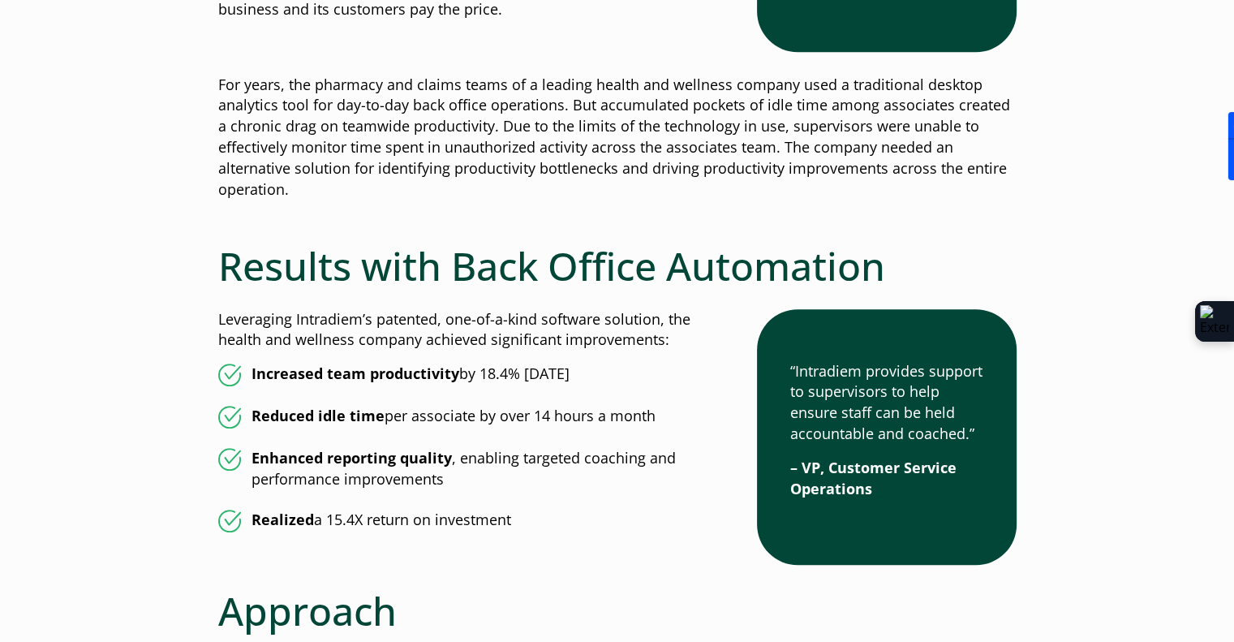
scroll to position [1217, 0]
